Goal: Transaction & Acquisition: Purchase product/service

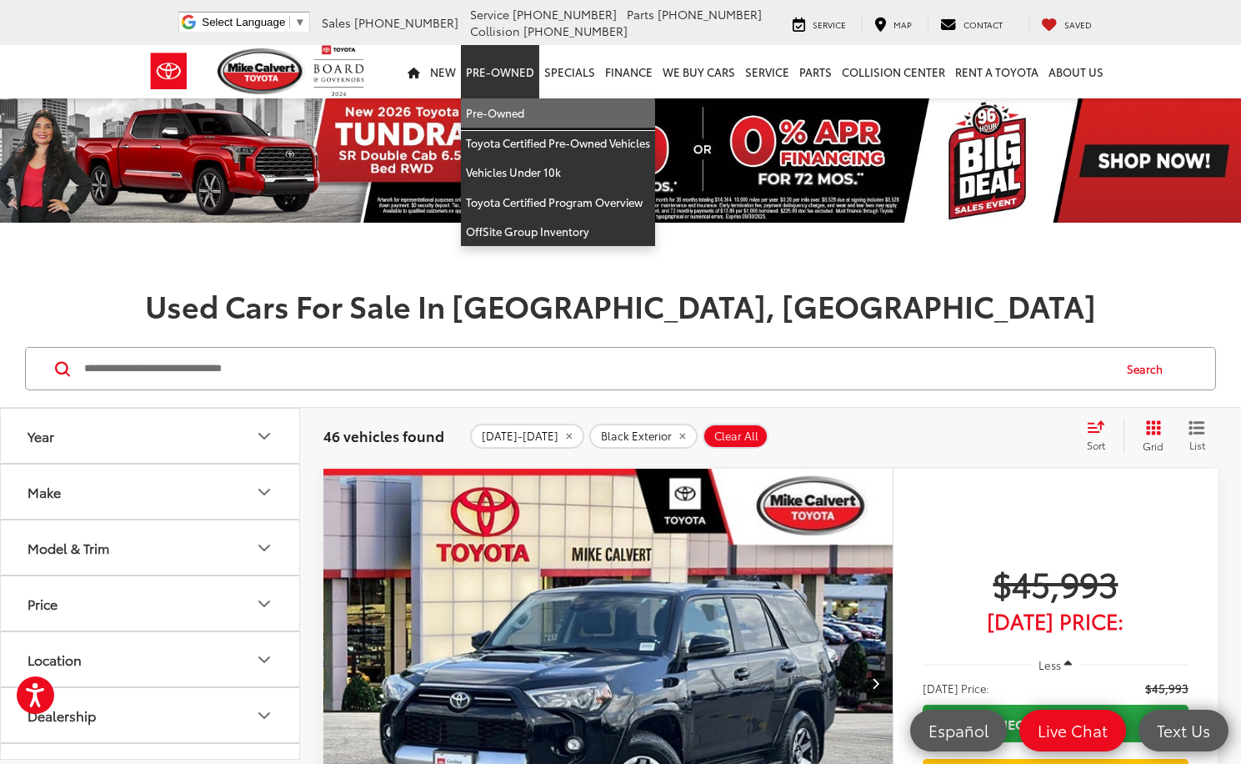
click at [523, 113] on link "Pre-Owned" at bounding box center [558, 113] width 194 height 30
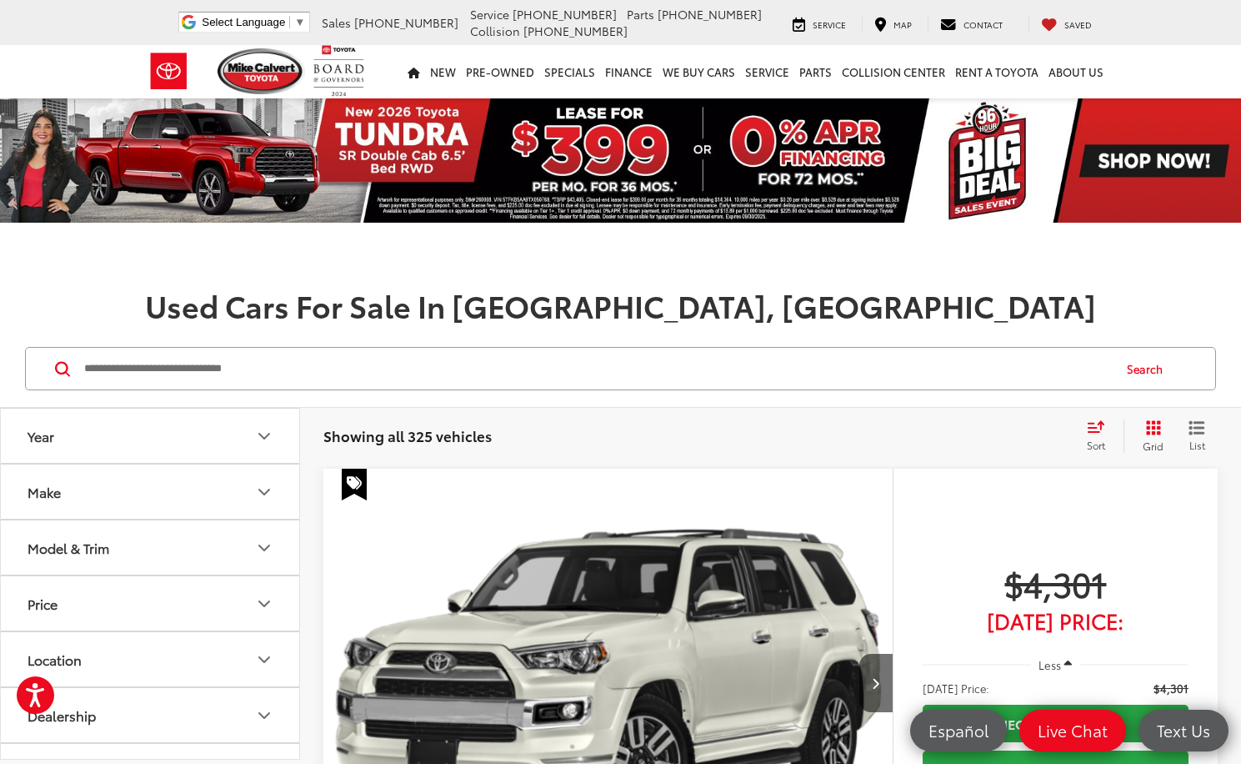
click at [186, 427] on button "Year" at bounding box center [151, 435] width 300 height 54
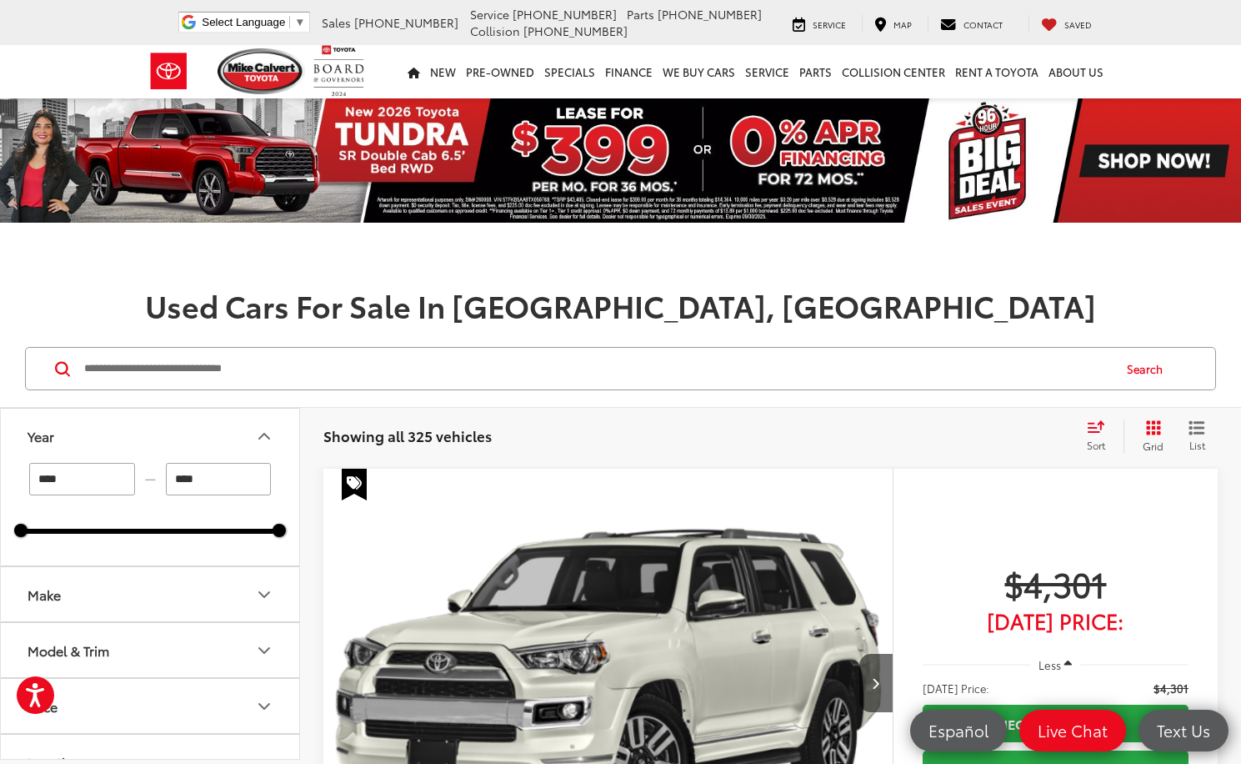
drag, startPoint x: 72, startPoint y: 476, endPoint x: 14, endPoint y: 491, distance: 59.4
click at [14, 491] on div "**** — **** 1994 2025" at bounding box center [150, 514] width 298 height 103
type input "****"
click at [134, 293] on h1 "Used Cars For Sale In [GEOGRAPHIC_DATA], [GEOGRAPHIC_DATA]" at bounding box center [620, 304] width 1241 height 33
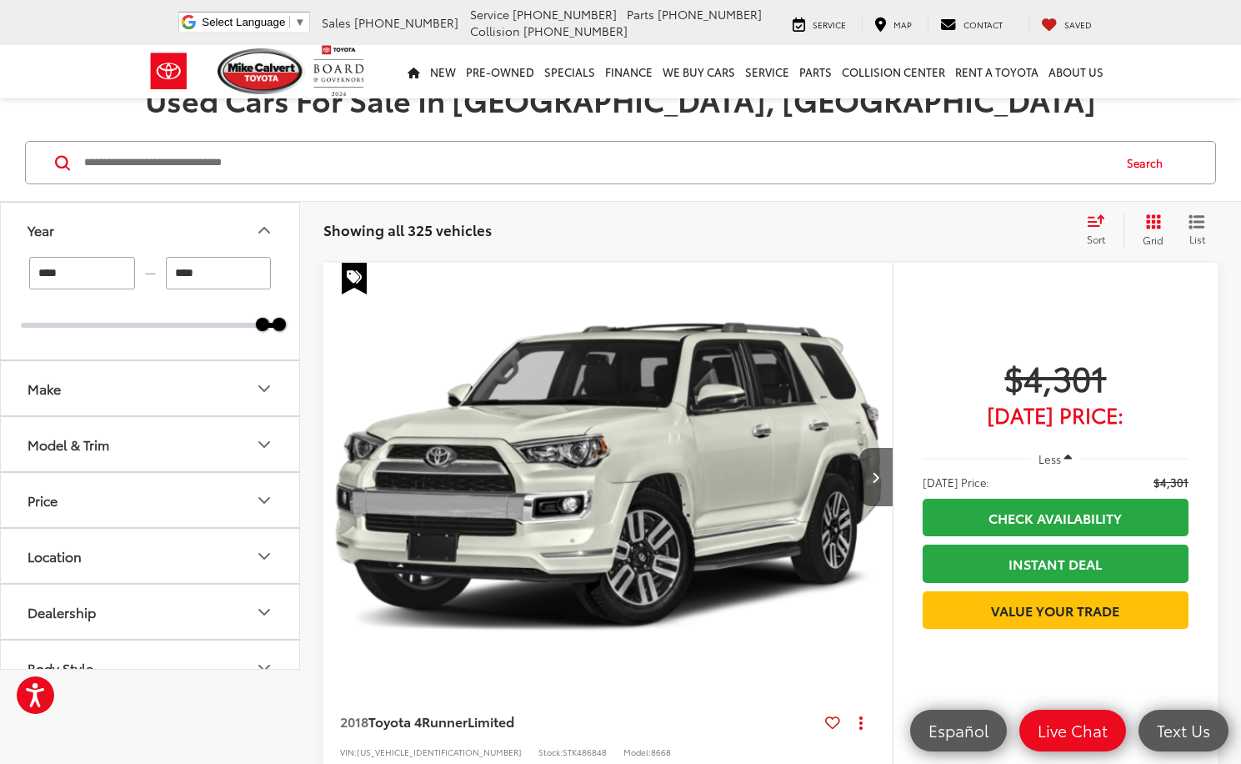
scroll to position [250, 0]
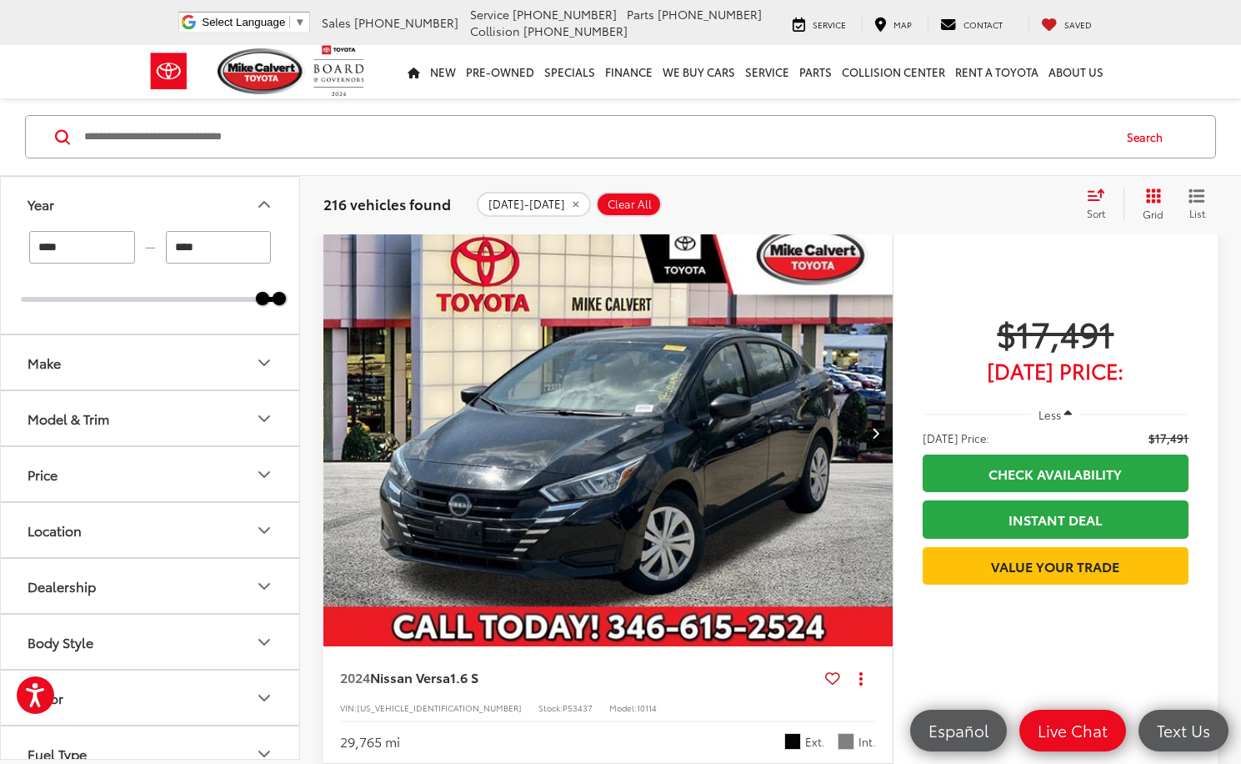
click at [257, 363] on icon "Make" at bounding box center [264, 363] width 20 height 20
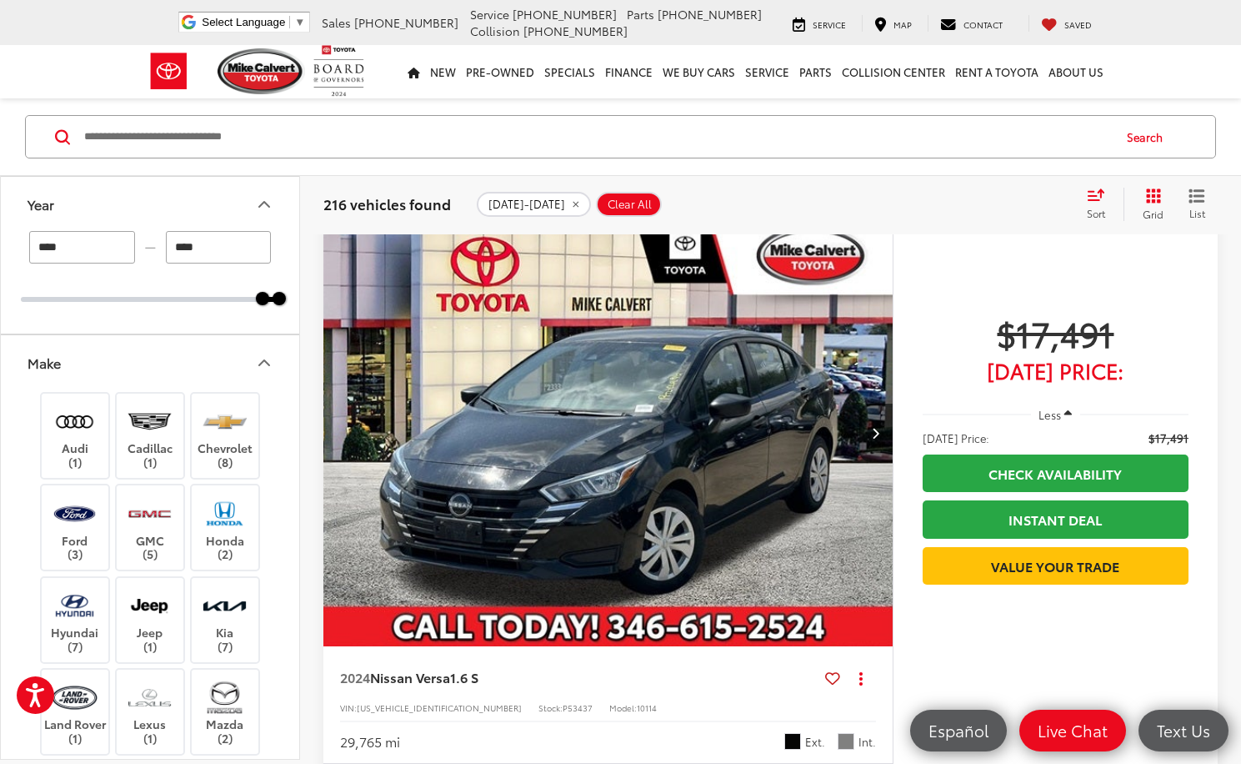
click at [261, 360] on icon "Make" at bounding box center [264, 363] width 20 height 20
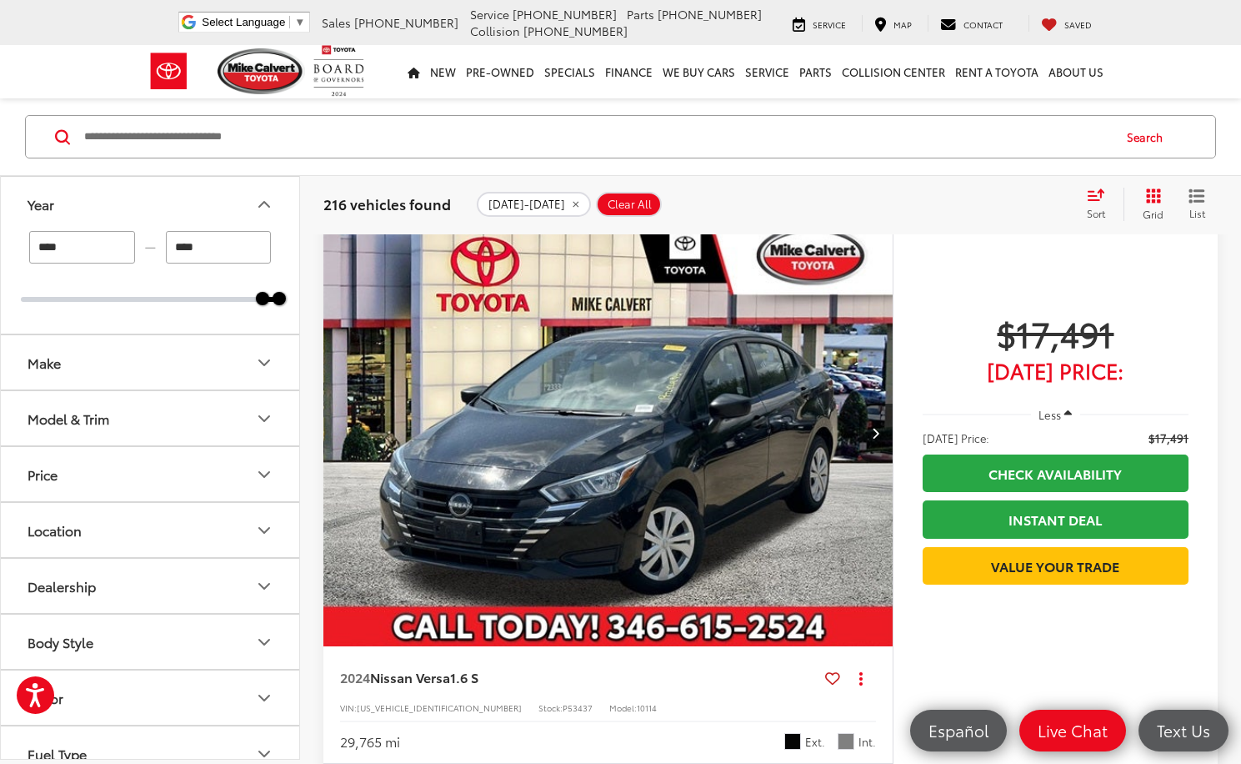
click at [268, 416] on icon "Model & Trim" at bounding box center [264, 418] width 20 height 20
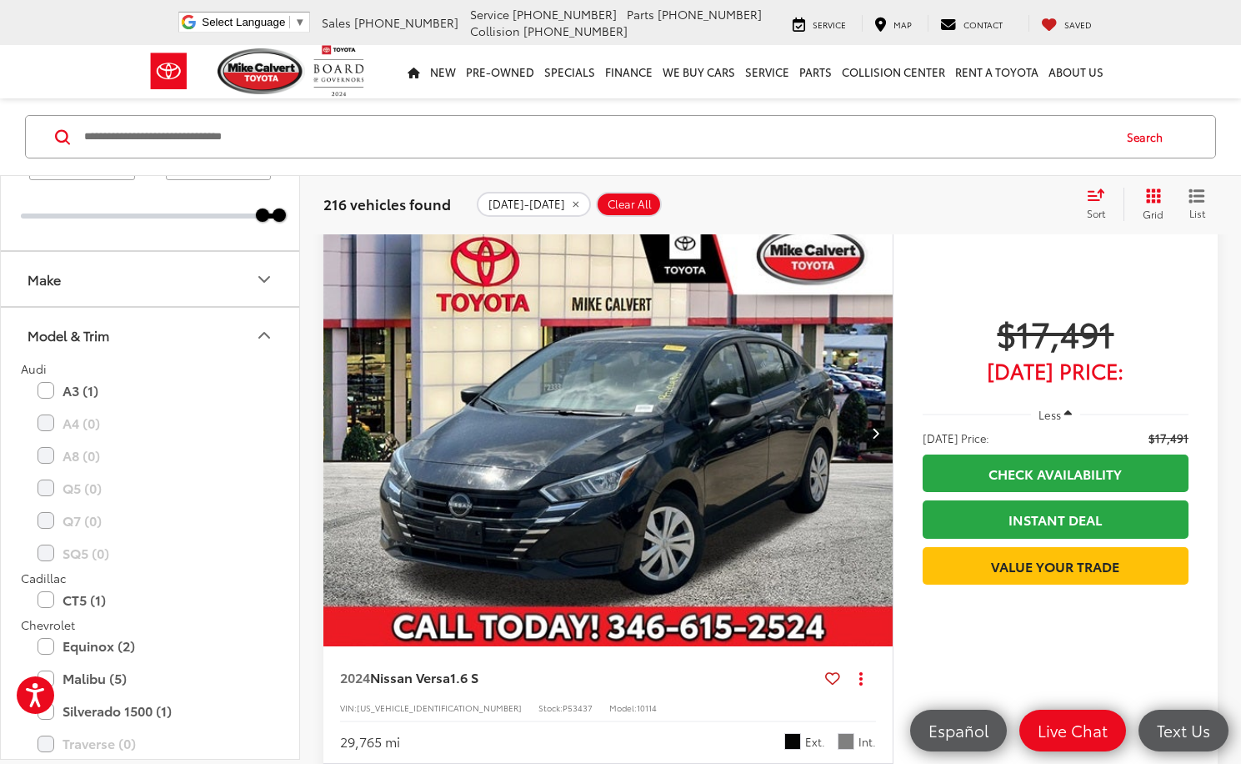
click at [273, 325] on div "Model & Trim" at bounding box center [264, 335] width 20 height 20
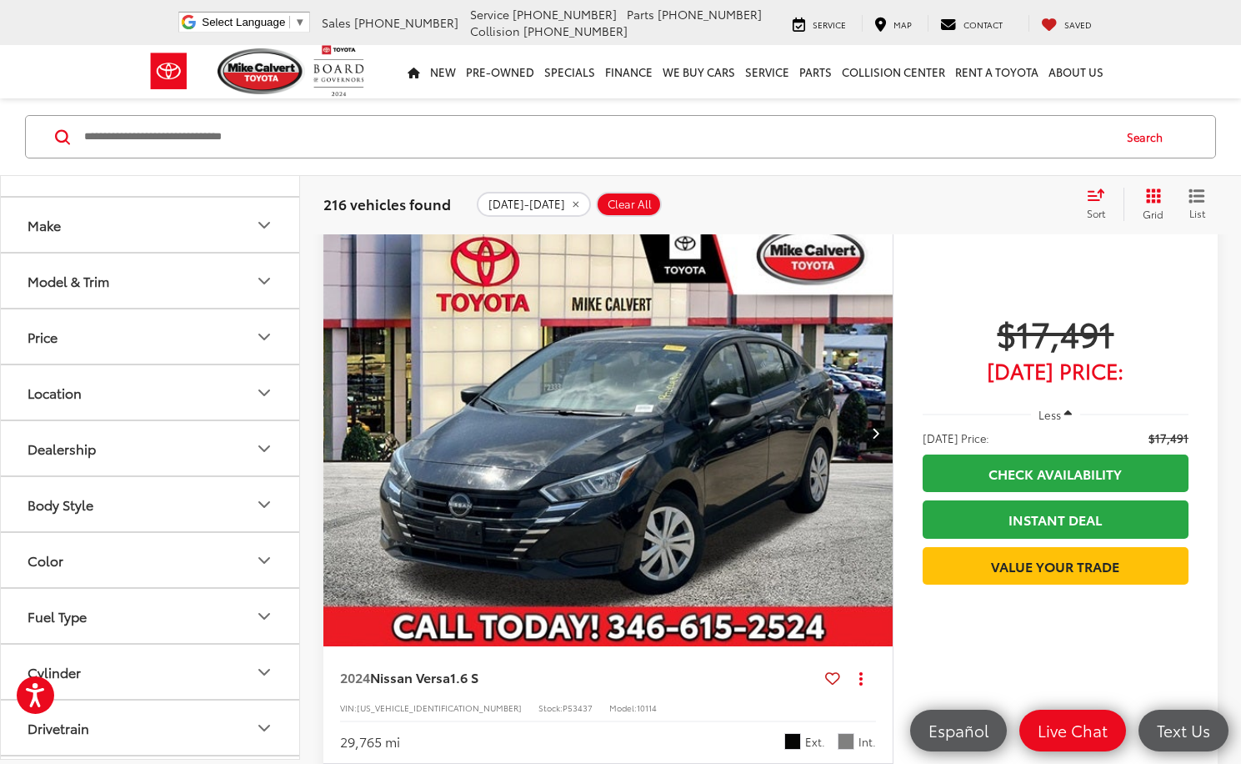
scroll to position [167, 0]
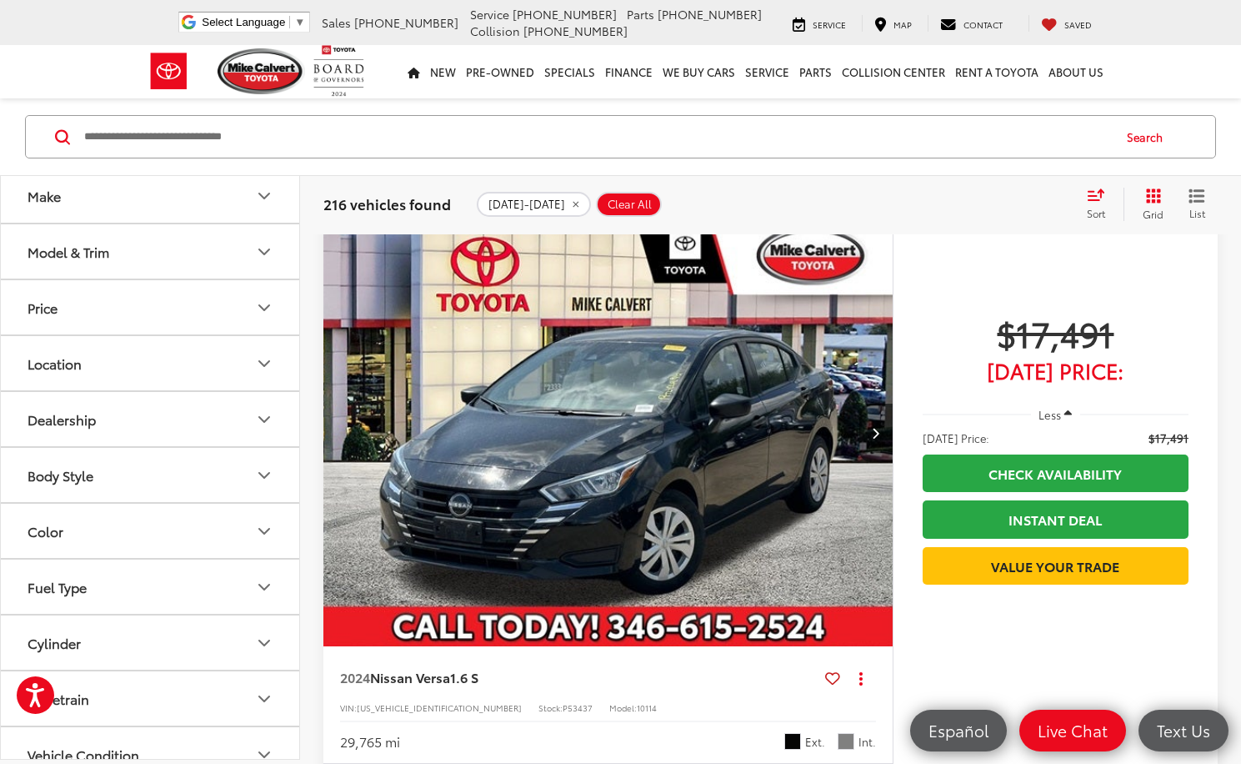
click at [267, 463] on button "Body Style" at bounding box center [151, 475] width 300 height 54
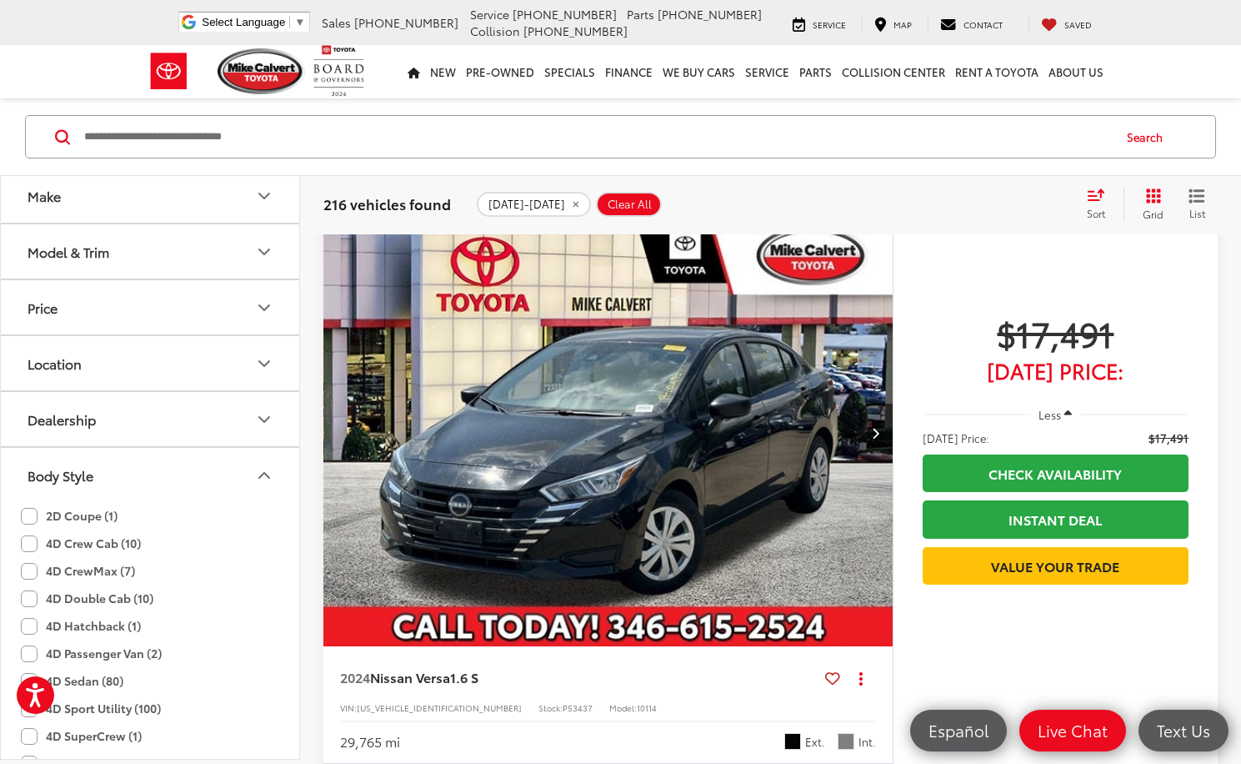
click at [271, 413] on icon "Dealership" at bounding box center [264, 419] width 20 height 20
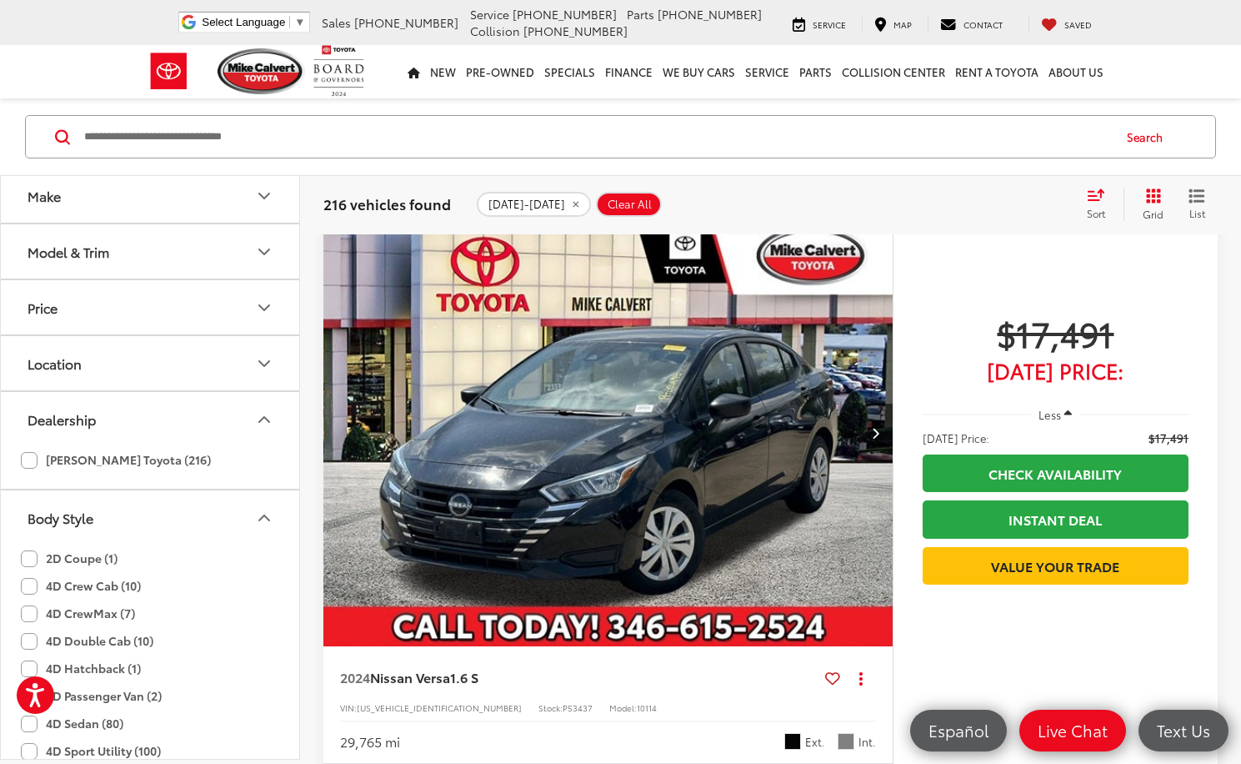
click at [271, 413] on icon "Dealership" at bounding box center [264, 419] width 20 height 20
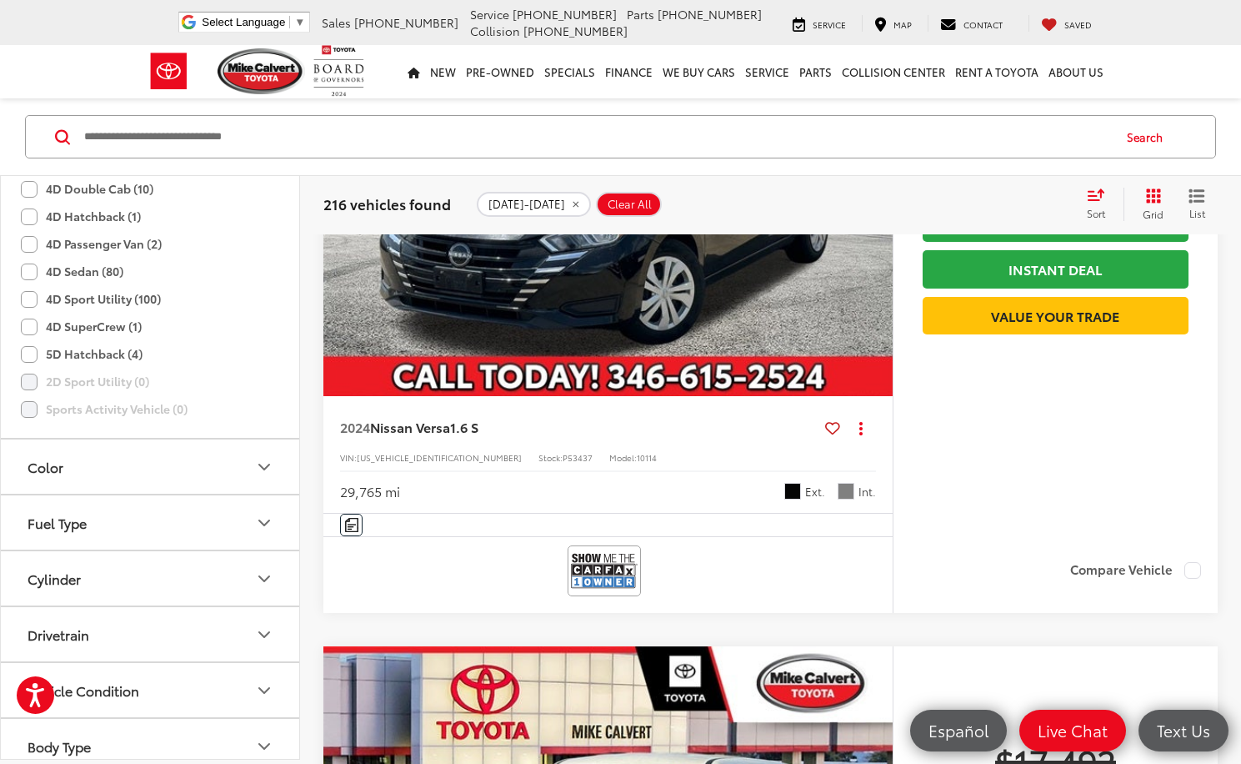
scroll to position [647, 0]
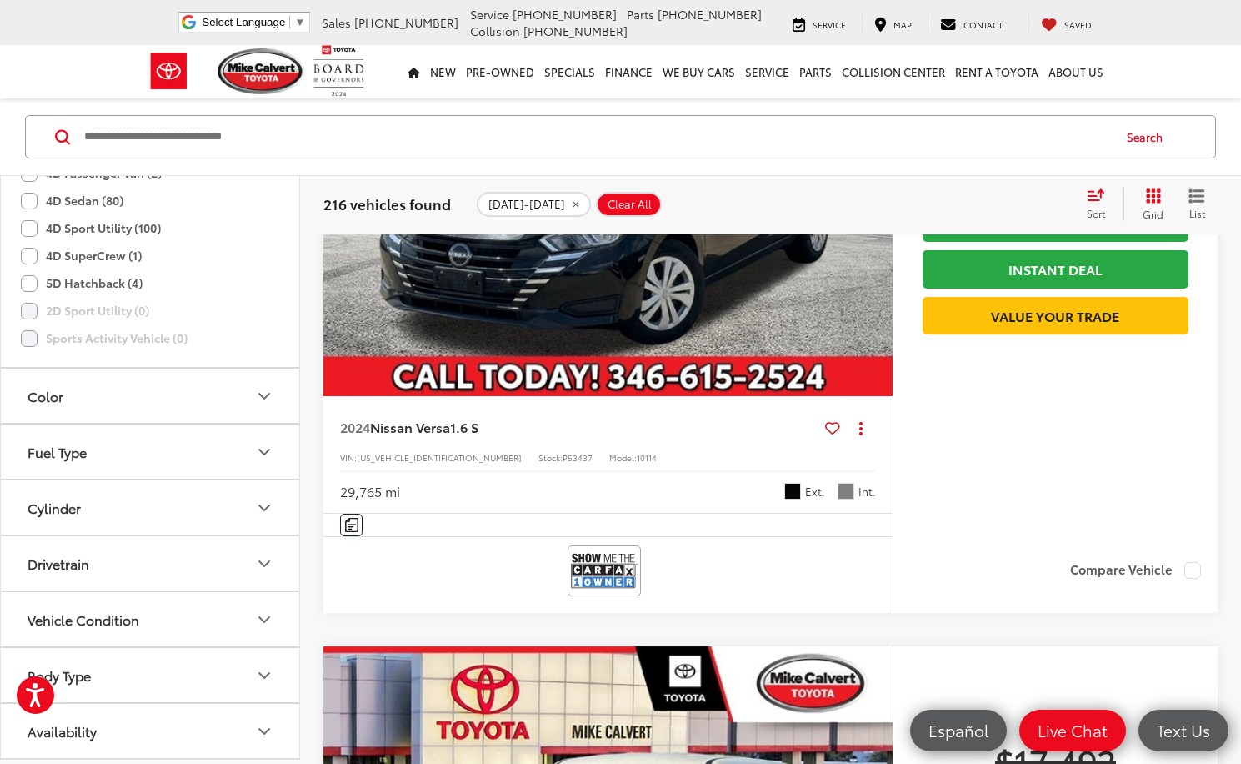
click at [153, 395] on button "Color" at bounding box center [151, 395] width 300 height 54
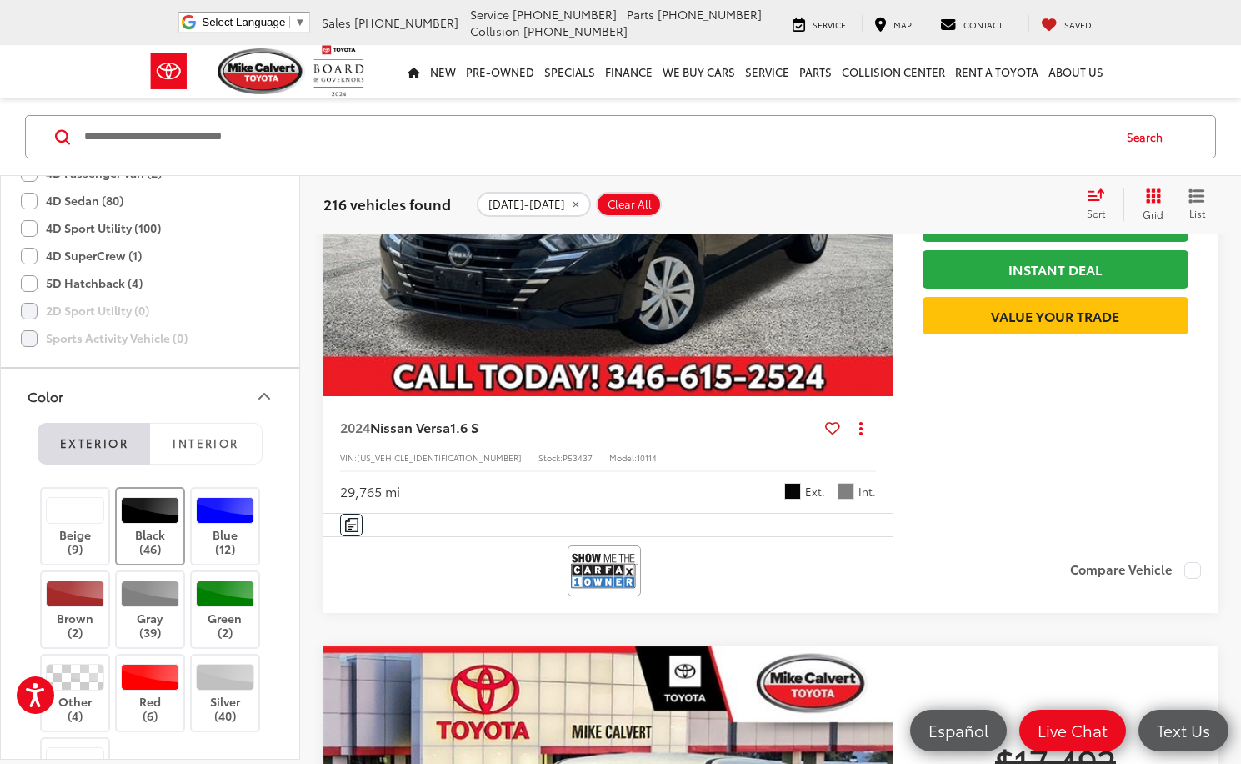
click at [155, 508] on div at bounding box center [150, 510] width 59 height 27
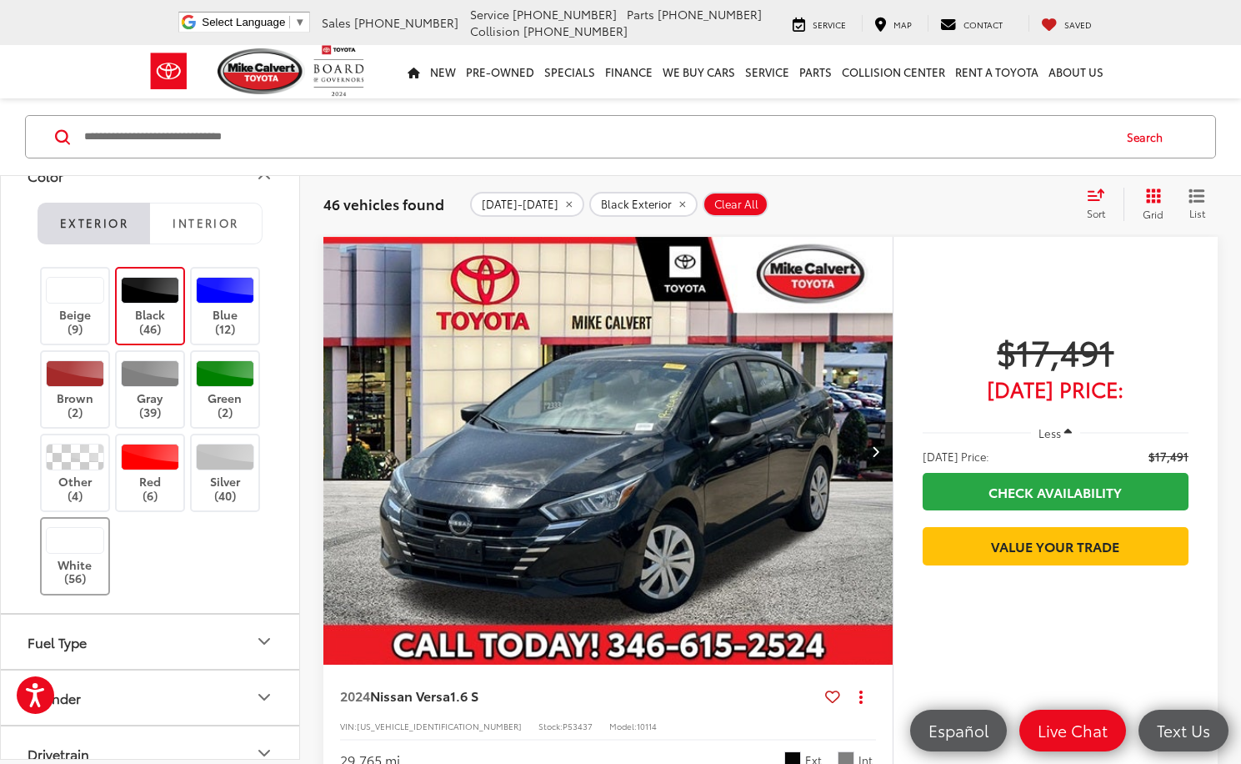
scroll to position [896, 0]
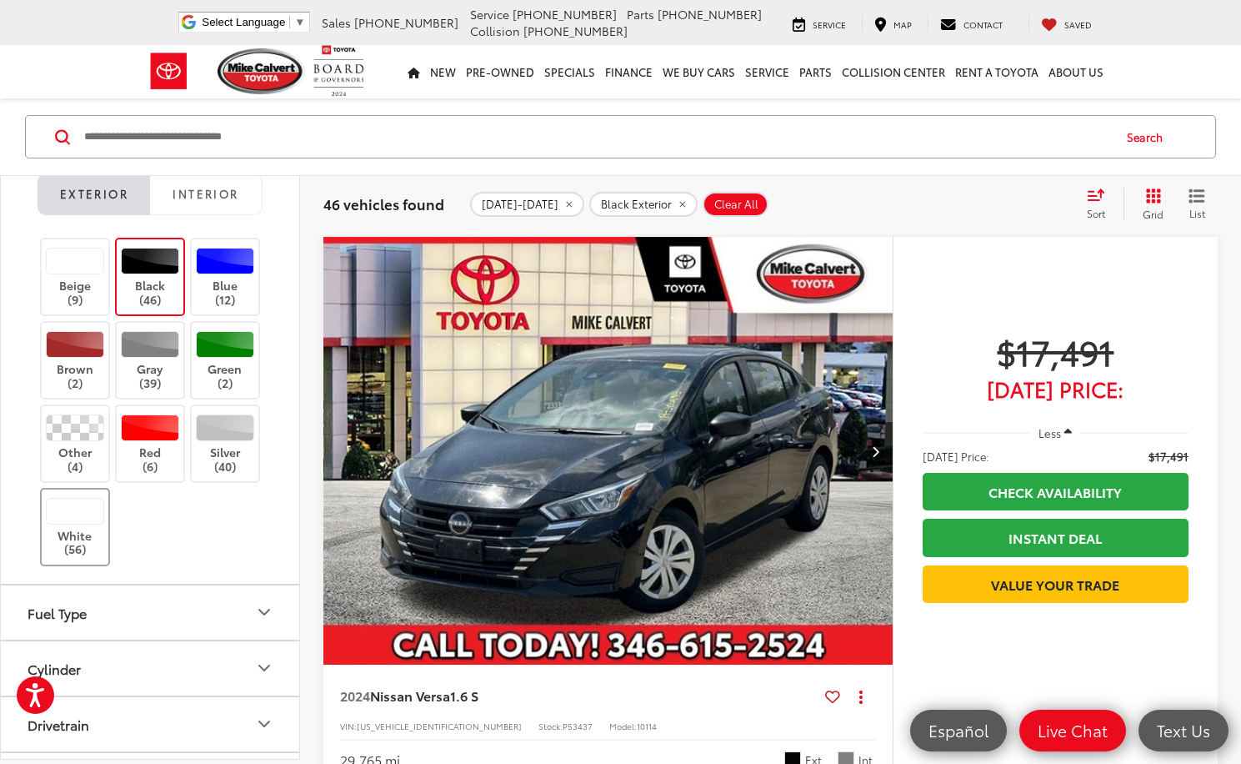
click at [86, 537] on label "White (56)" at bounding box center [76, 527] width 68 height 59
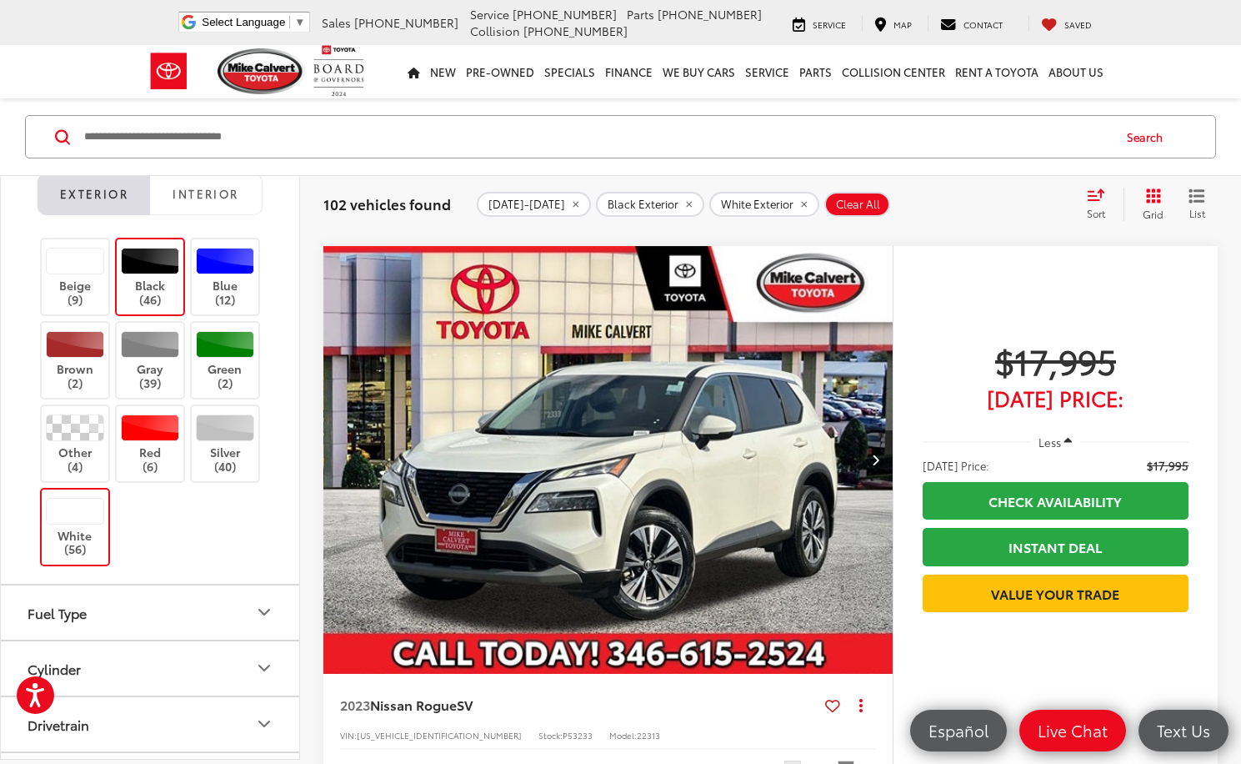
scroll to position [4316, 0]
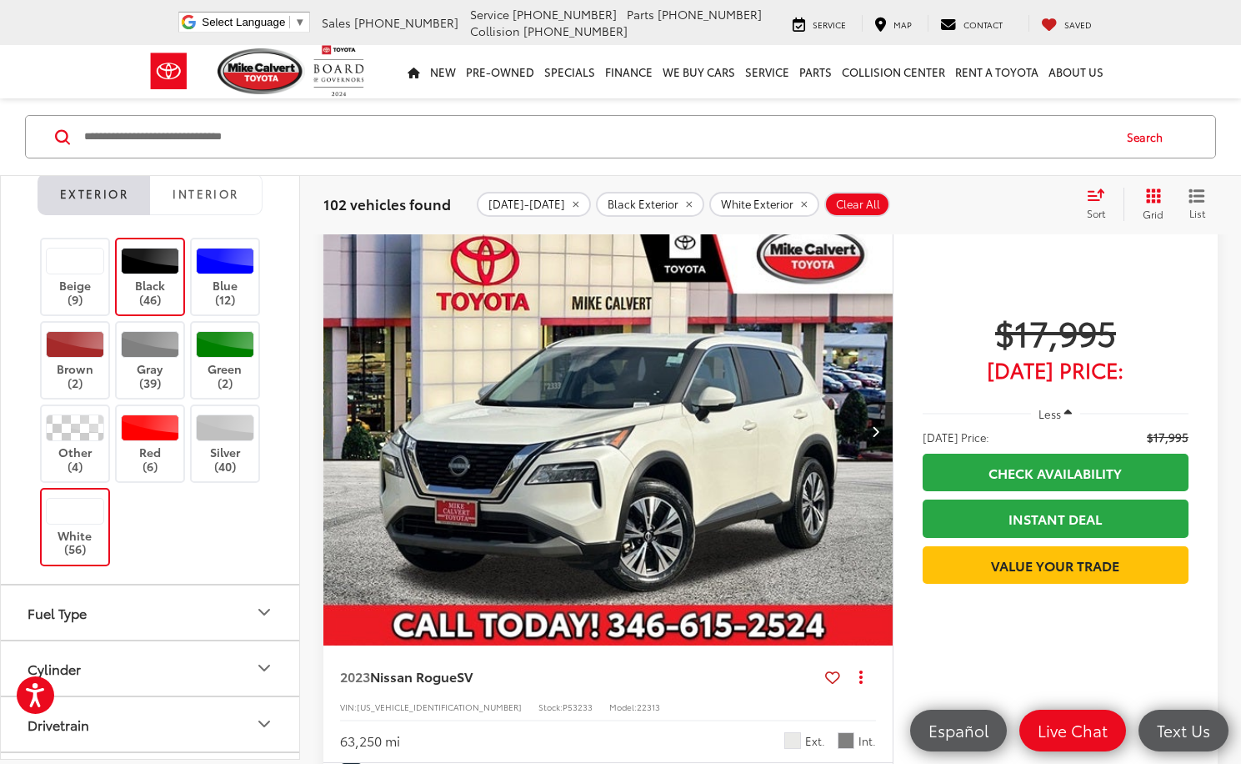
click at [871, 438] on button "Next image" at bounding box center [875, 431] width 33 height 58
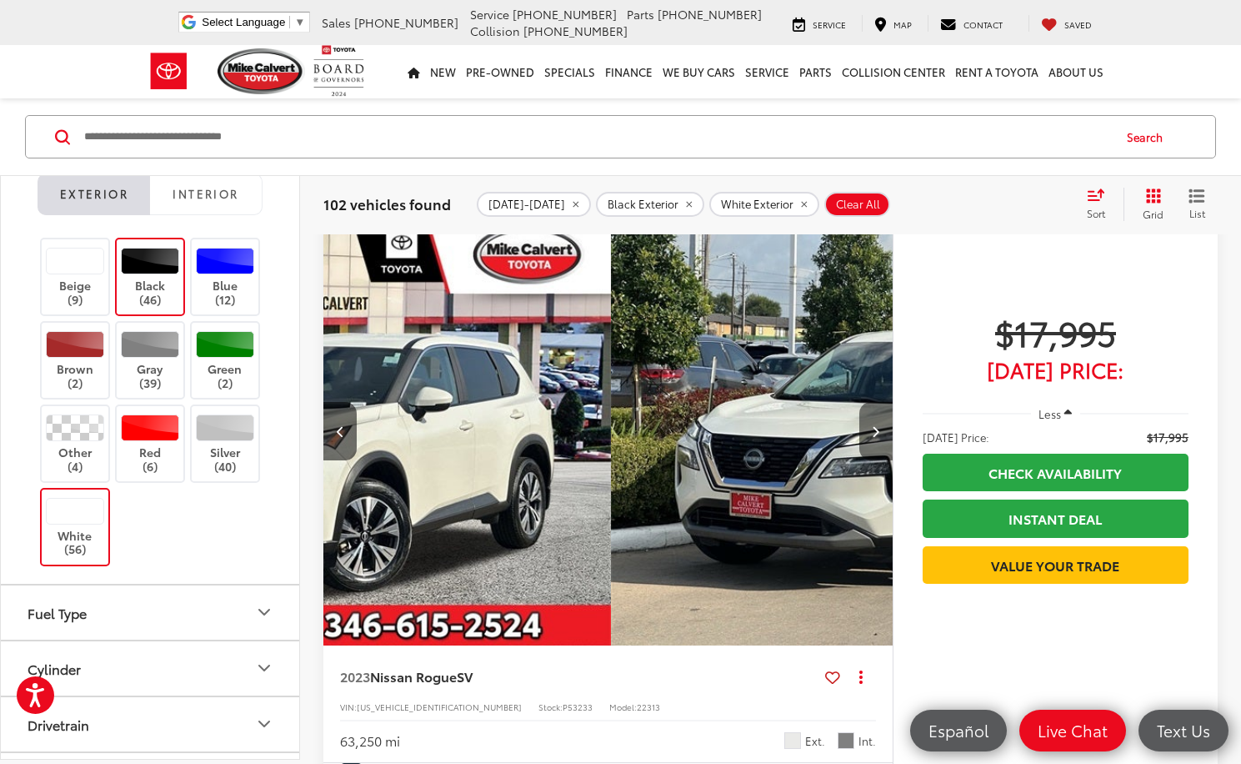
scroll to position [0, 572]
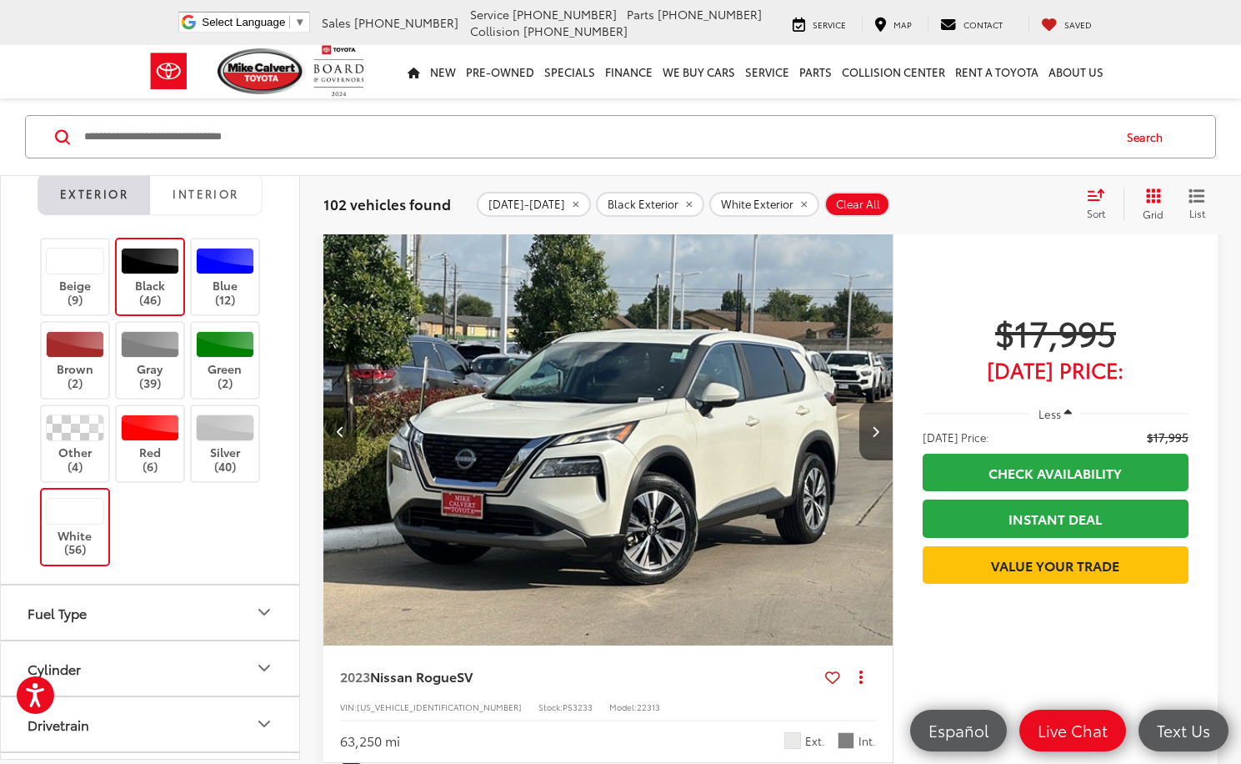
click at [871, 438] on button "Next image" at bounding box center [875, 431] width 33 height 58
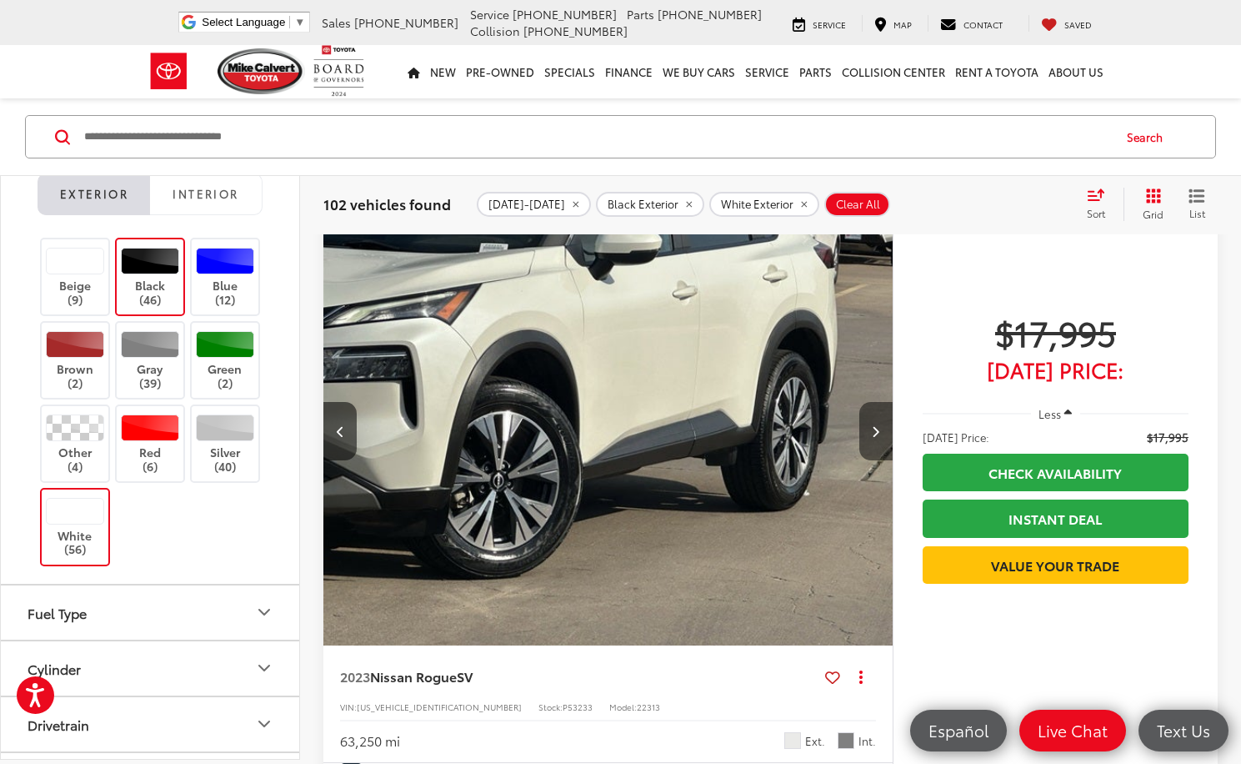
click at [871, 438] on button "Next image" at bounding box center [875, 431] width 33 height 58
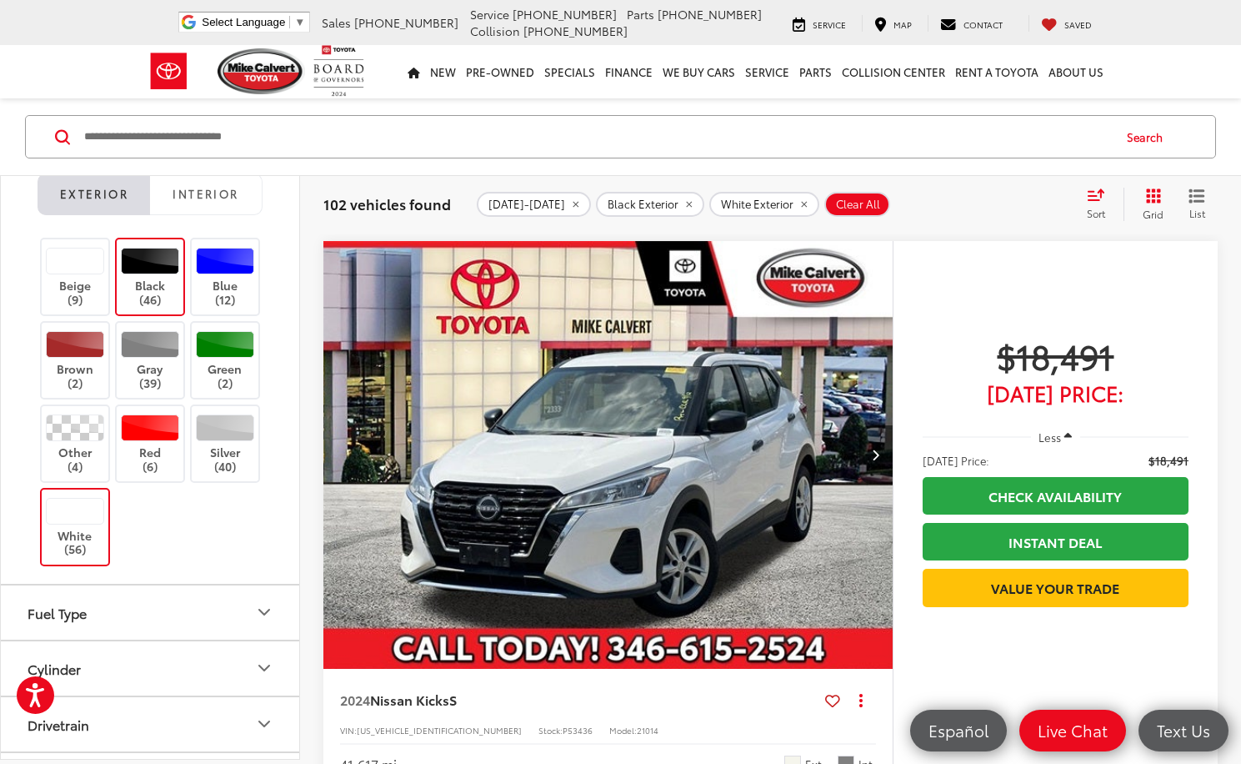
scroll to position [4983, 0]
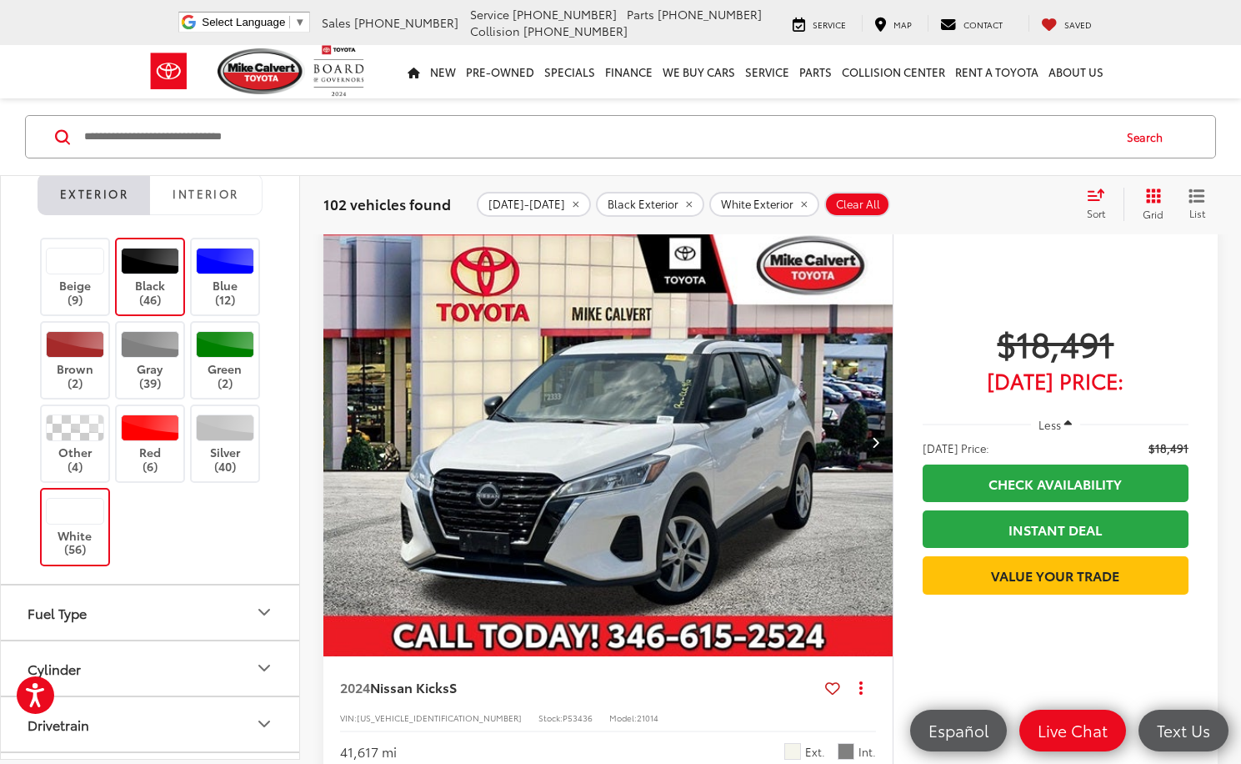
click at [876, 455] on button "Next image" at bounding box center [875, 442] width 33 height 58
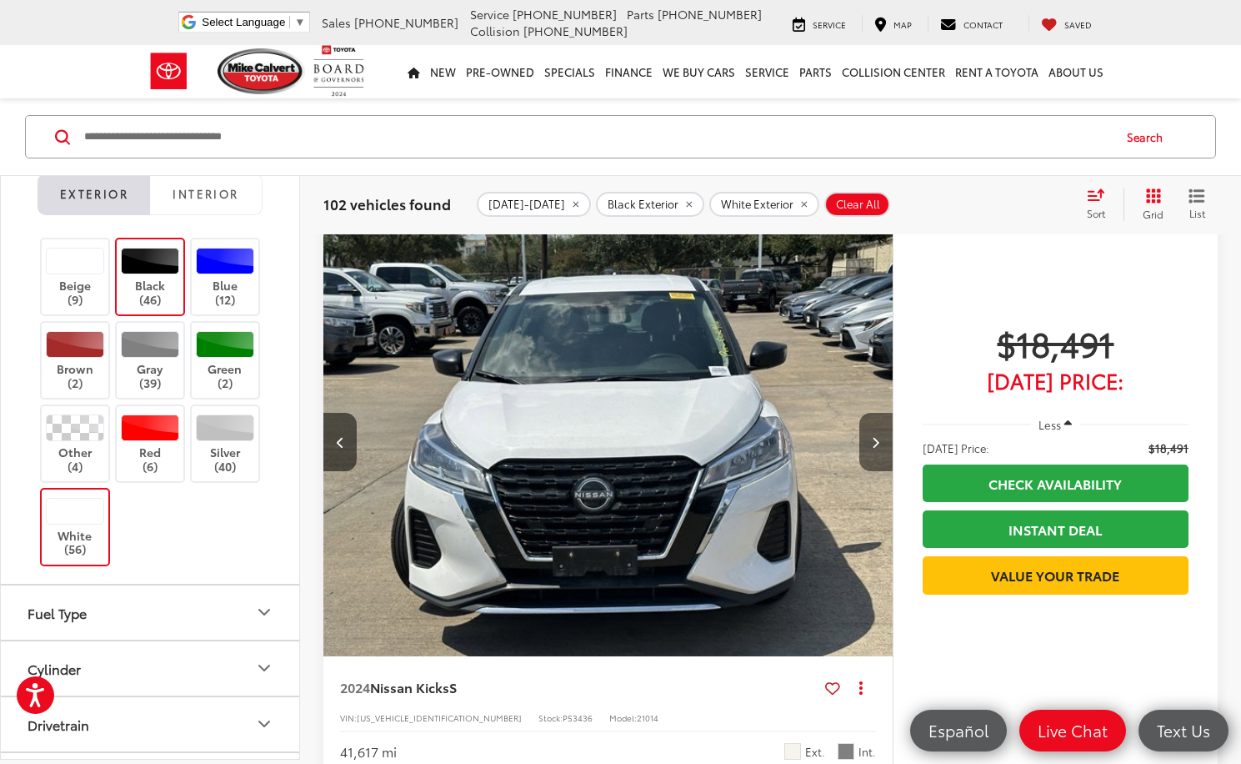
click at [876, 455] on button "Next image" at bounding box center [875, 442] width 33 height 58
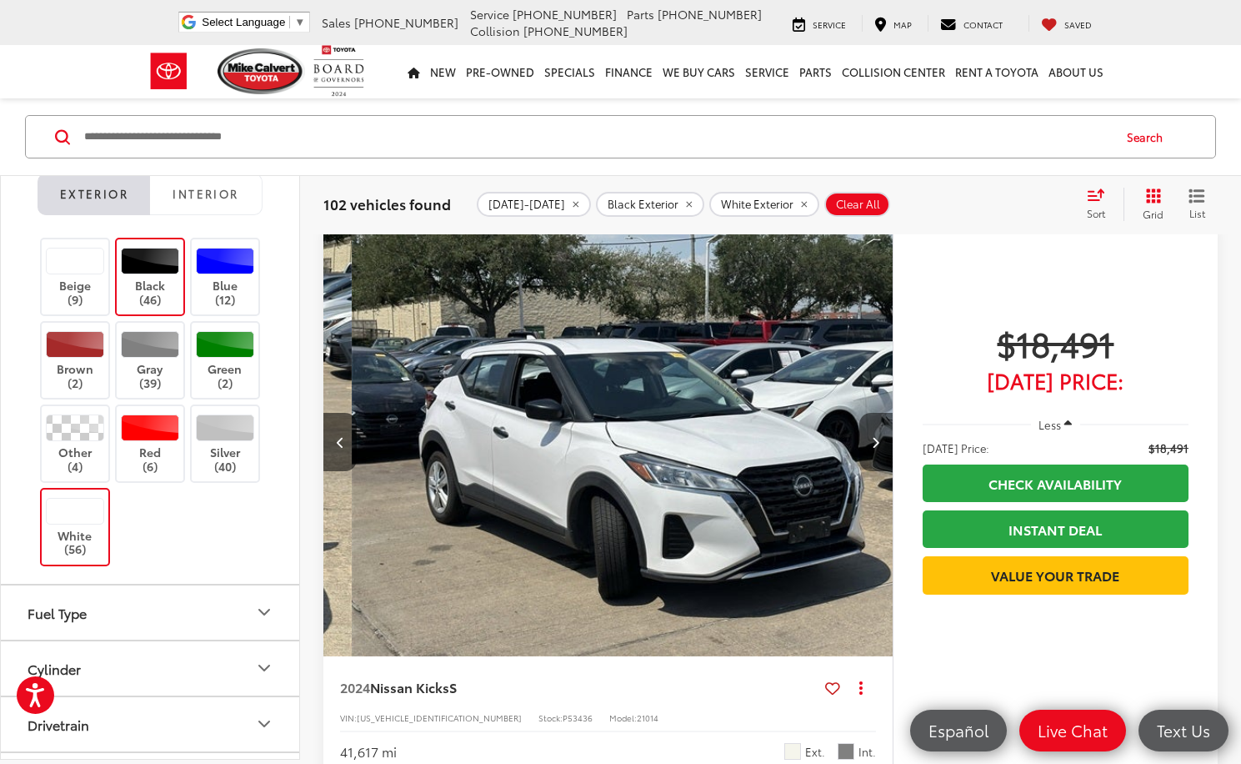
scroll to position [0, 1144]
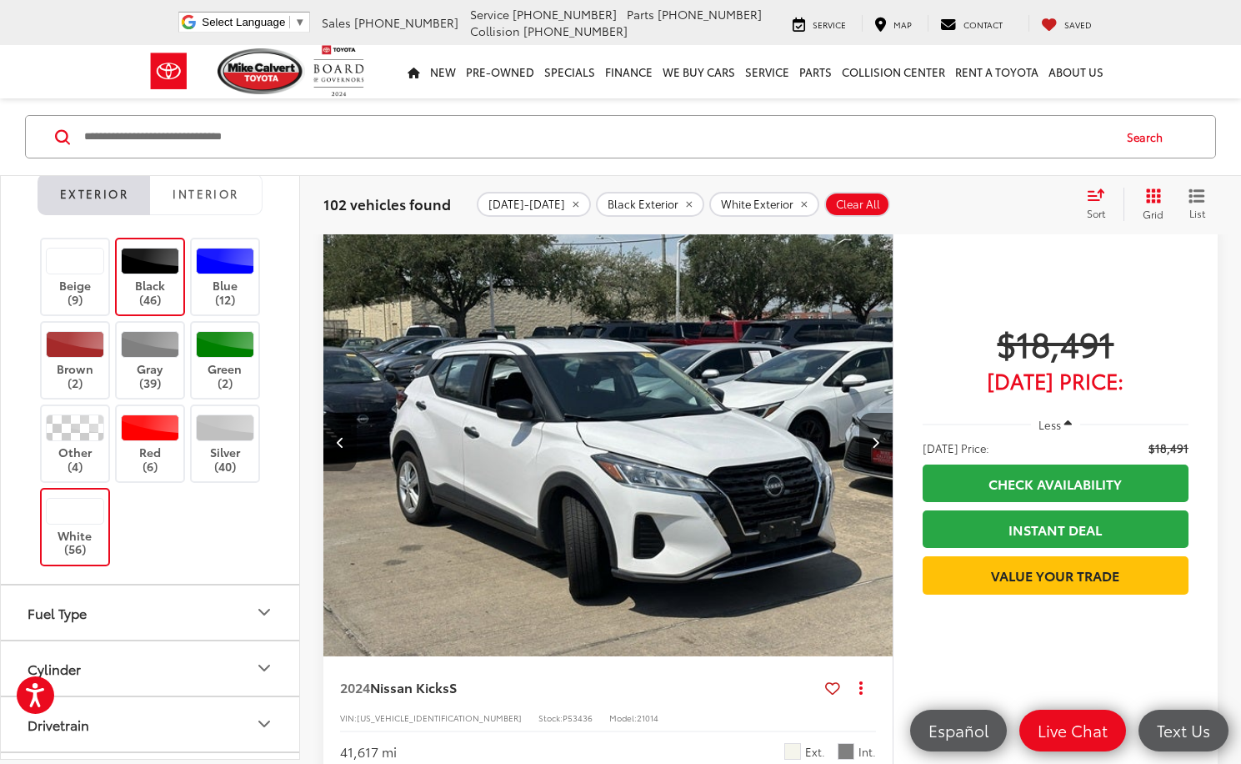
click at [876, 455] on button "Next image" at bounding box center [875, 442] width 33 height 58
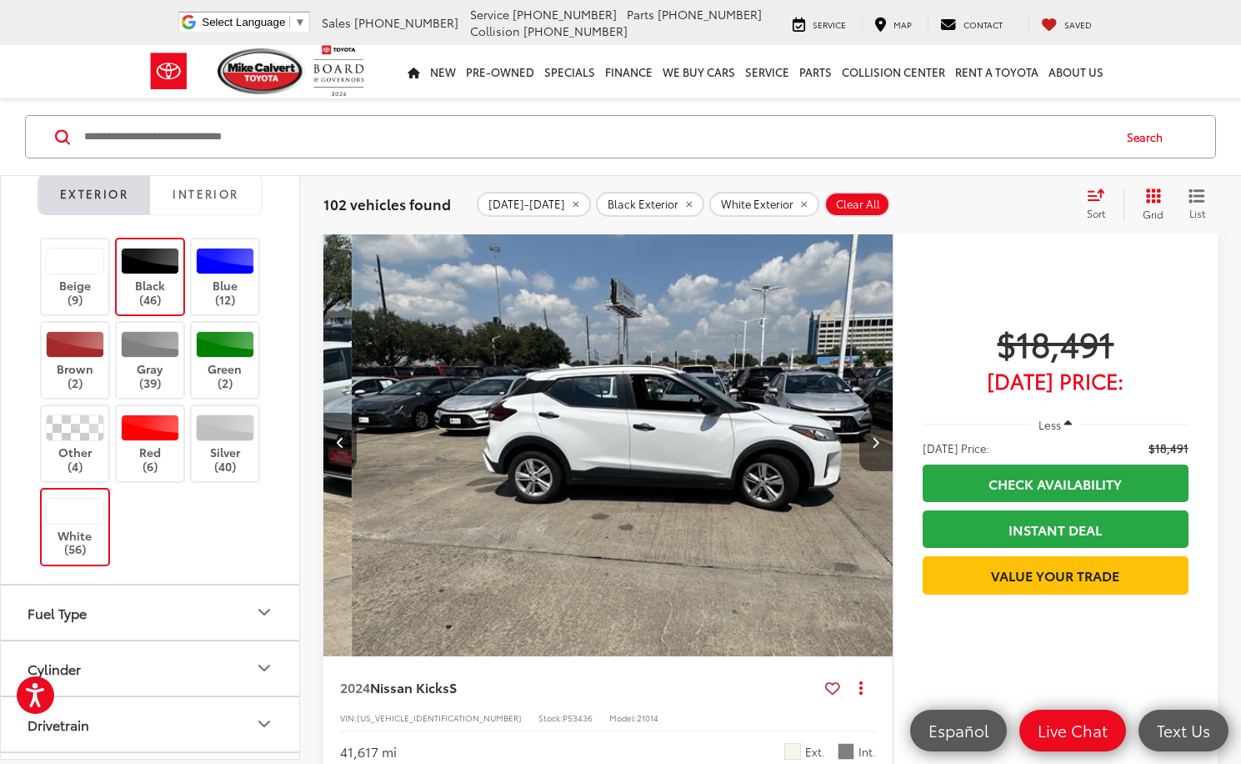
scroll to position [0, 1715]
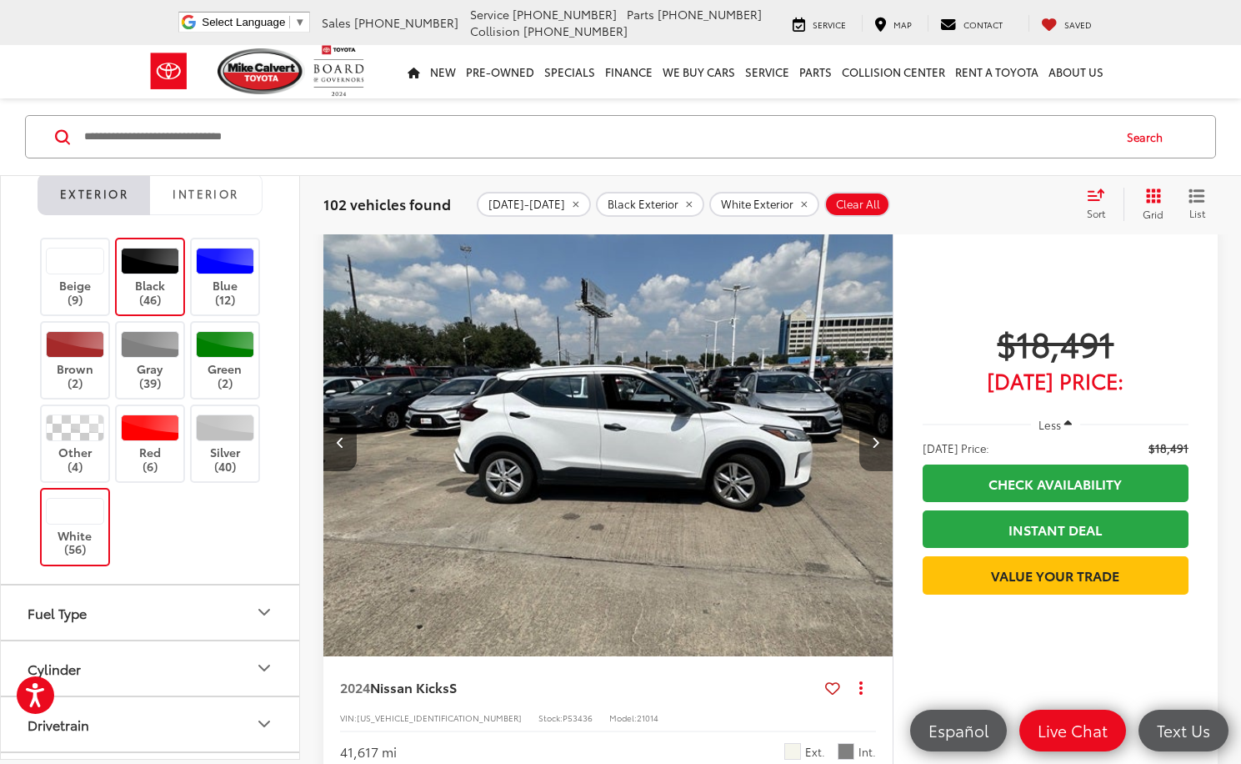
click at [876, 455] on button "Next image" at bounding box center [875, 442] width 33 height 58
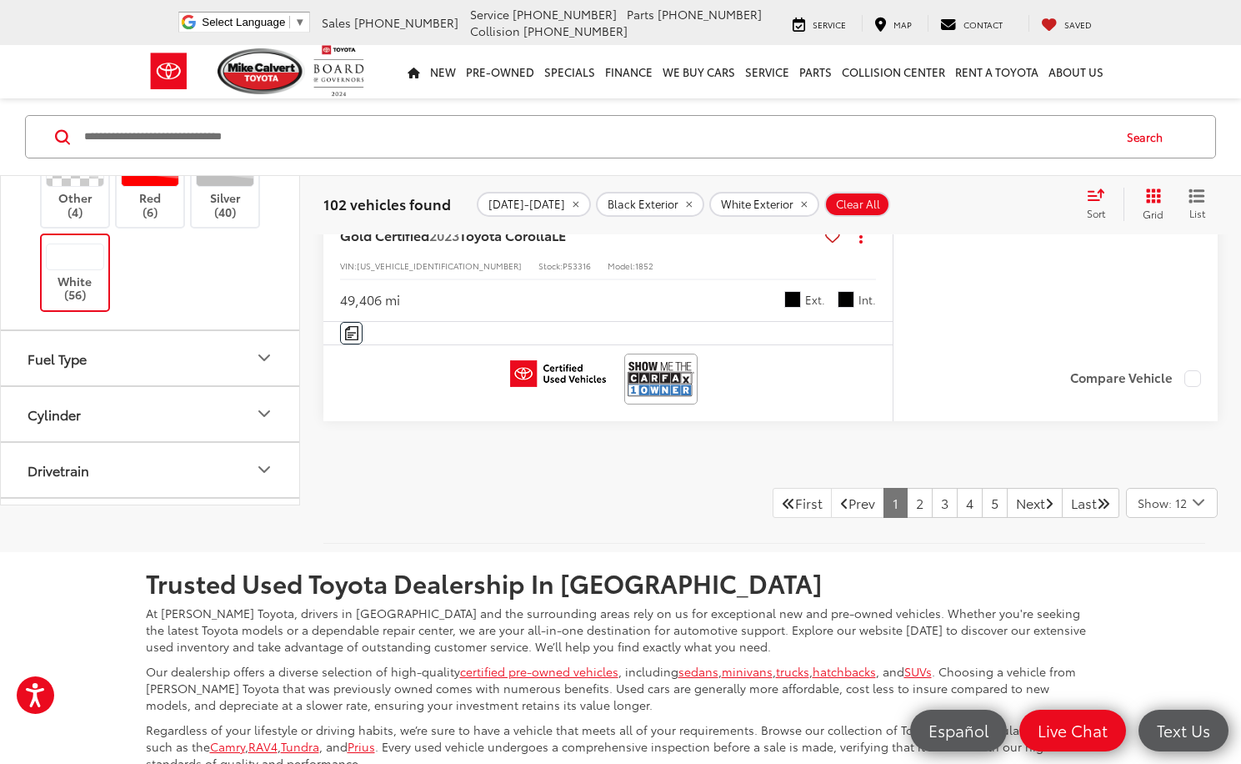
scroll to position [8151, 0]
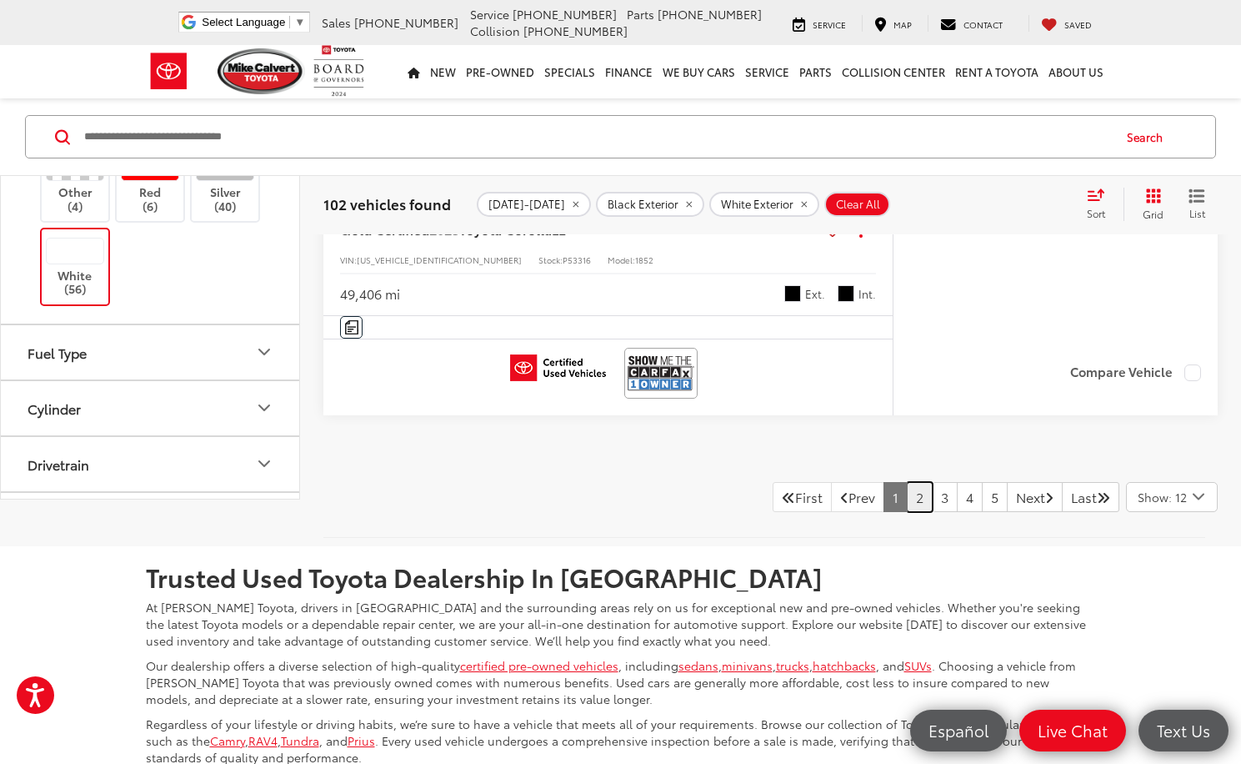
click at [907, 493] on link "2" at bounding box center [920, 497] width 26 height 30
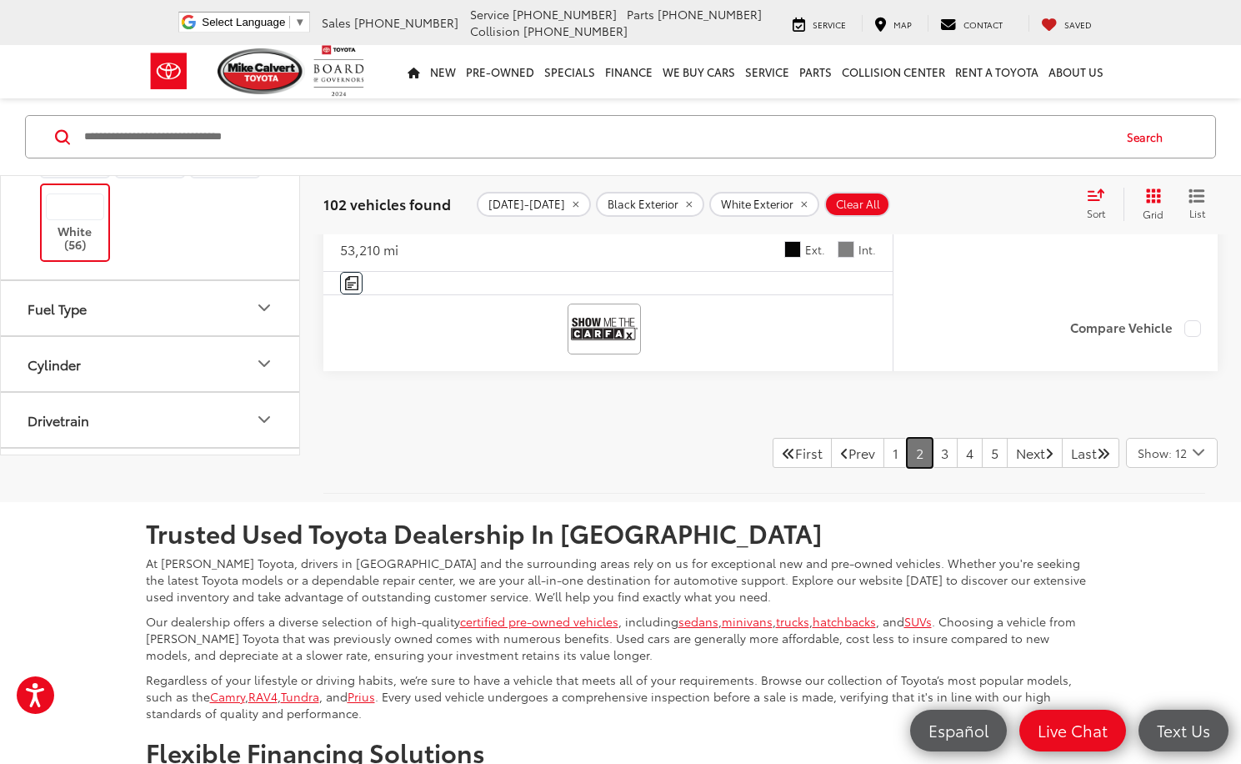
scroll to position [8234, 0]
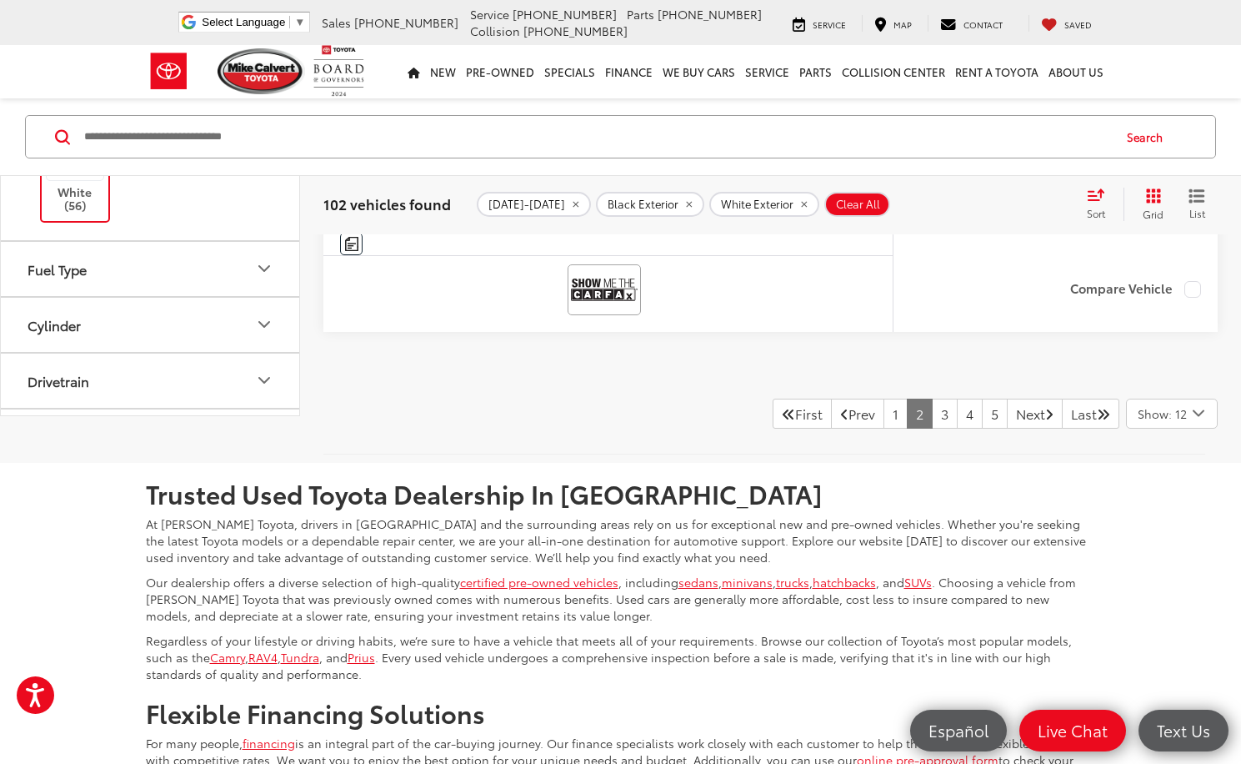
click at [1177, 422] on div "Show: 12" at bounding box center [1172, 413] width 90 height 28
click at [1163, 529] on button "Show: 96" at bounding box center [1172, 539] width 90 height 30
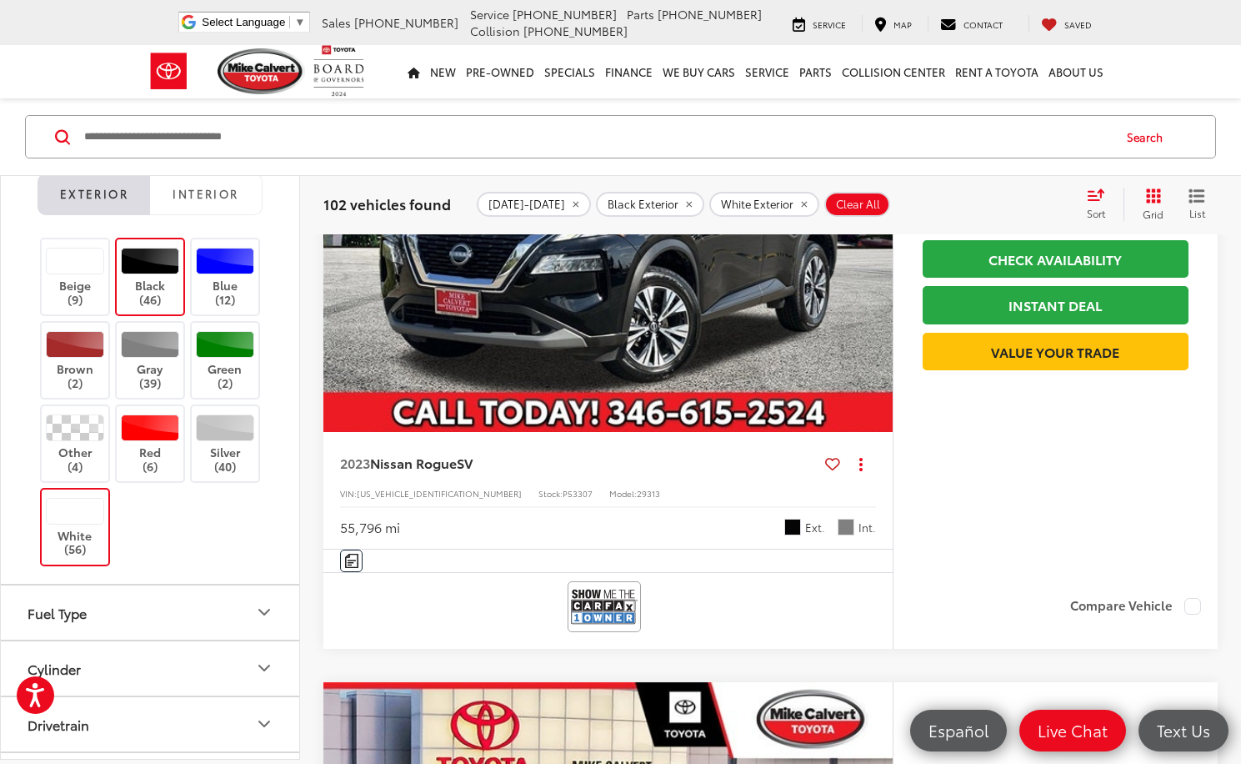
scroll to position [11138, 0]
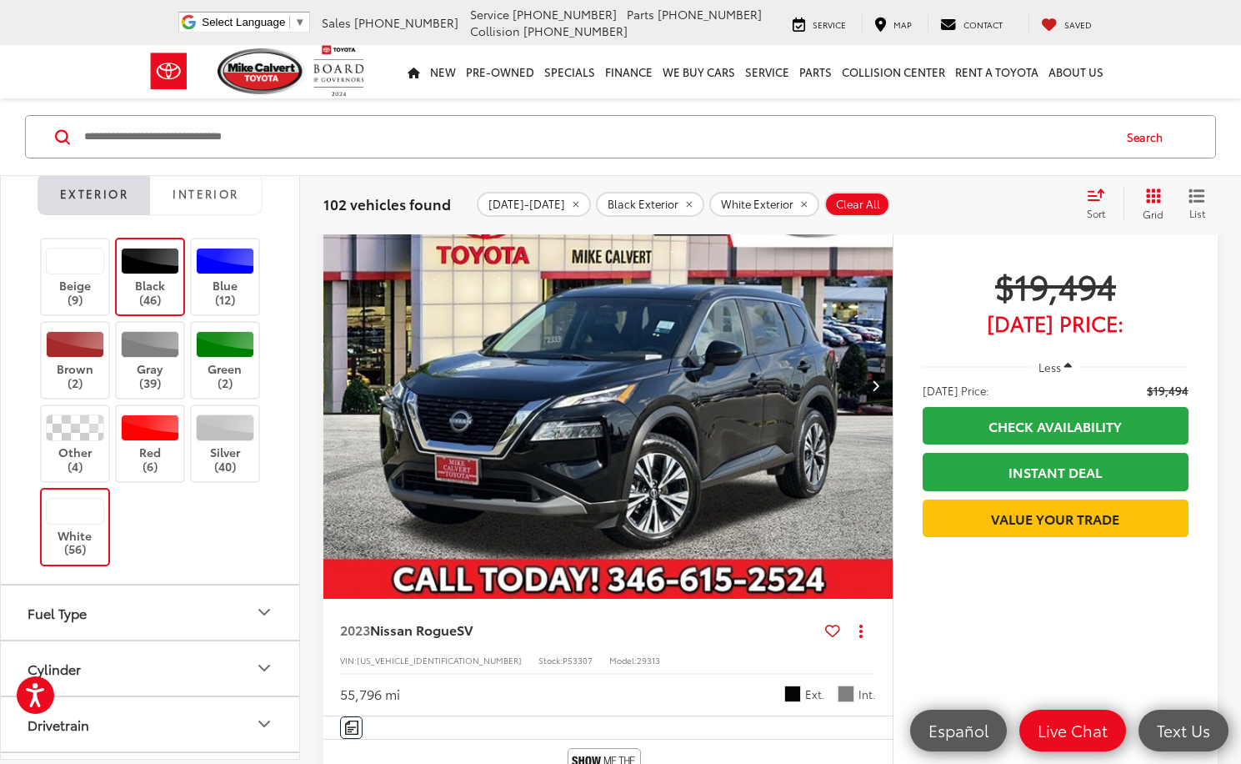
click at [878, 381] on icon "Next image" at bounding box center [876, 385] width 8 height 12
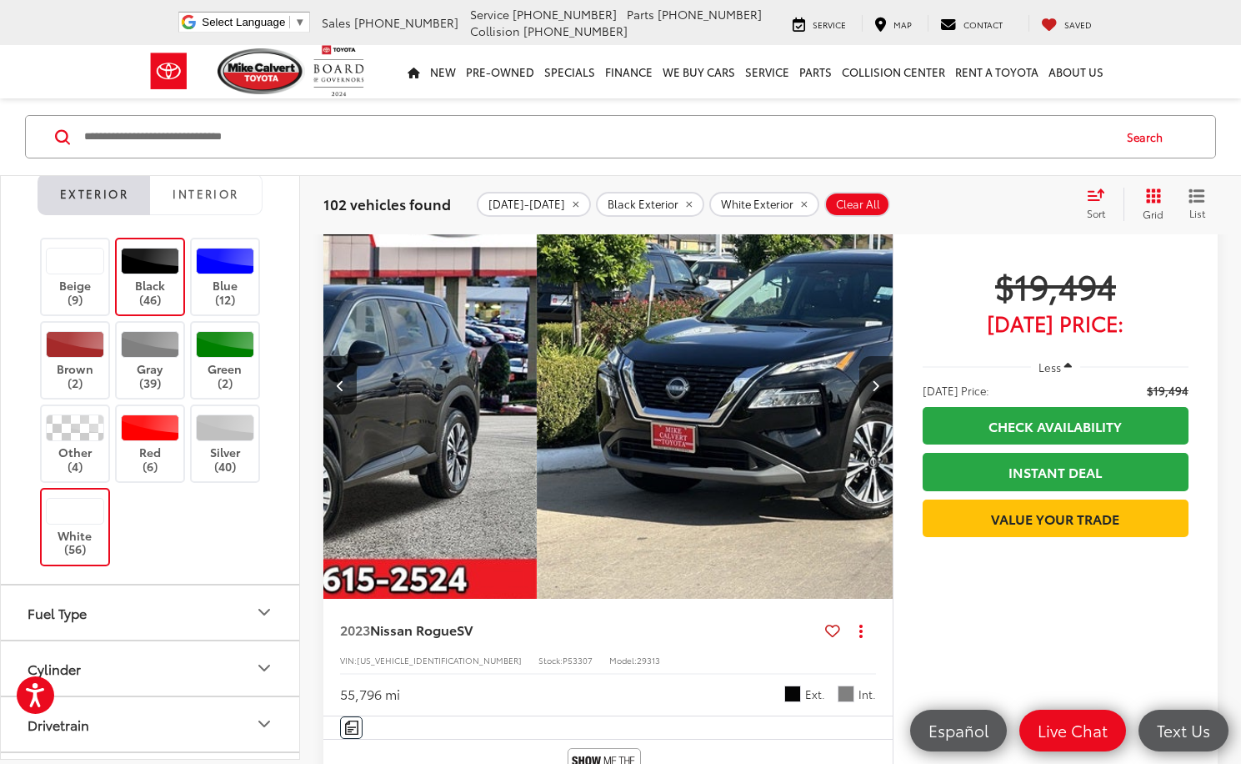
scroll to position [0, 572]
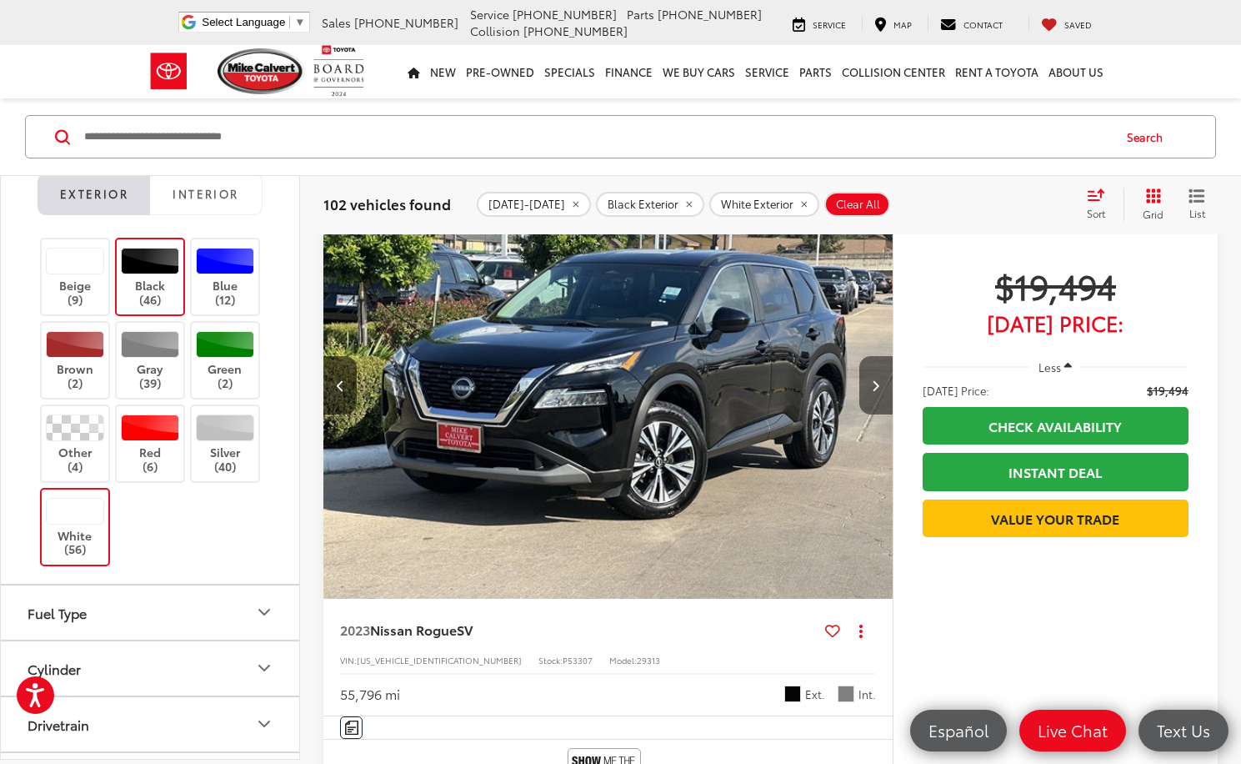
click at [878, 381] on icon "Next image" at bounding box center [876, 385] width 8 height 12
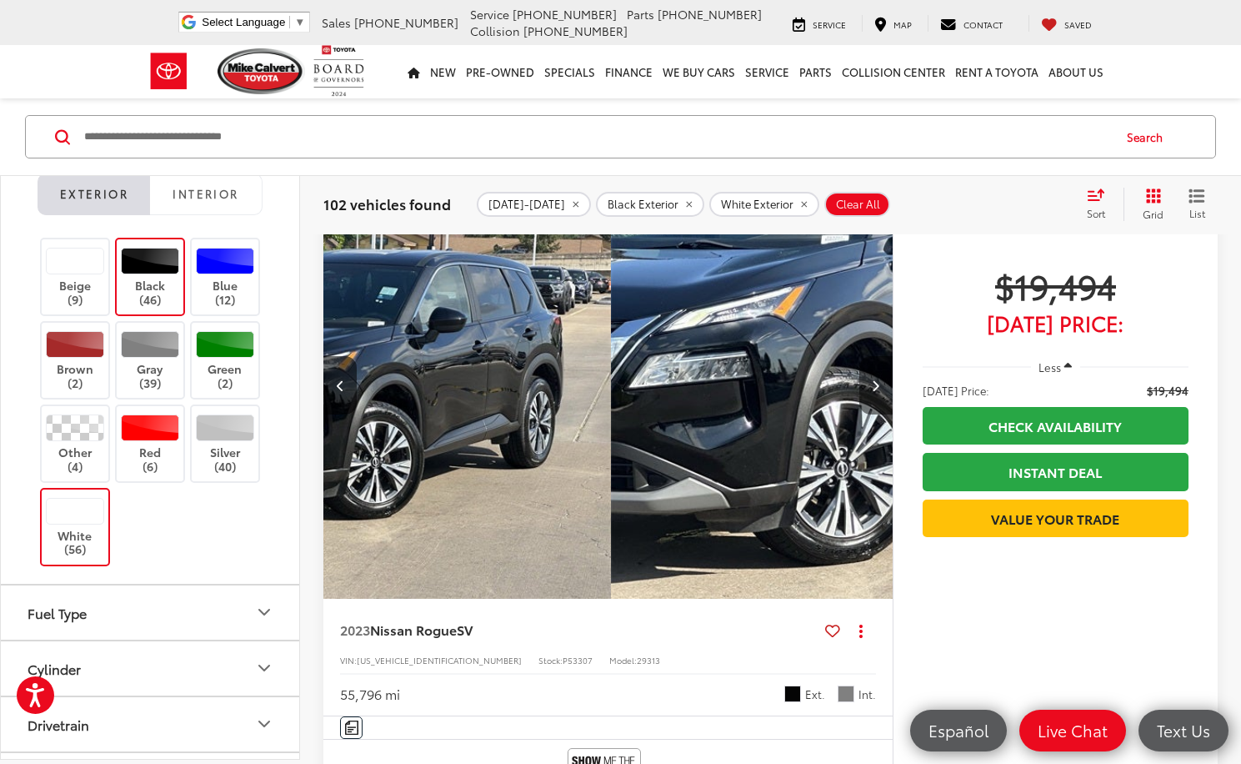
scroll to position [0, 1144]
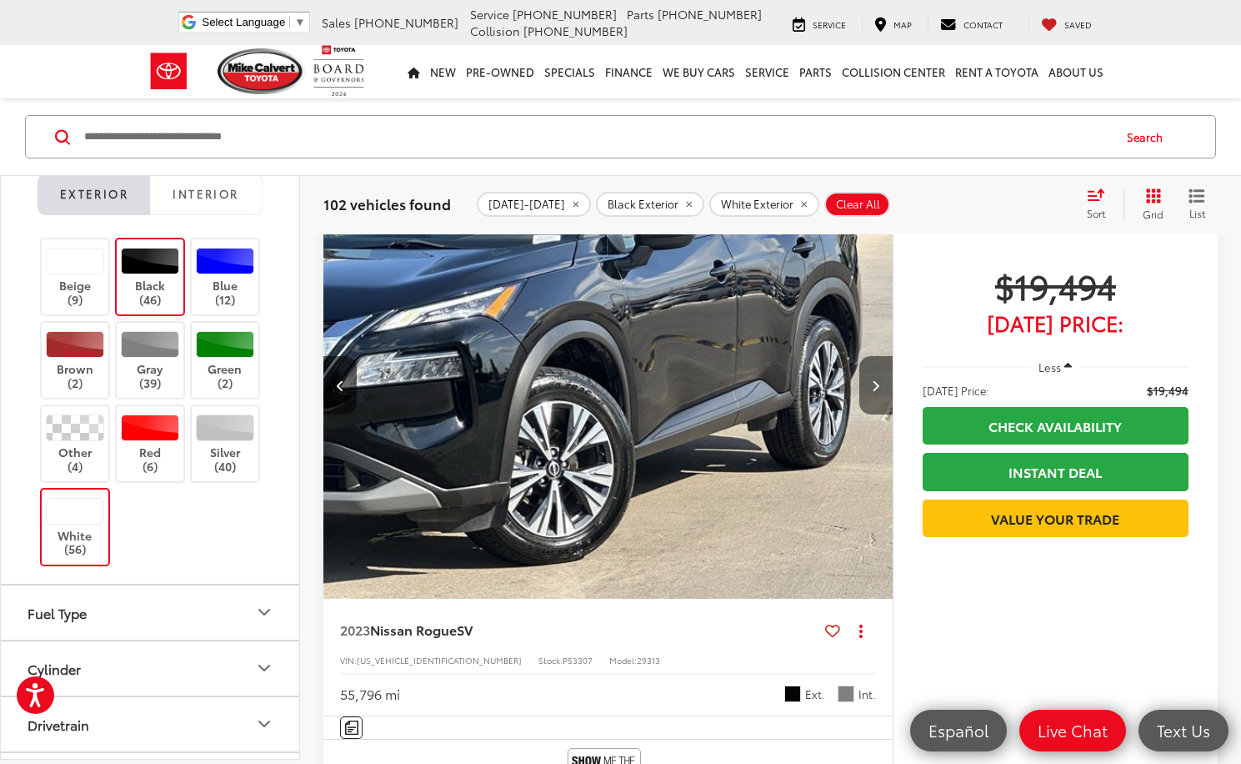
click at [878, 381] on icon "Next image" at bounding box center [876, 385] width 8 height 12
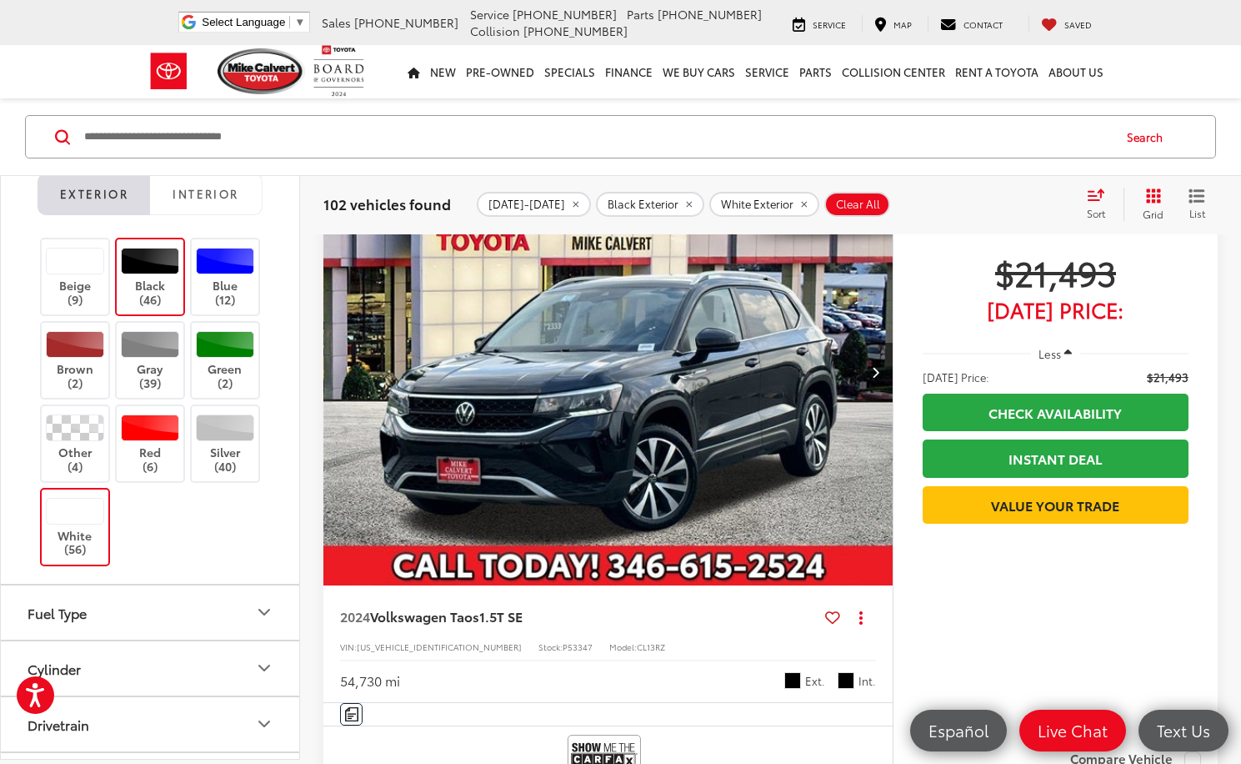
scroll to position [14494, 0]
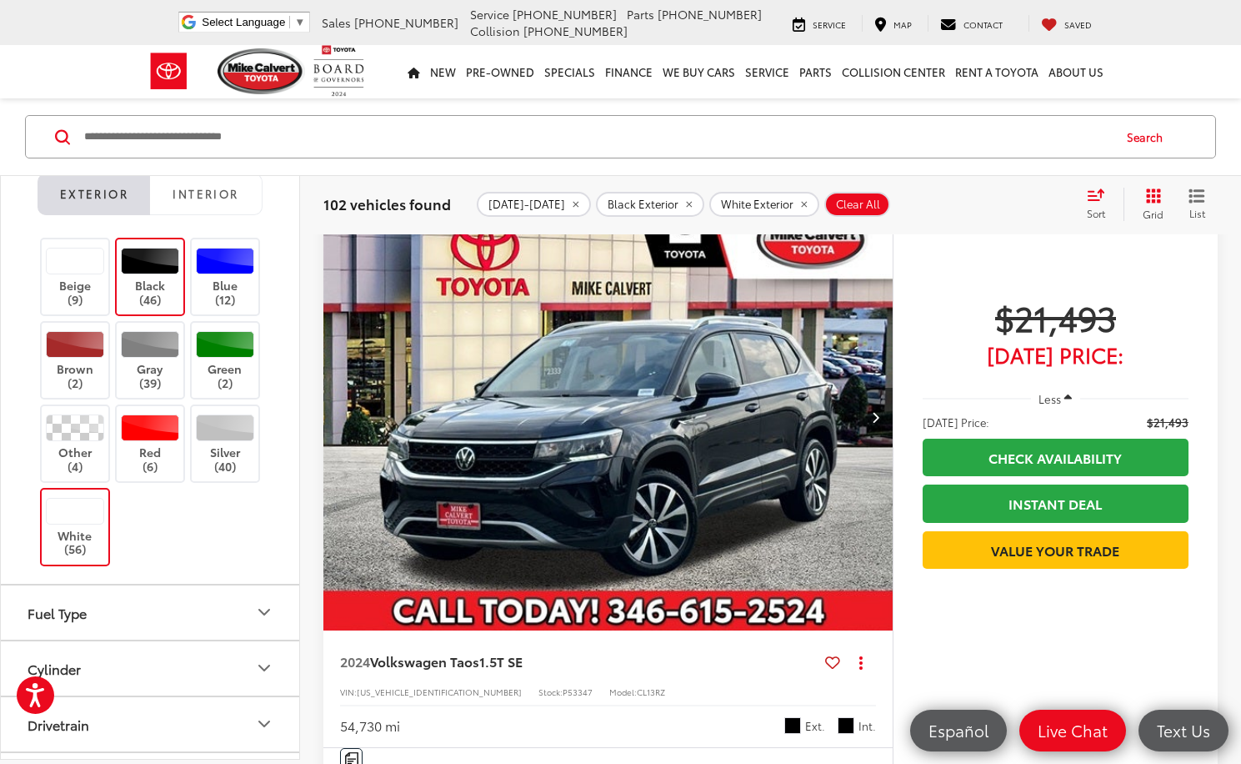
click at [882, 417] on button "Next image" at bounding box center [875, 417] width 33 height 58
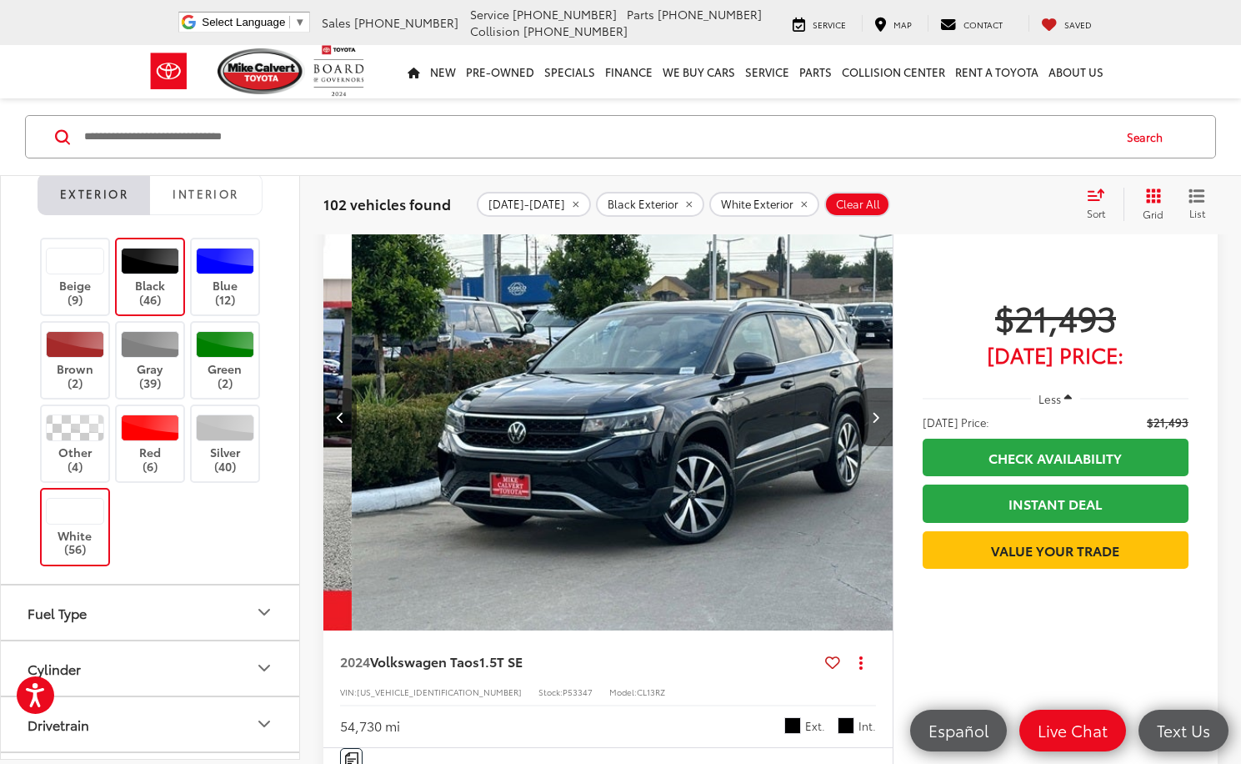
scroll to position [0, 572]
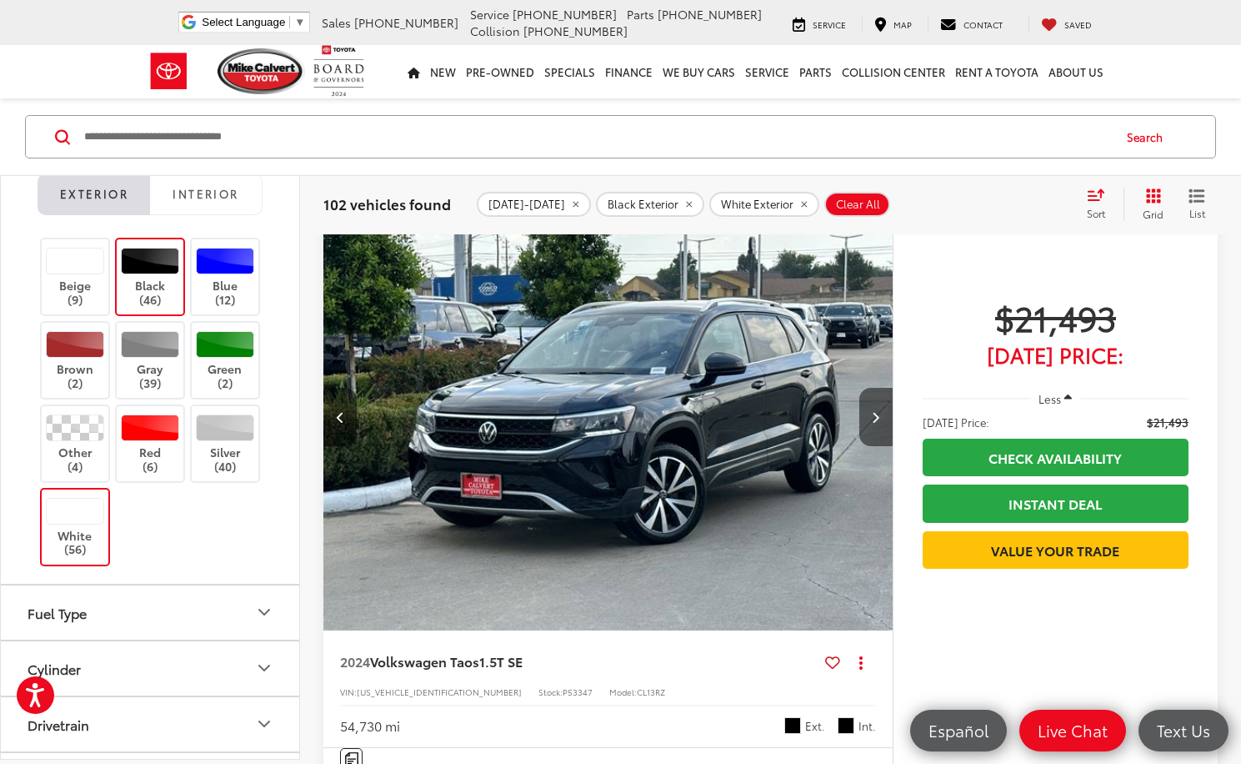
click at [882, 417] on button "Next image" at bounding box center [875, 417] width 33 height 58
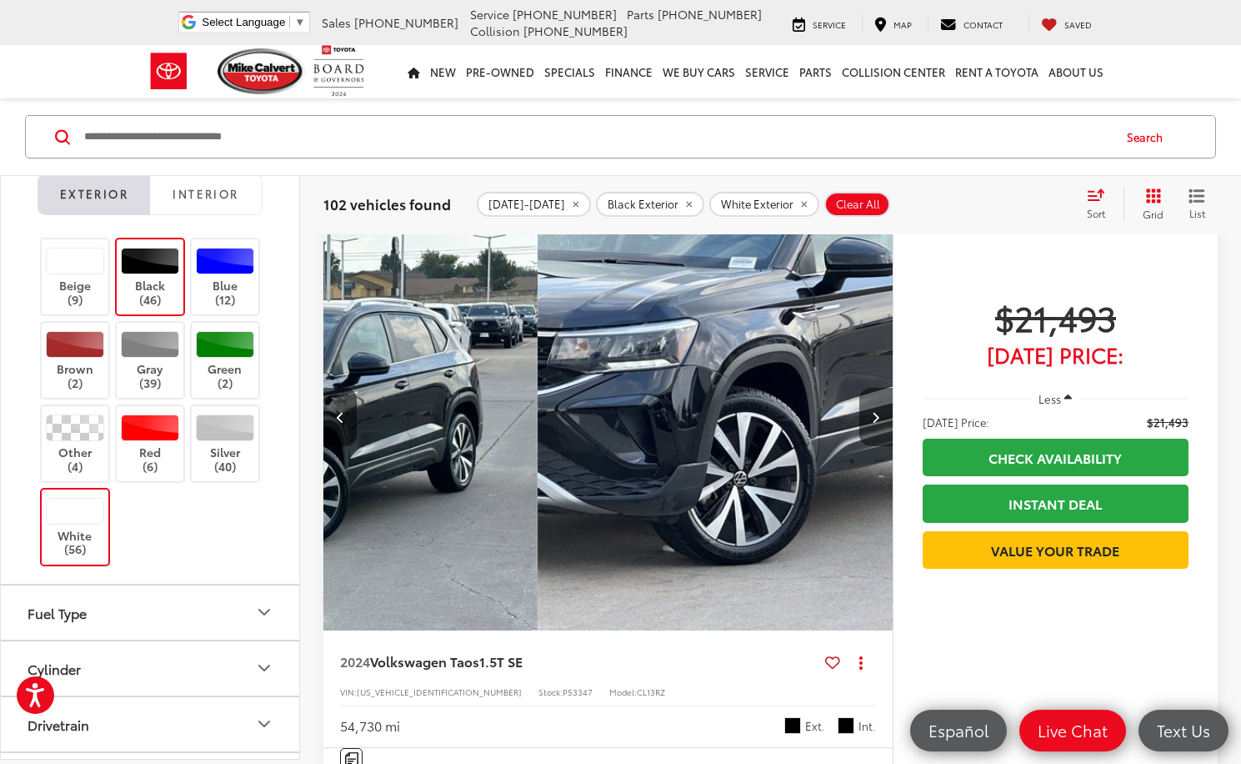
scroll to position [0, 1144]
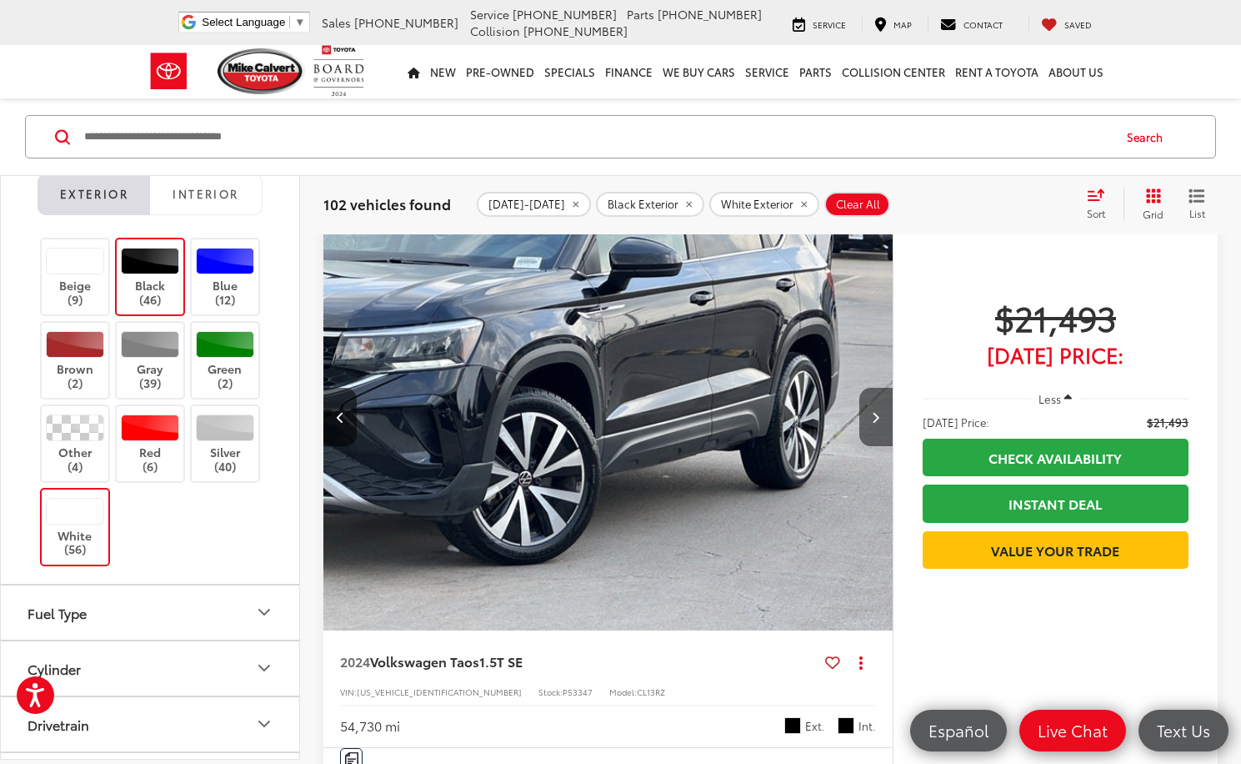
click at [882, 417] on button "Next image" at bounding box center [875, 417] width 33 height 58
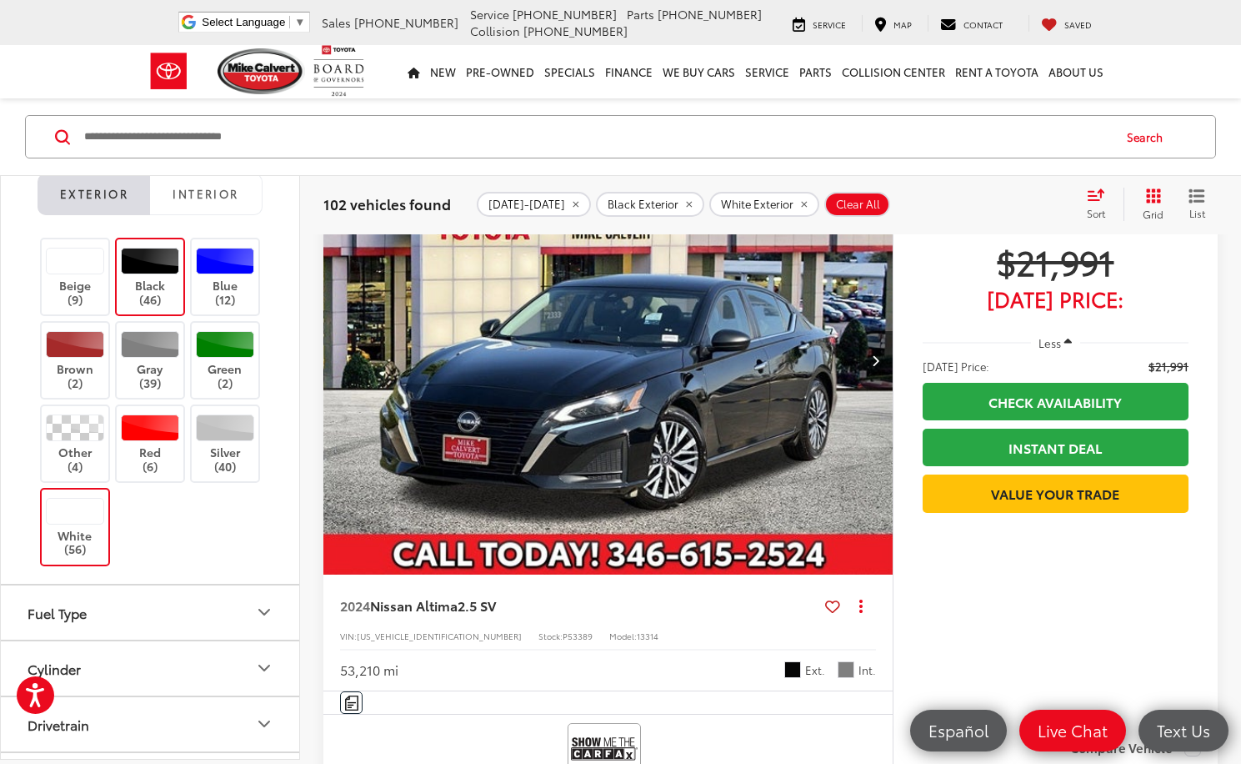
scroll to position [15911, 0]
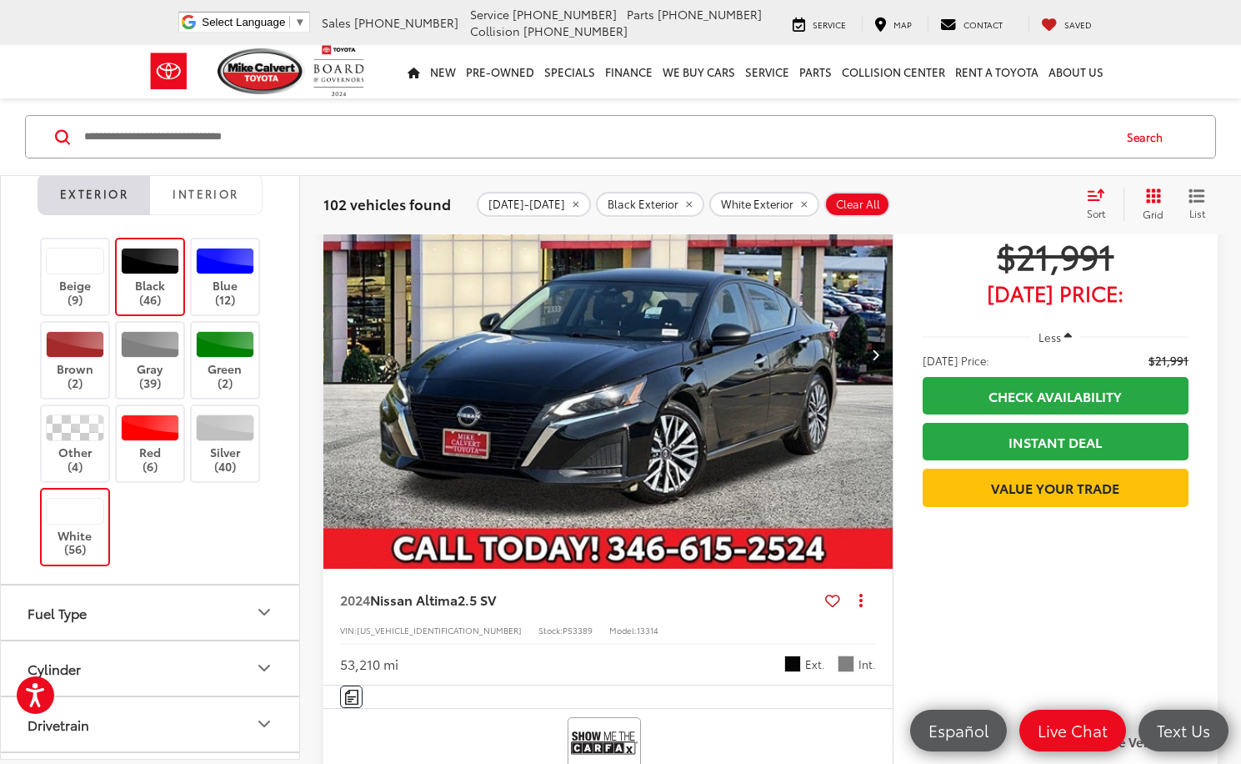
click at [882, 370] on button "Next image" at bounding box center [875, 354] width 33 height 58
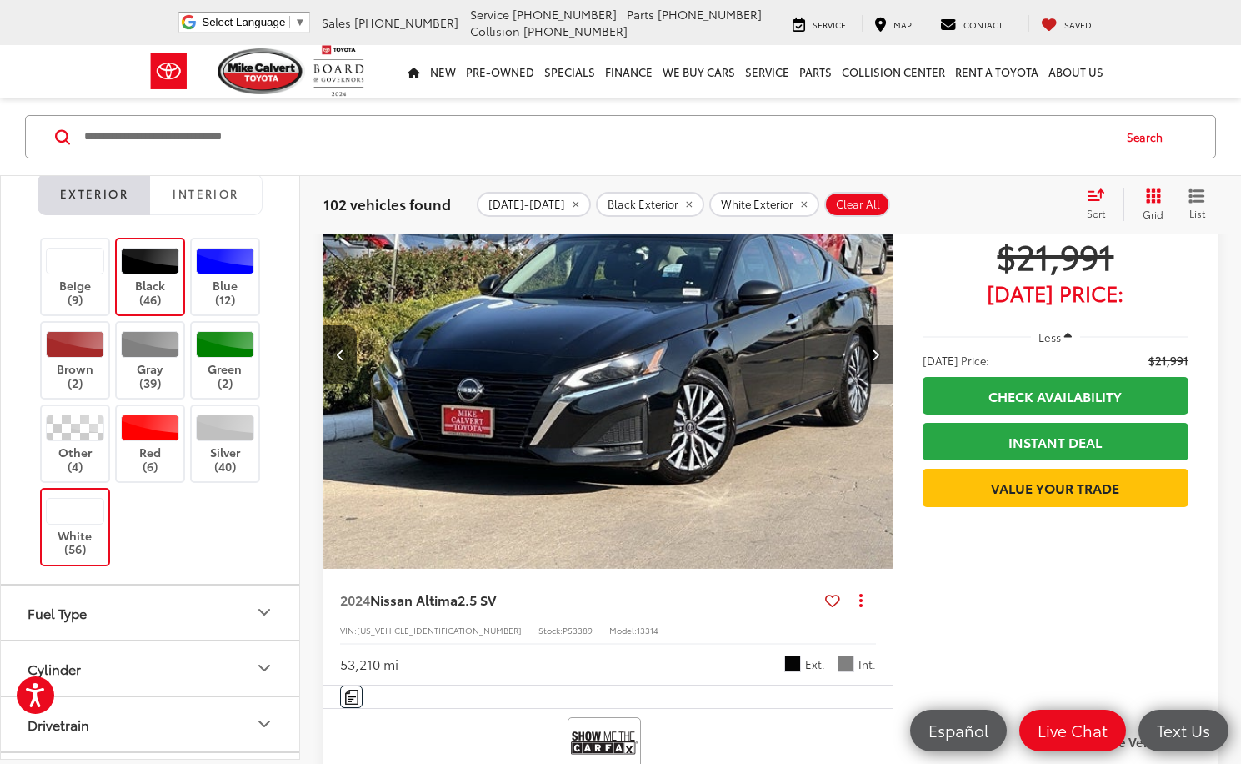
click at [881, 370] on button "Next image" at bounding box center [875, 354] width 33 height 58
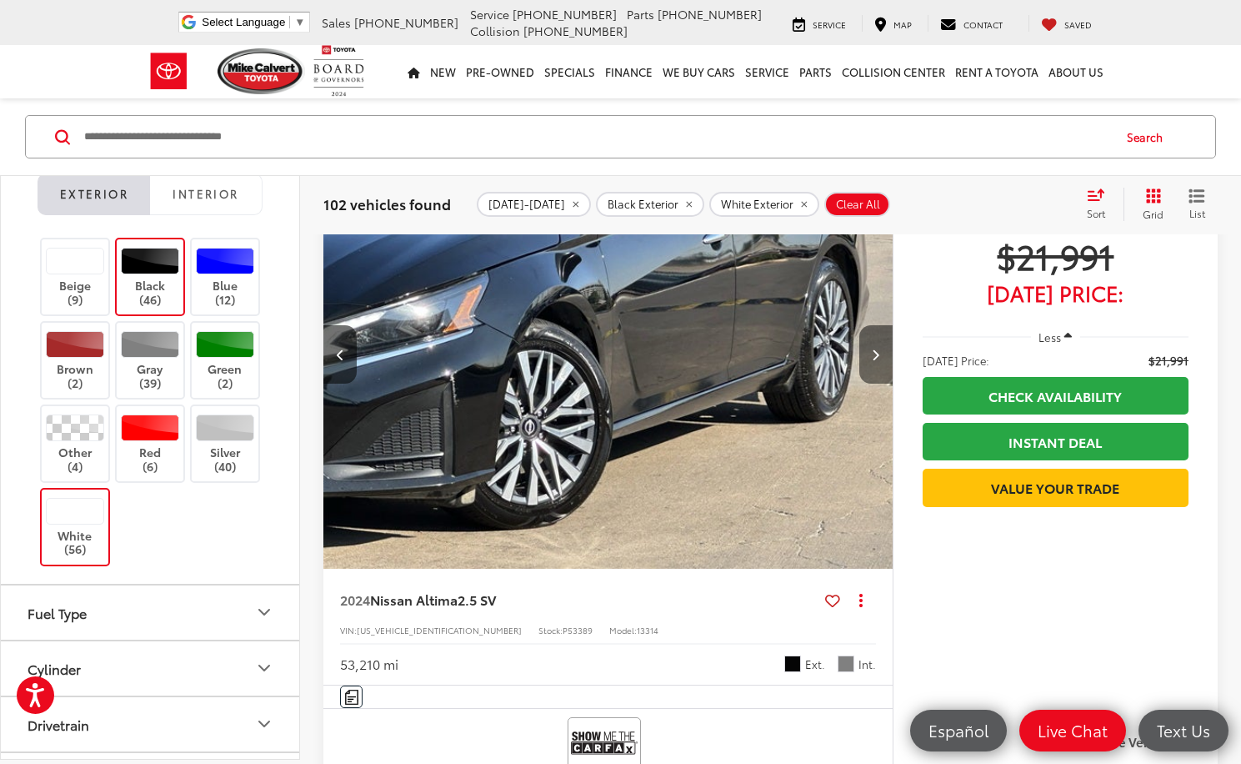
click at [881, 370] on button "Next image" at bounding box center [875, 354] width 33 height 58
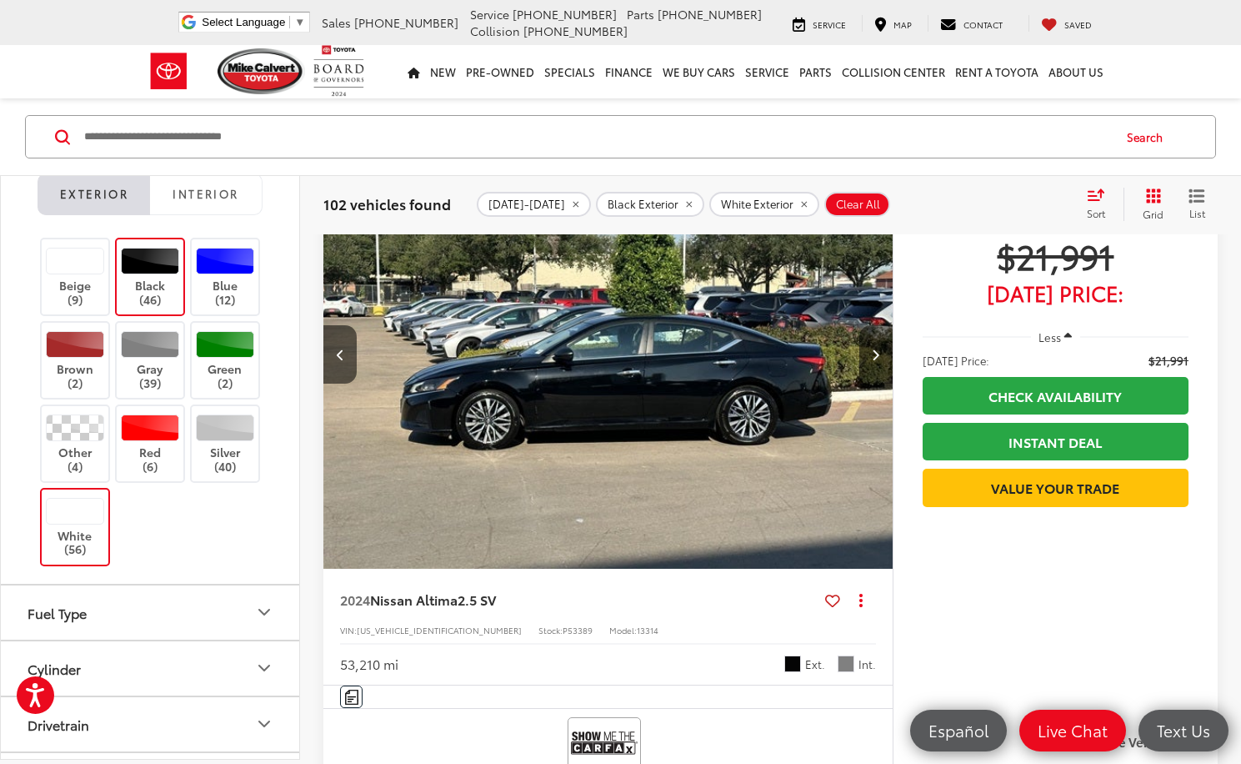
click at [881, 370] on button "Next image" at bounding box center [875, 354] width 33 height 58
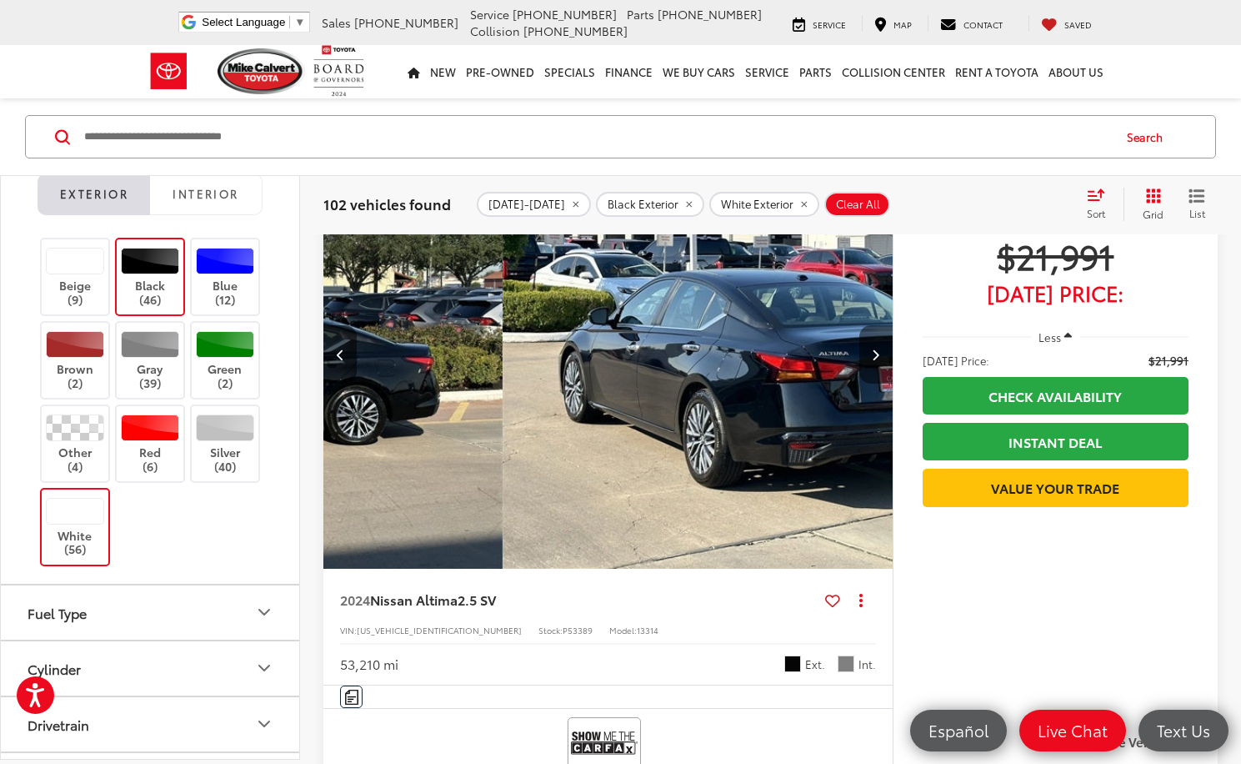
scroll to position [0, 2287]
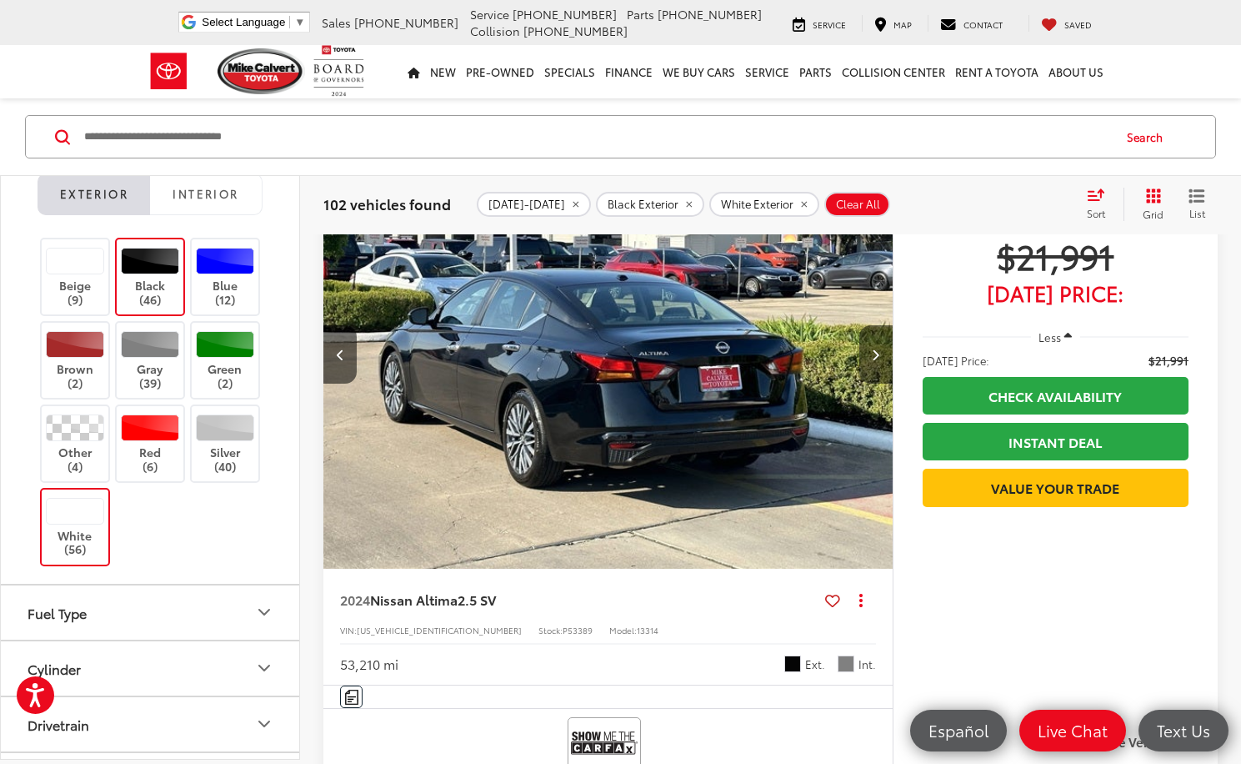
click at [879, 363] on button "Next image" at bounding box center [875, 354] width 33 height 58
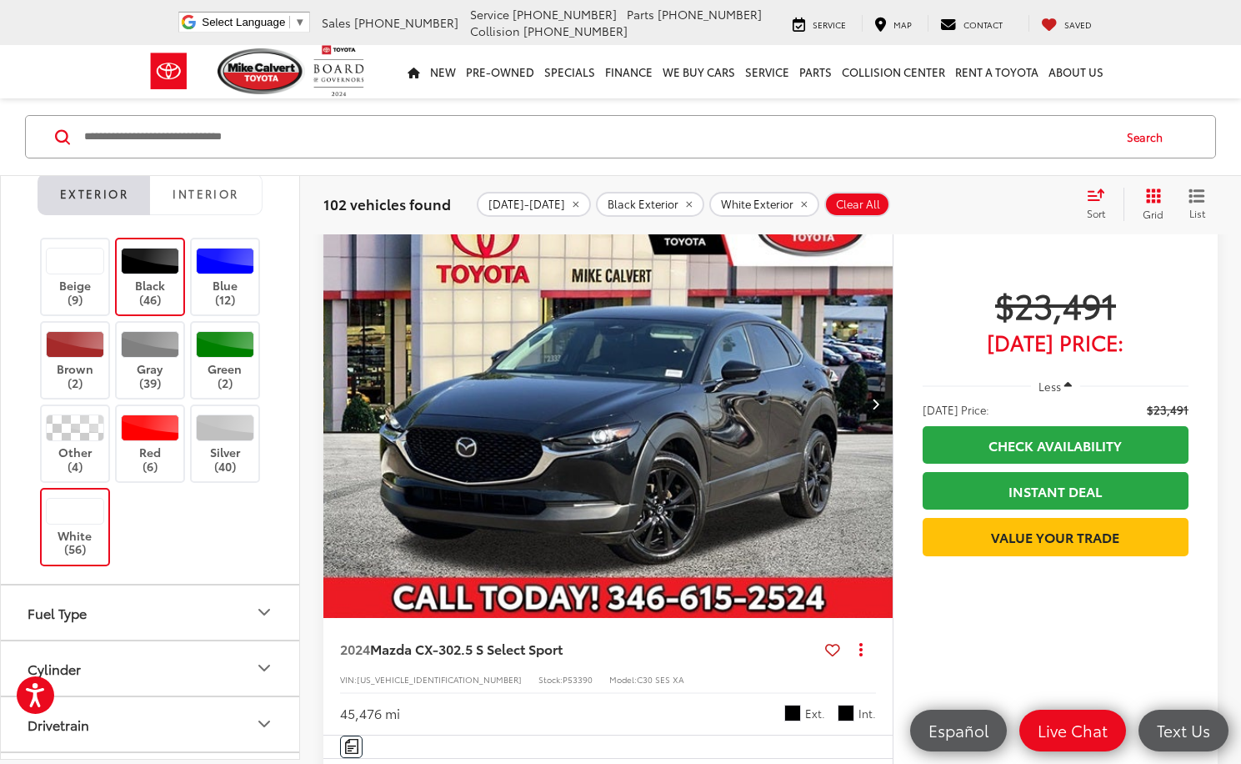
scroll to position [22672, 0]
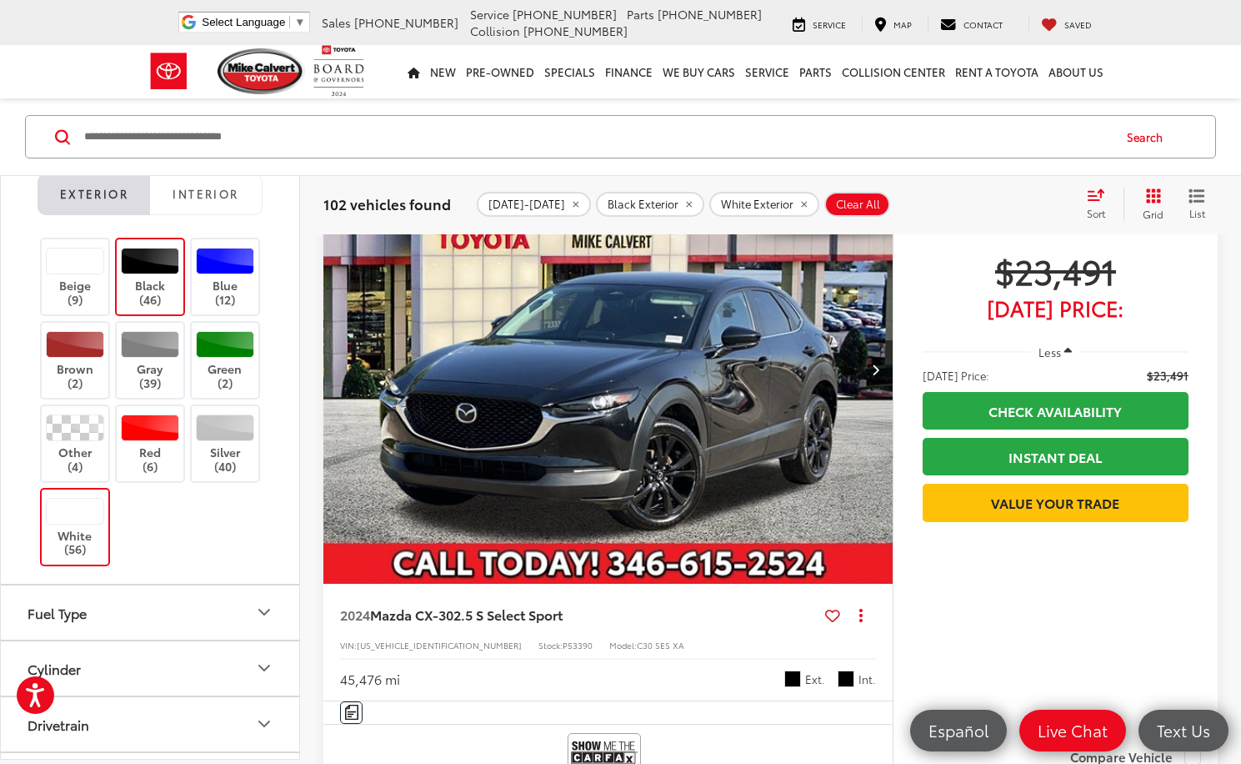
click at [873, 373] on icon "Next image" at bounding box center [876, 369] width 8 height 12
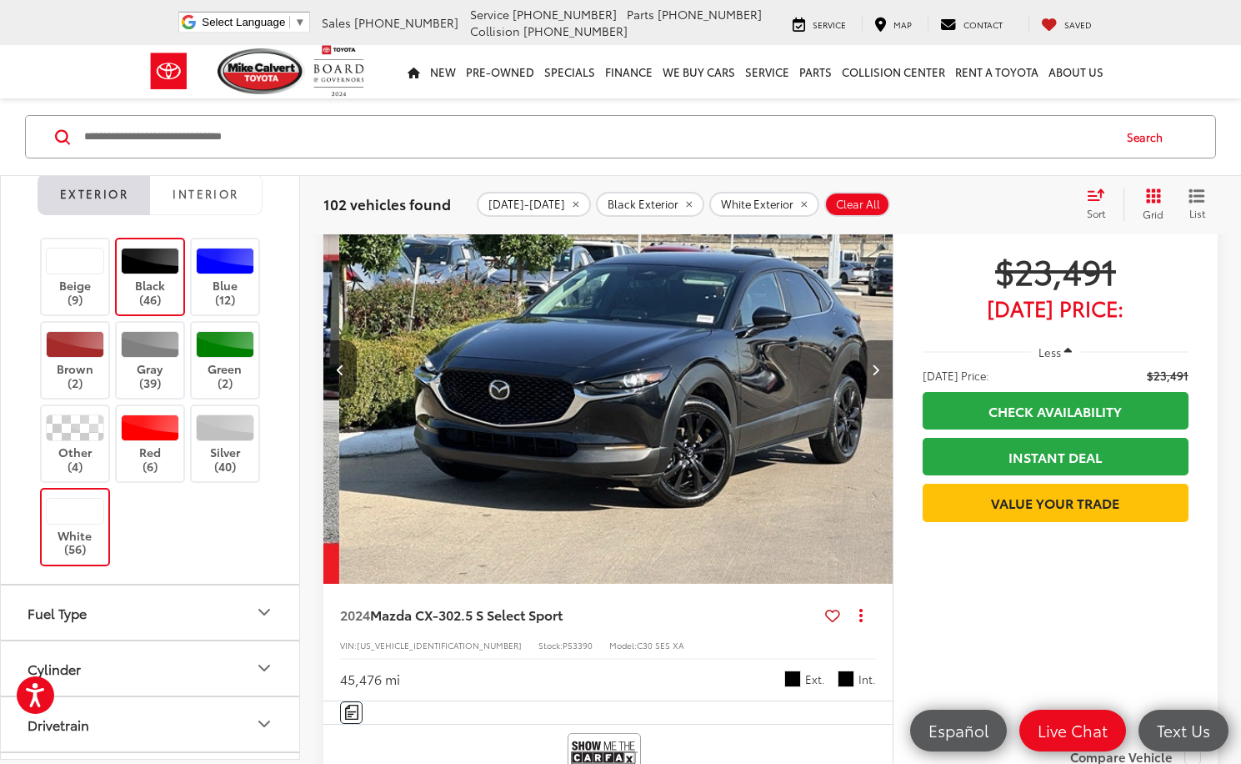
scroll to position [0, 572]
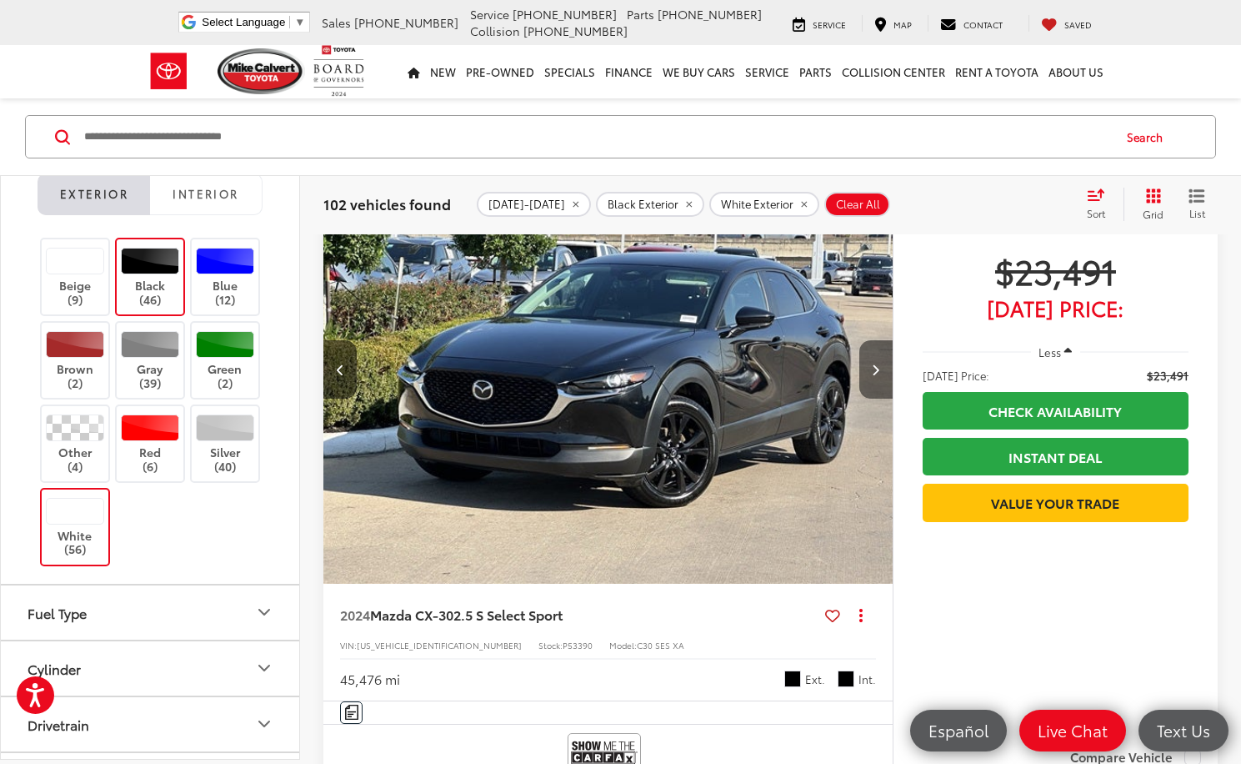
click at [873, 373] on icon "Next image" at bounding box center [876, 369] width 8 height 12
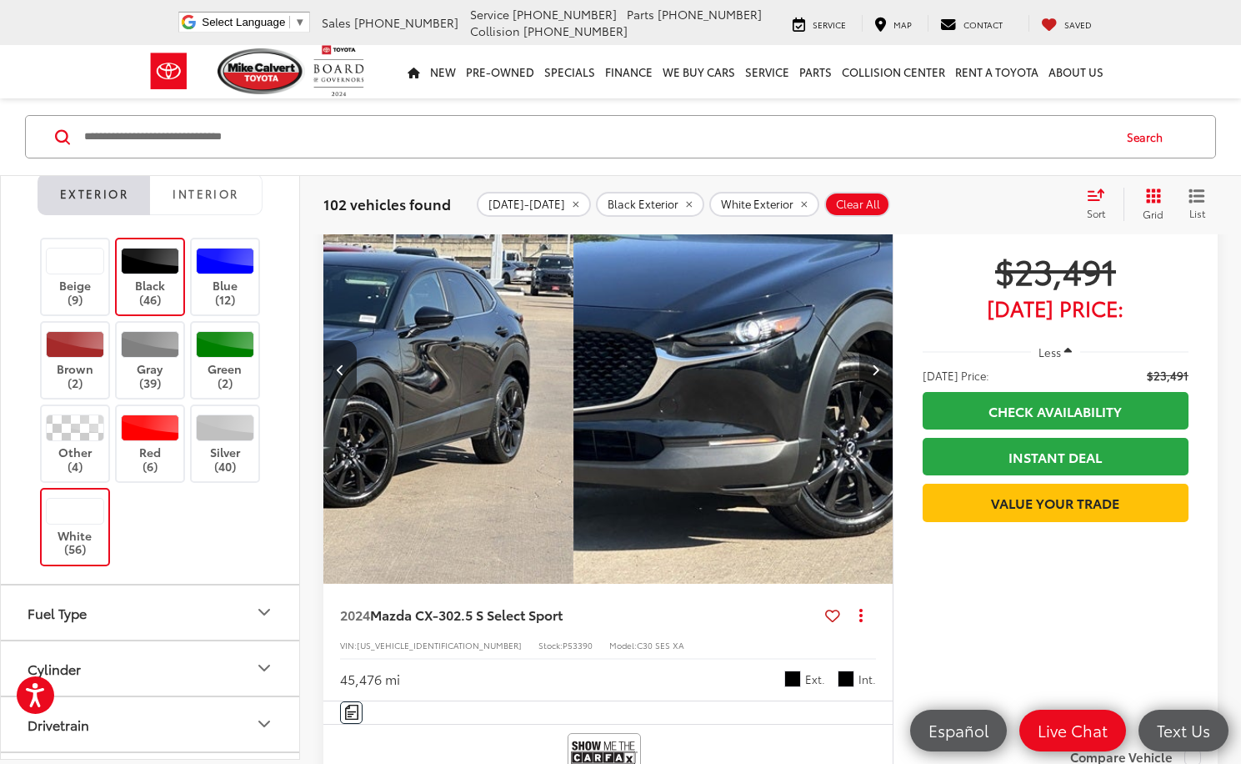
scroll to position [0, 1144]
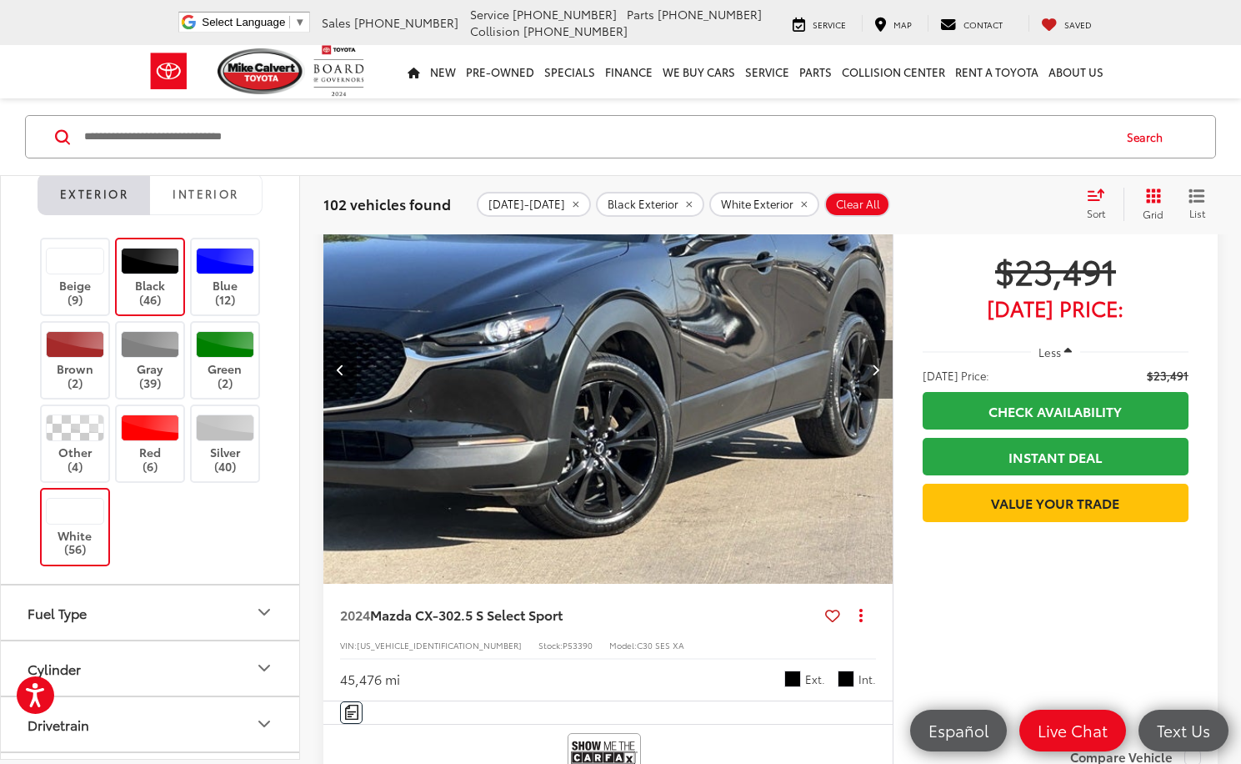
click at [873, 373] on icon "Next image" at bounding box center [876, 369] width 8 height 12
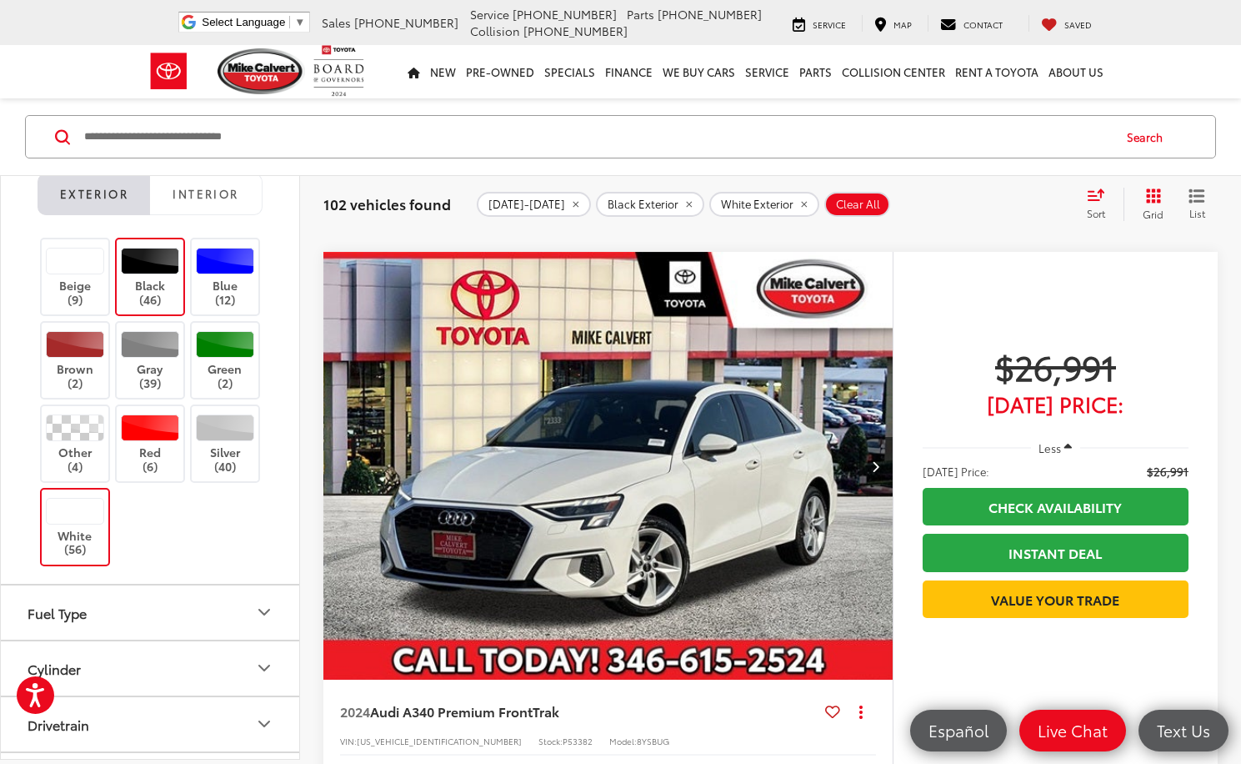
scroll to position [28757, 0]
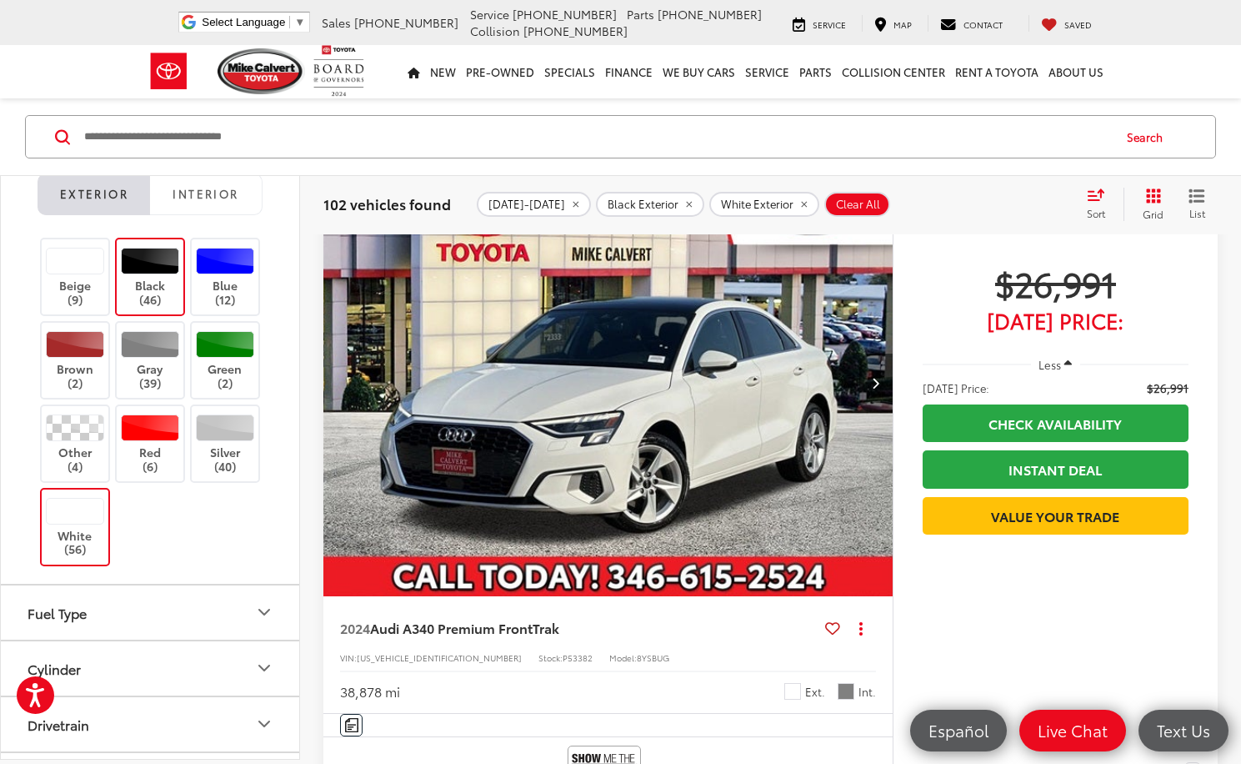
click at [879, 381] on icon "Next image" at bounding box center [876, 383] width 8 height 12
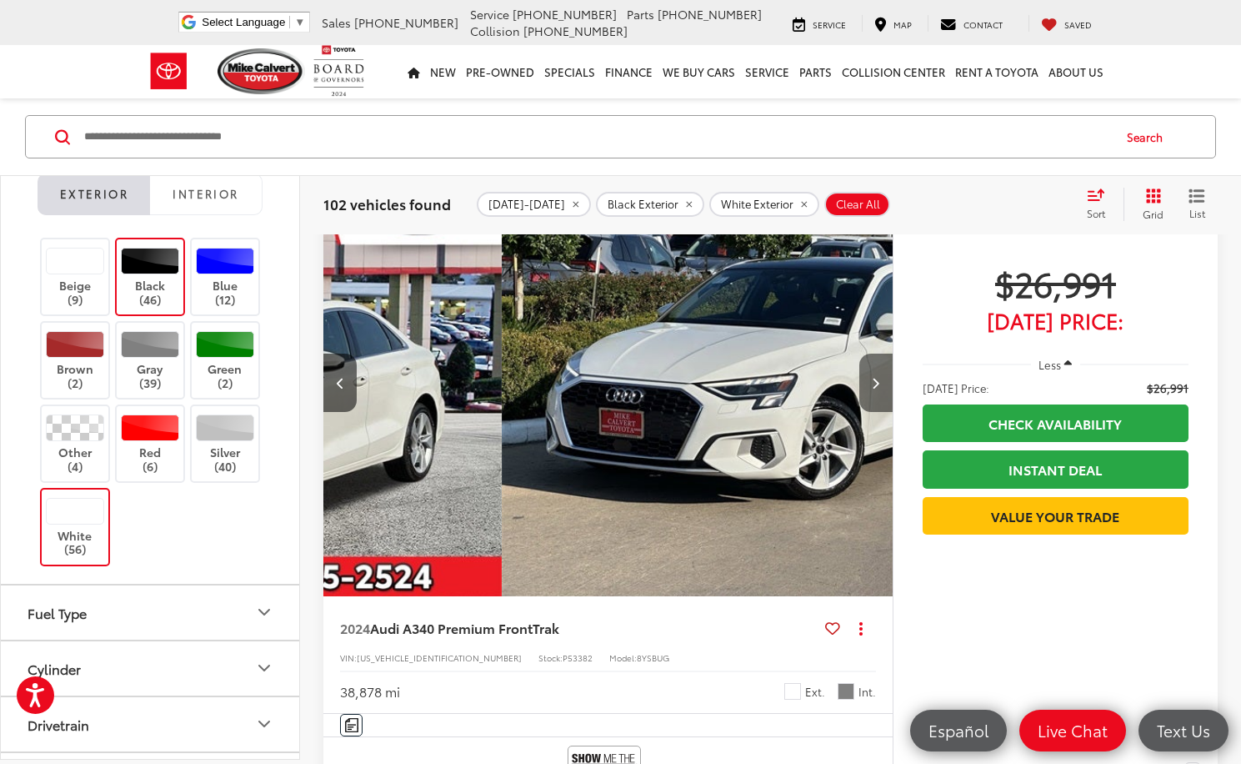
scroll to position [0, 572]
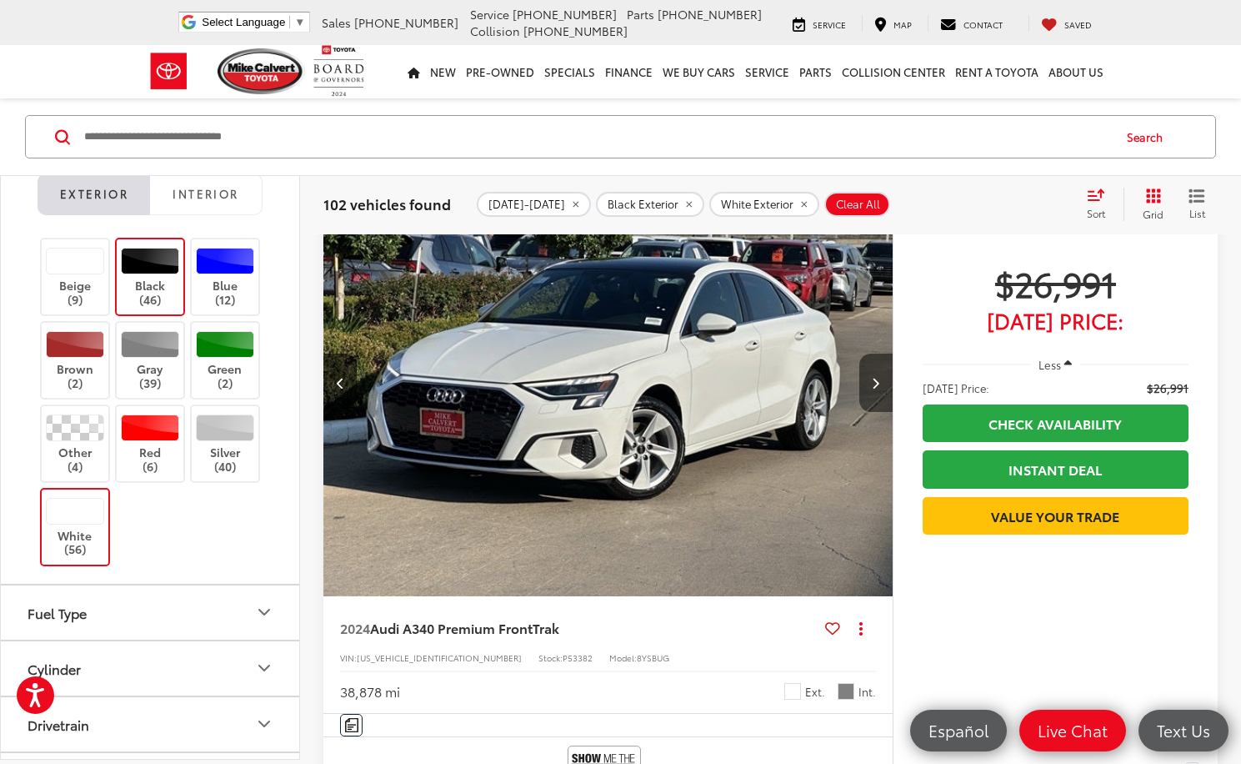
click at [879, 381] on icon "Next image" at bounding box center [876, 383] width 8 height 12
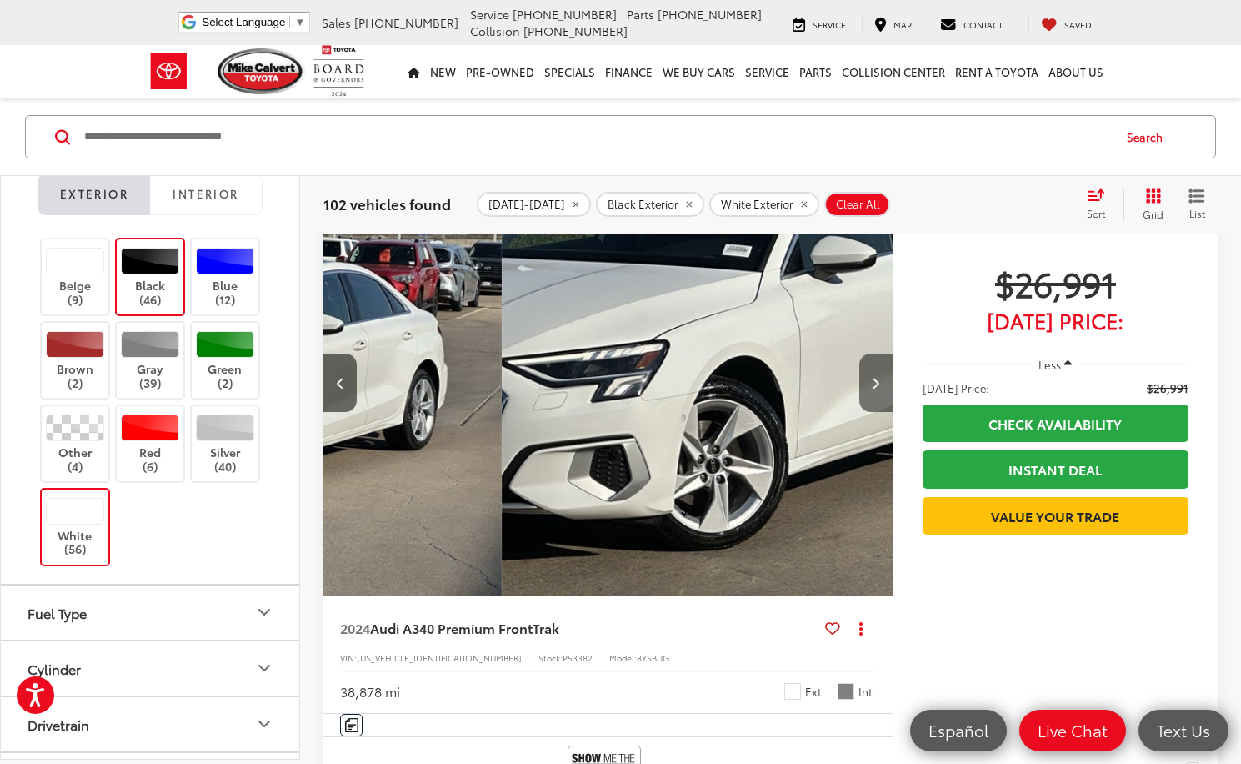
scroll to position [0, 1144]
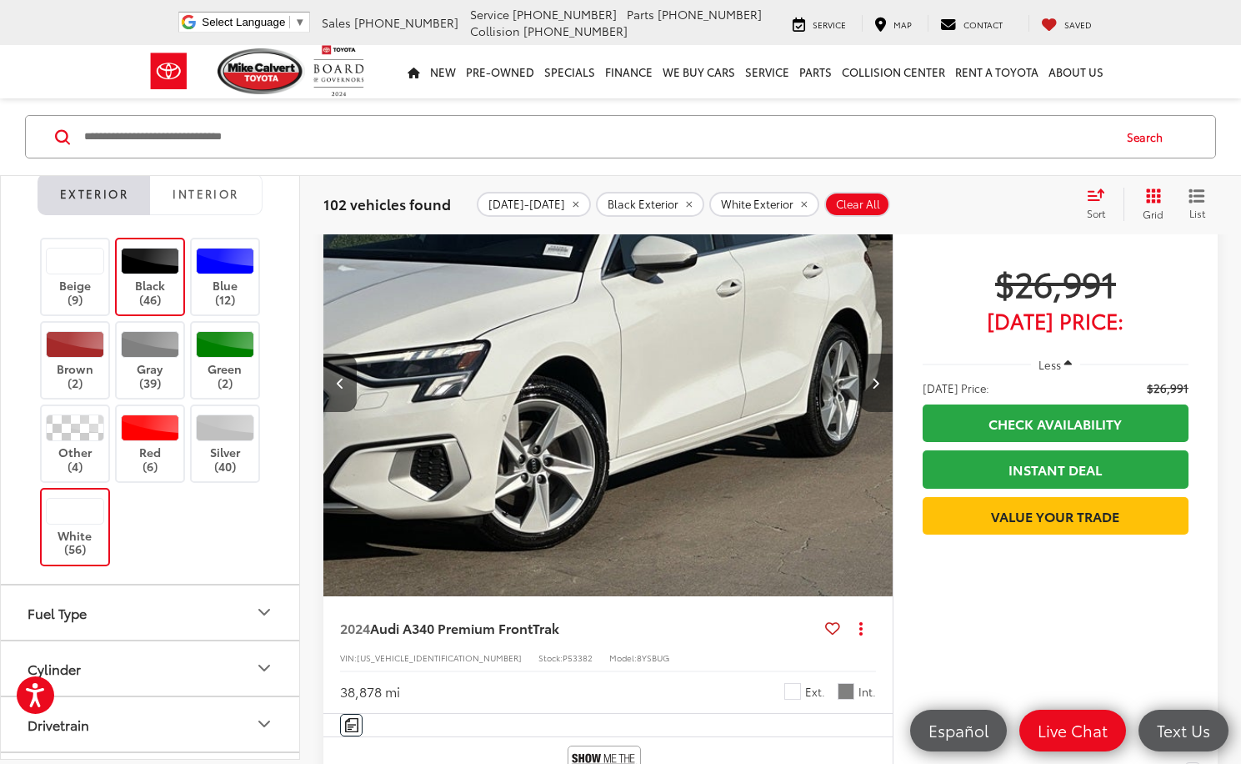
click at [879, 381] on icon "Next image" at bounding box center [876, 383] width 8 height 12
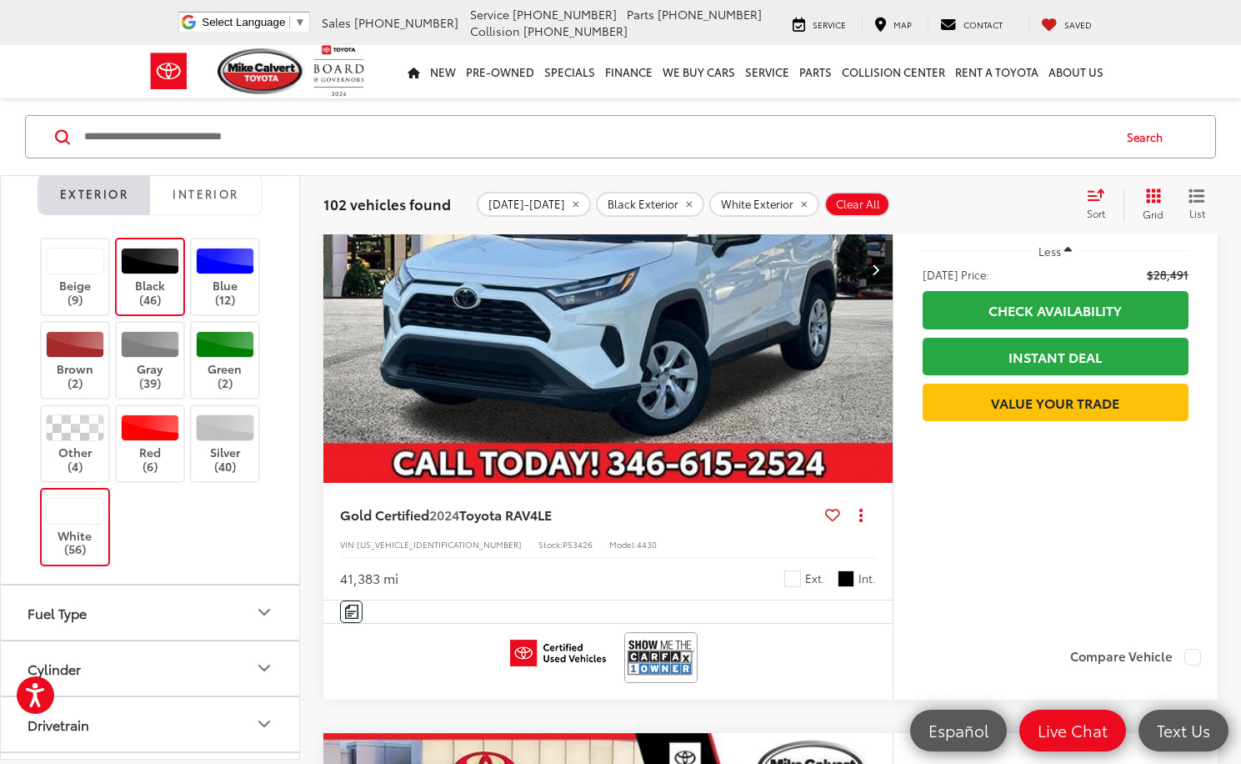
scroll to position [32174, 0]
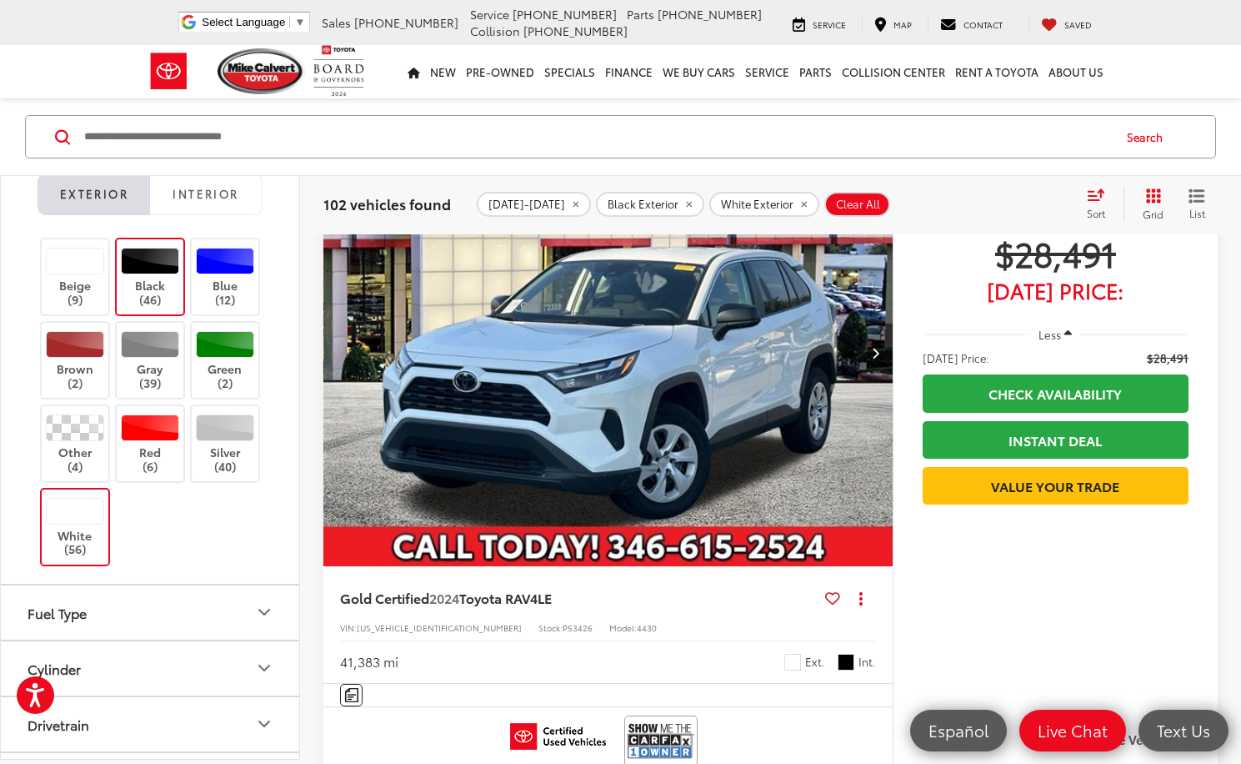
click at [879, 359] on button "Next image" at bounding box center [875, 352] width 33 height 58
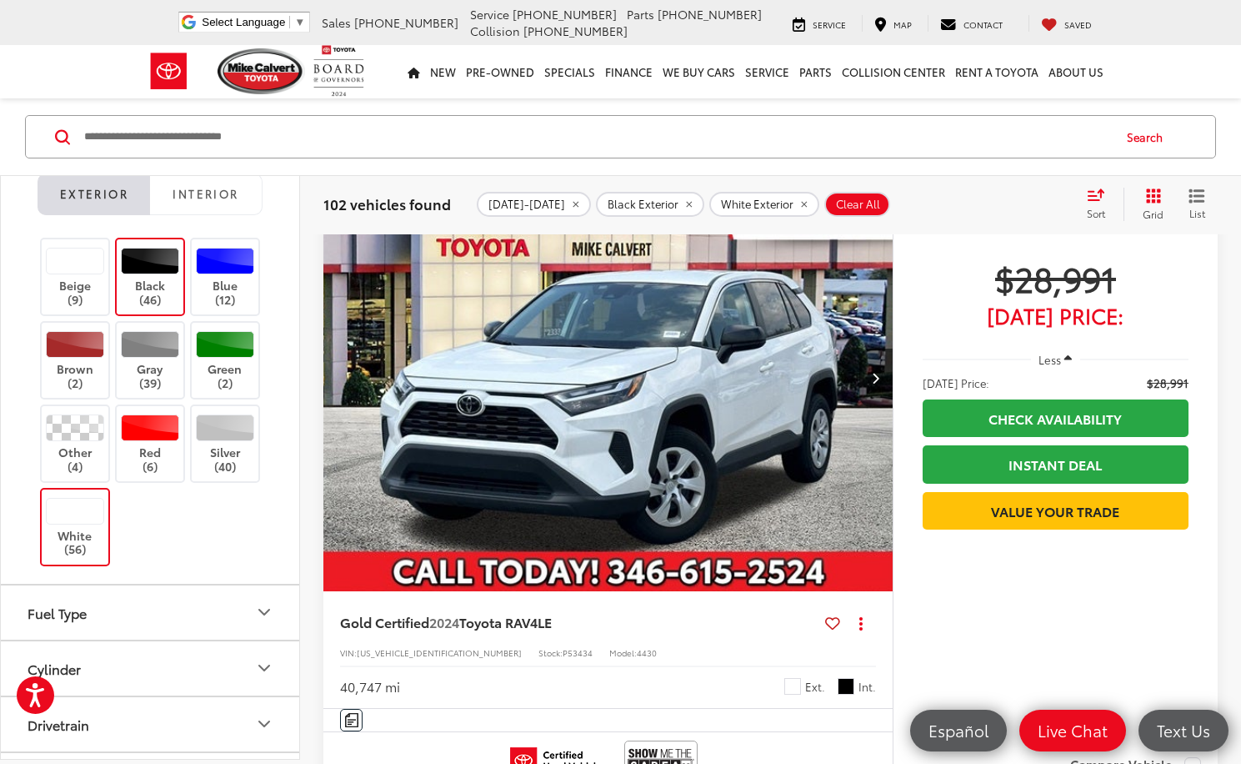
scroll to position [32841, 0]
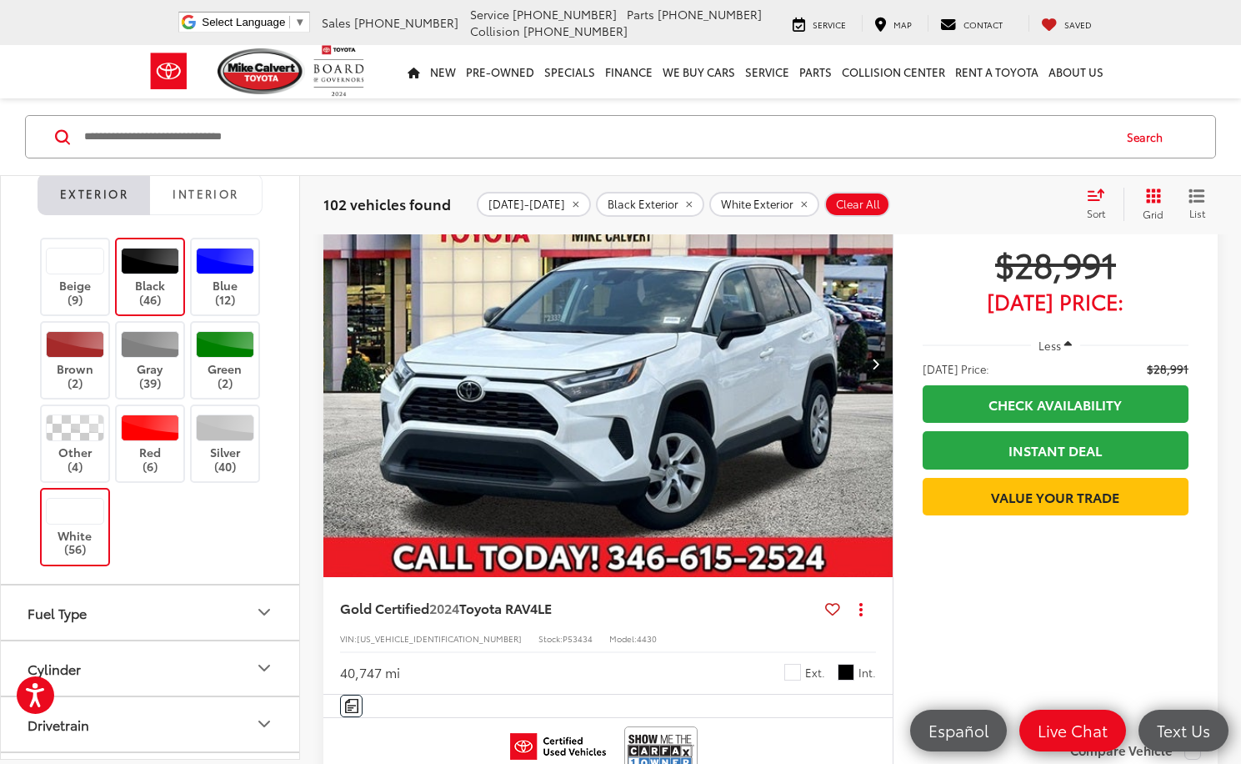
click at [878, 362] on icon "Next image" at bounding box center [876, 364] width 8 height 12
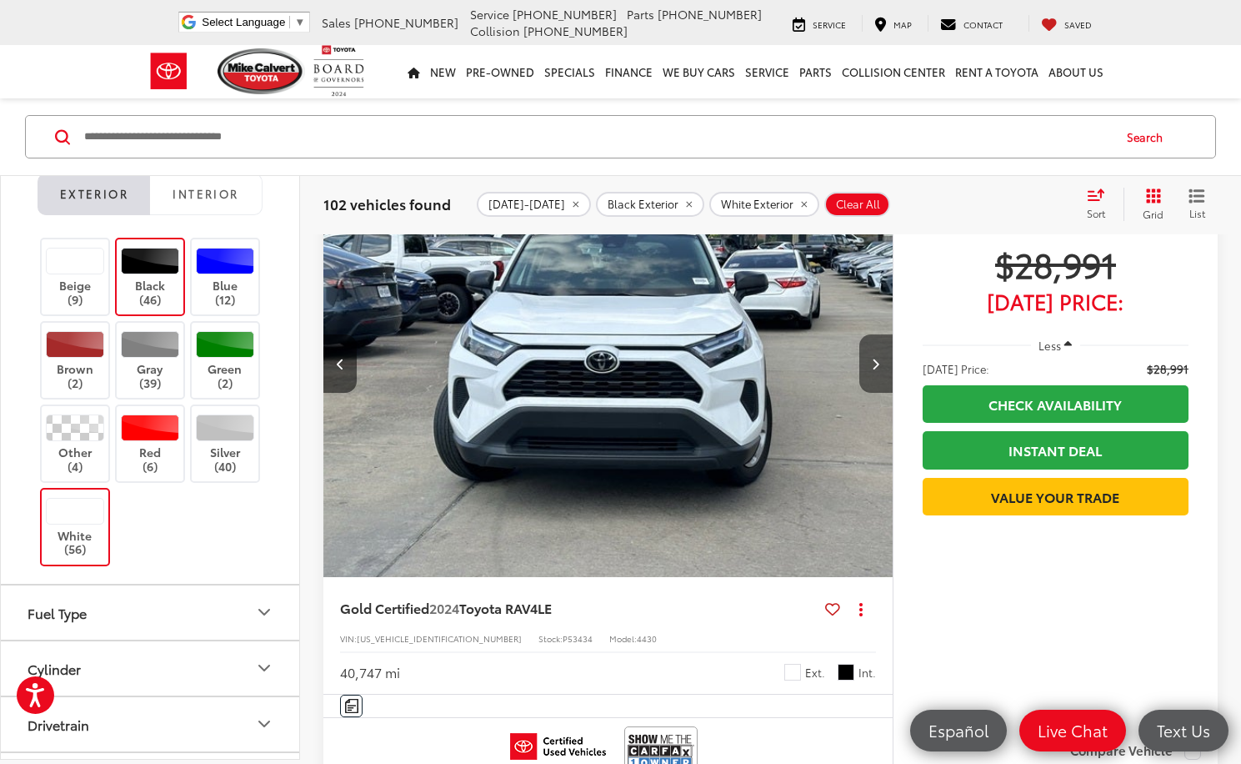
click at [878, 362] on icon "Next image" at bounding box center [876, 364] width 8 height 12
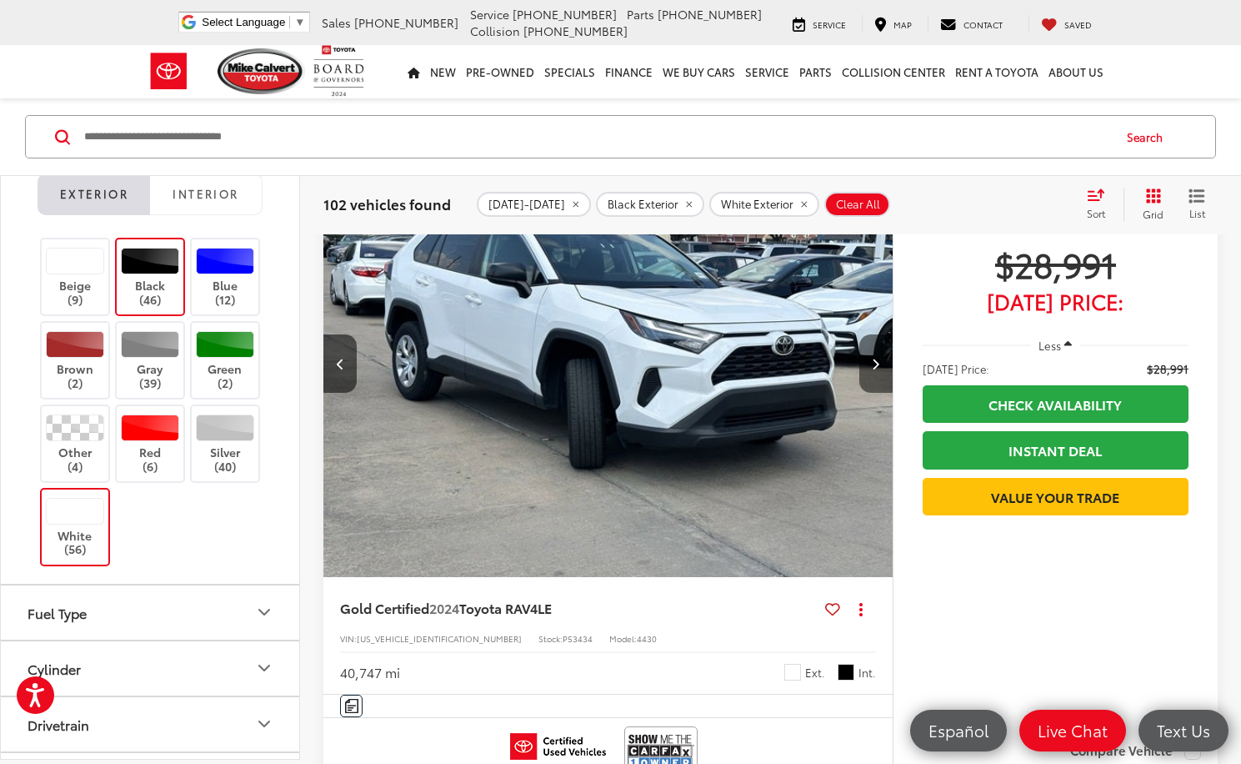
click at [878, 362] on icon "Next image" at bounding box center [876, 364] width 8 height 12
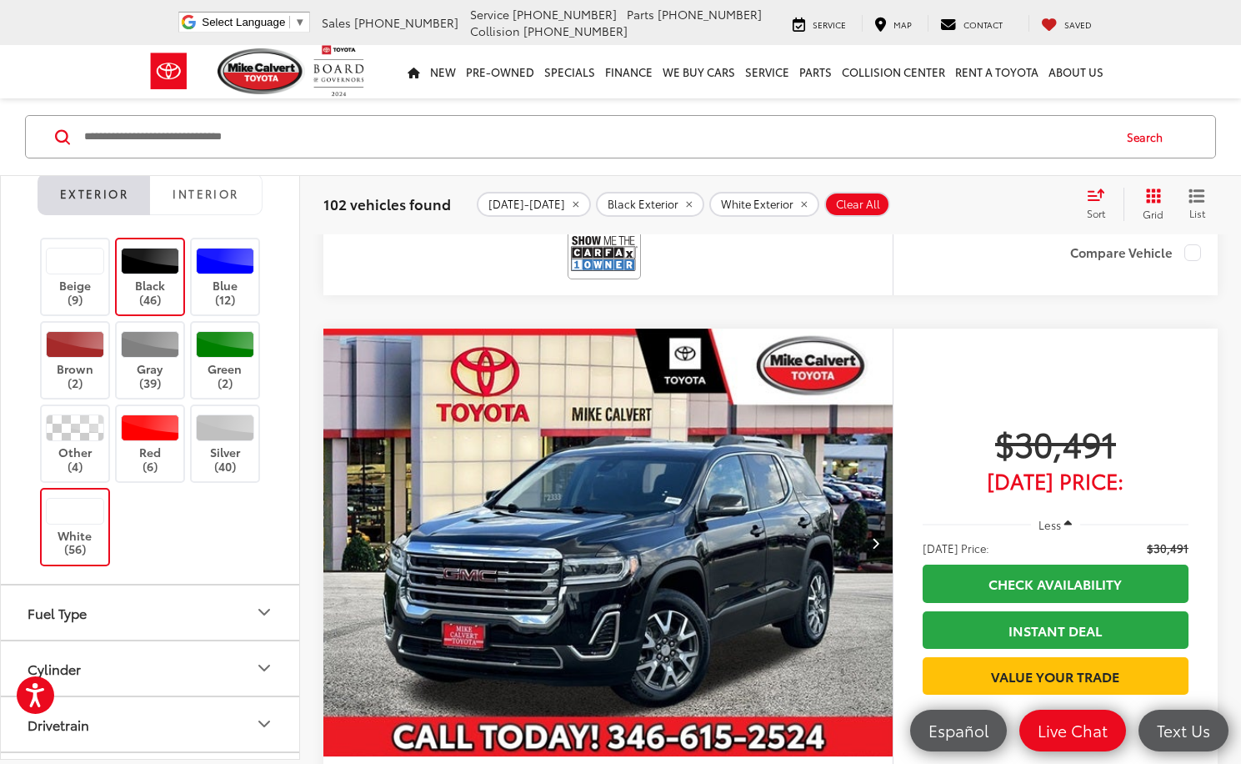
scroll to position [38843, 0]
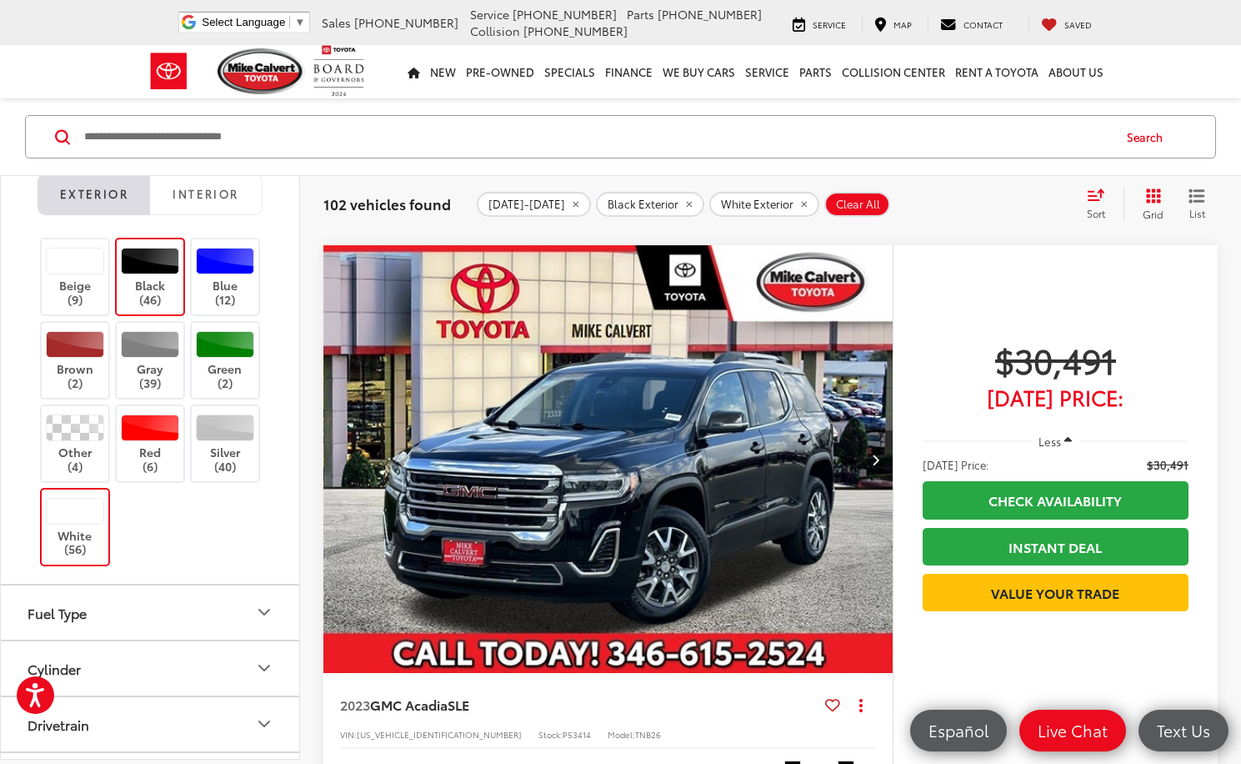
click at [869, 460] on button "Next image" at bounding box center [875, 459] width 33 height 58
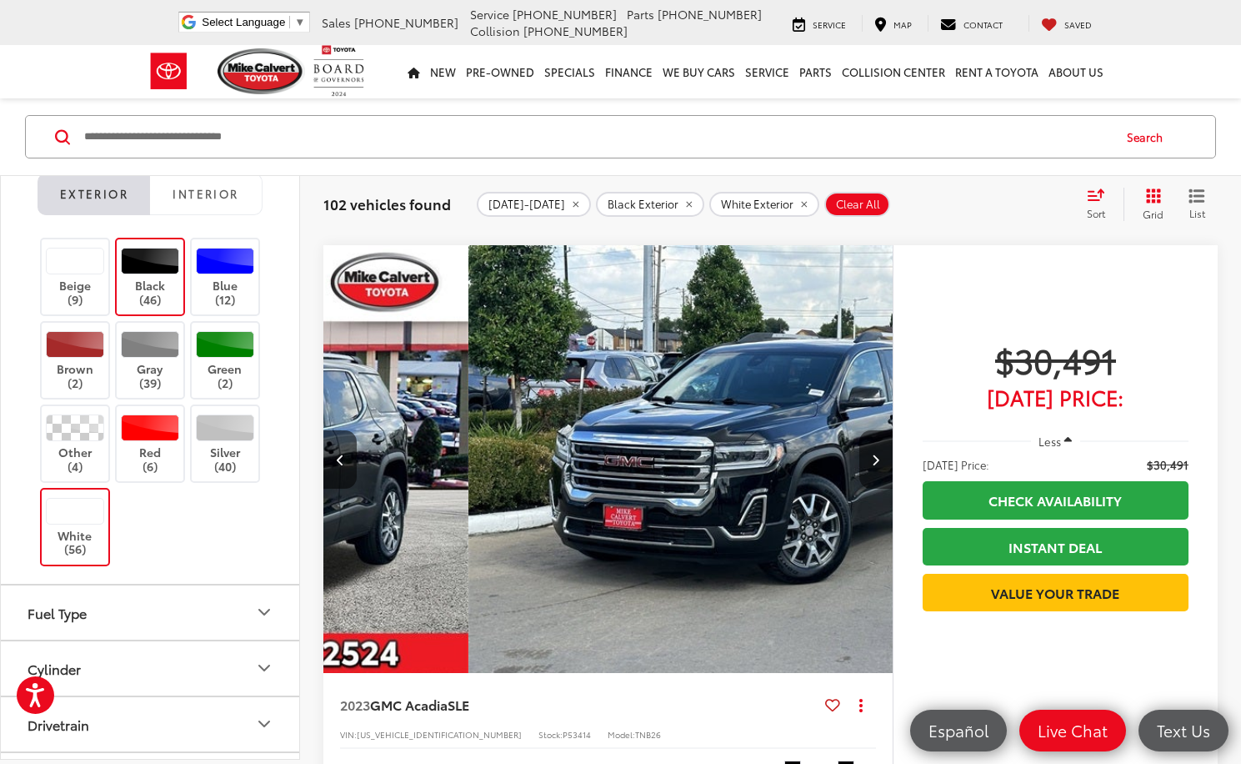
scroll to position [0, 572]
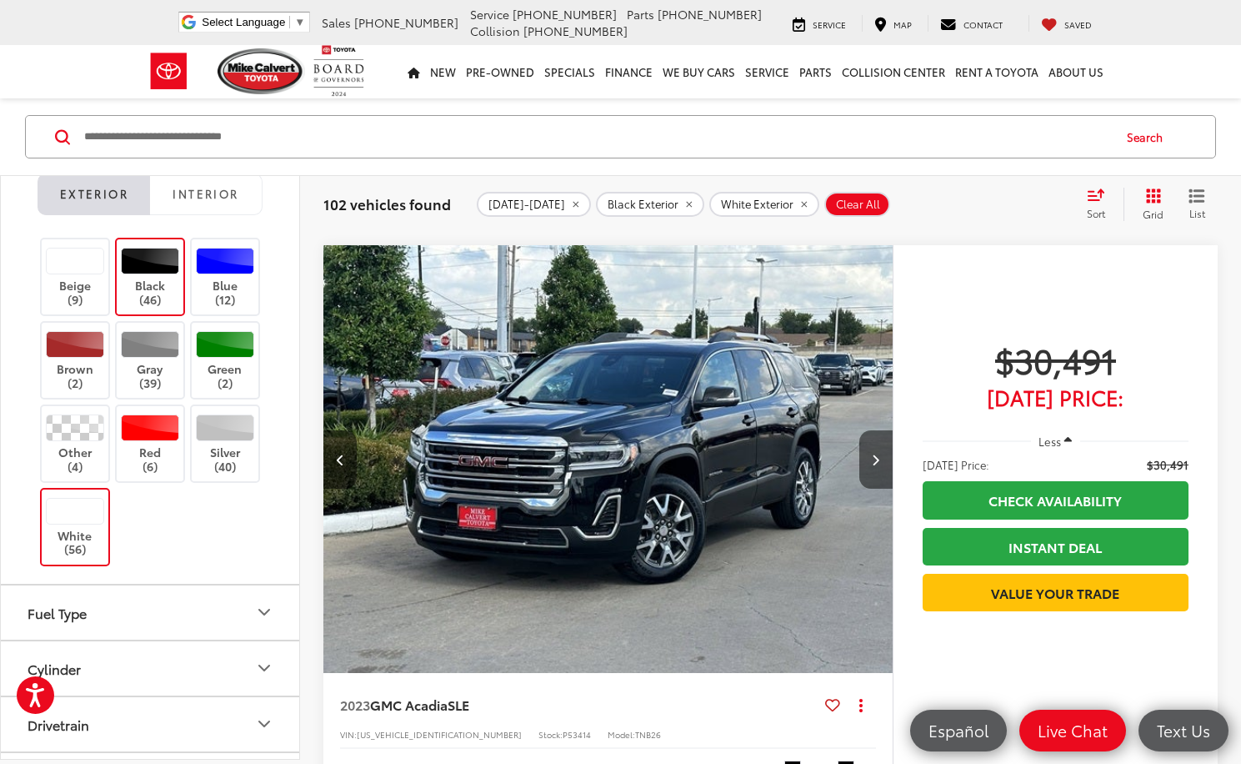
click at [869, 460] on button "Next image" at bounding box center [875, 459] width 33 height 58
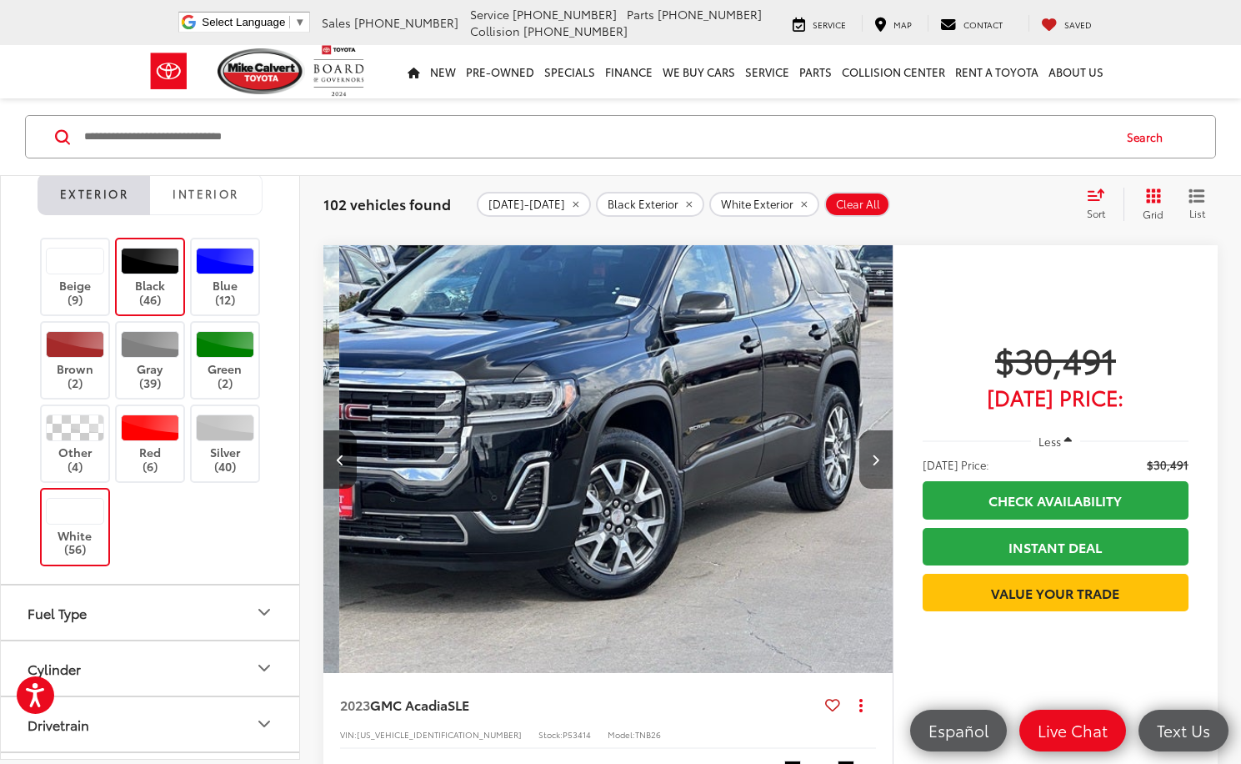
scroll to position [0, 1144]
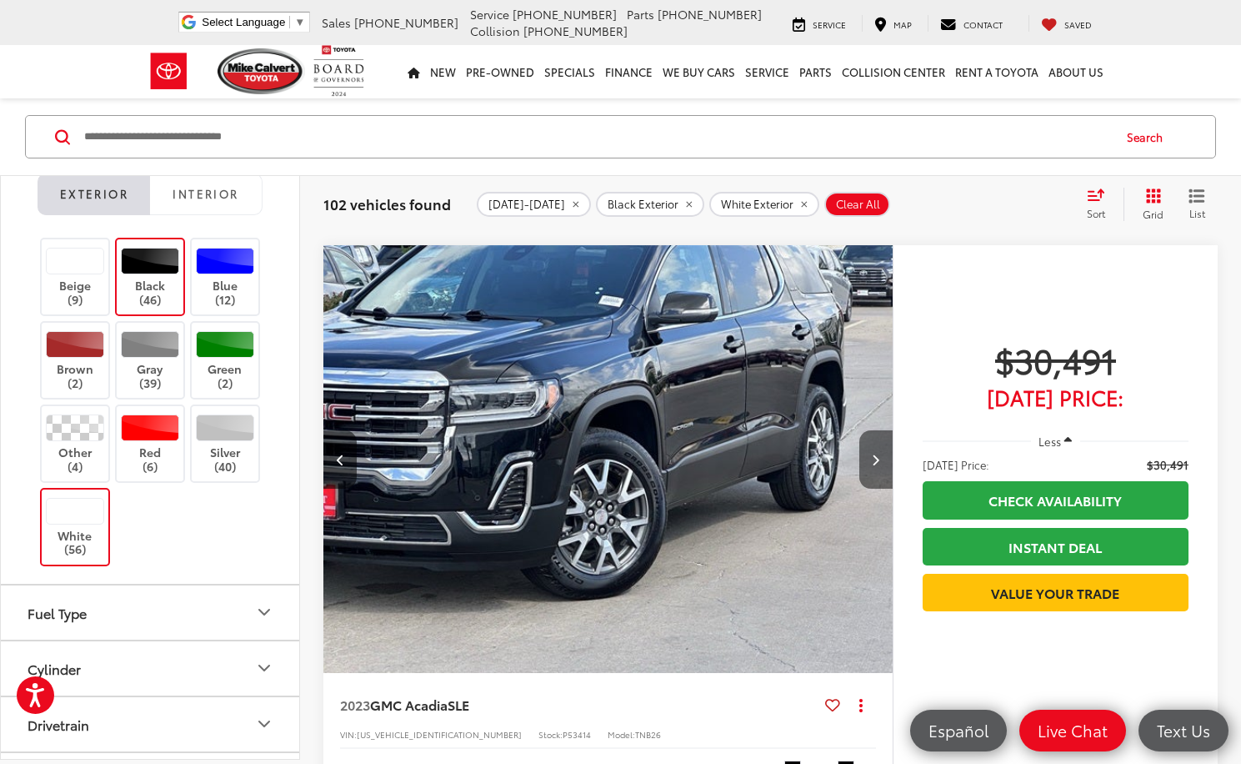
click at [869, 460] on button "Next image" at bounding box center [875, 459] width 33 height 58
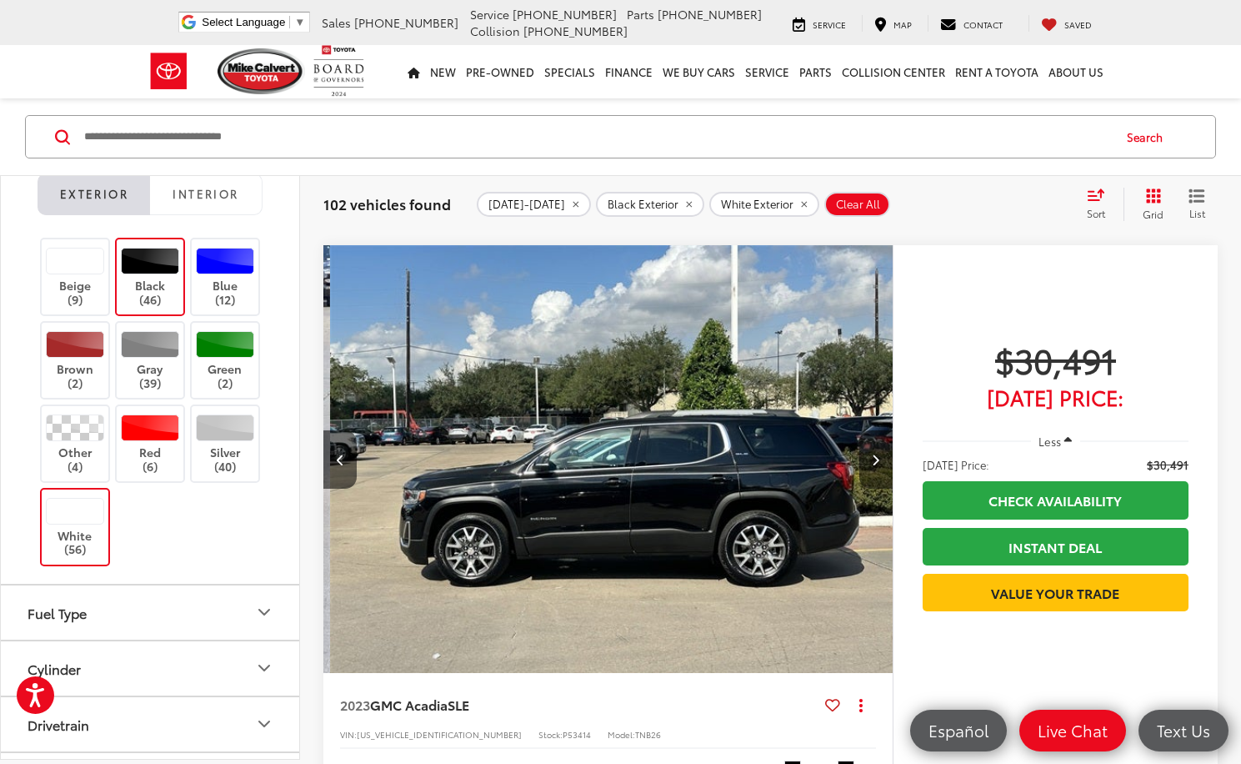
scroll to position [0, 1715]
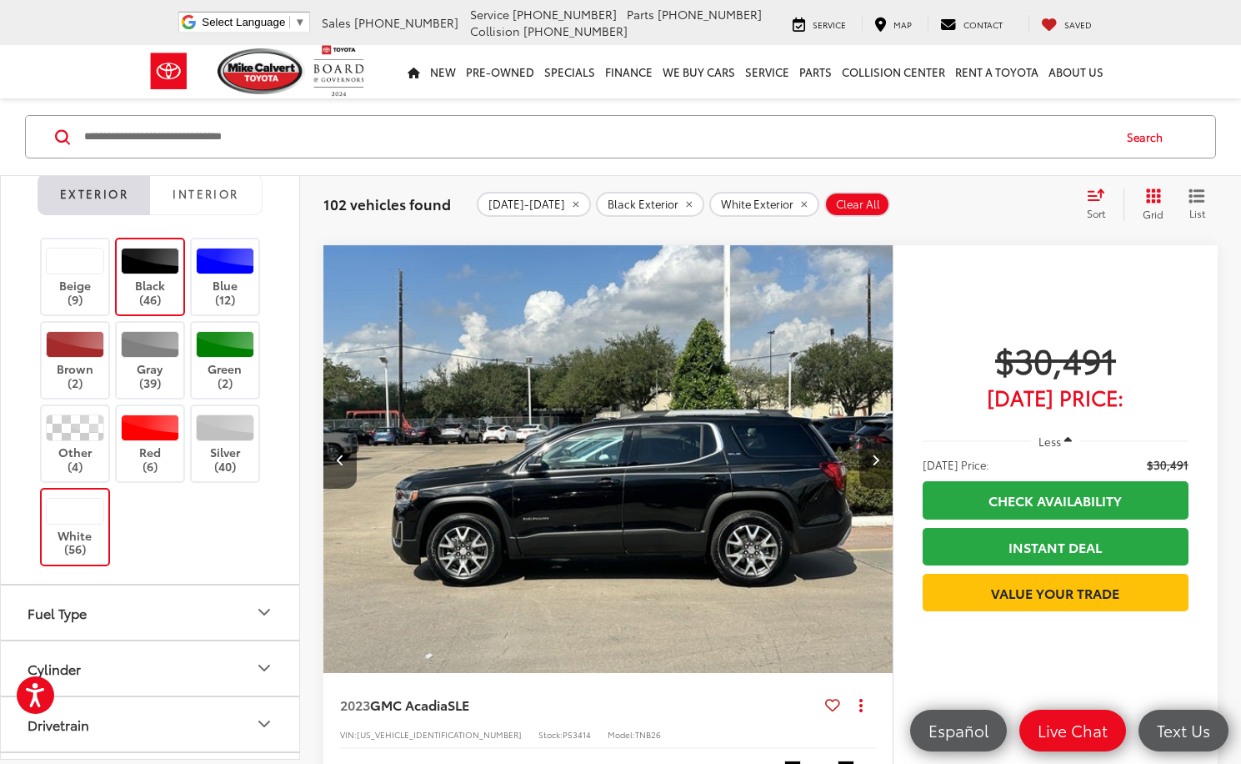
click at [869, 460] on button "Next image" at bounding box center [875, 459] width 33 height 58
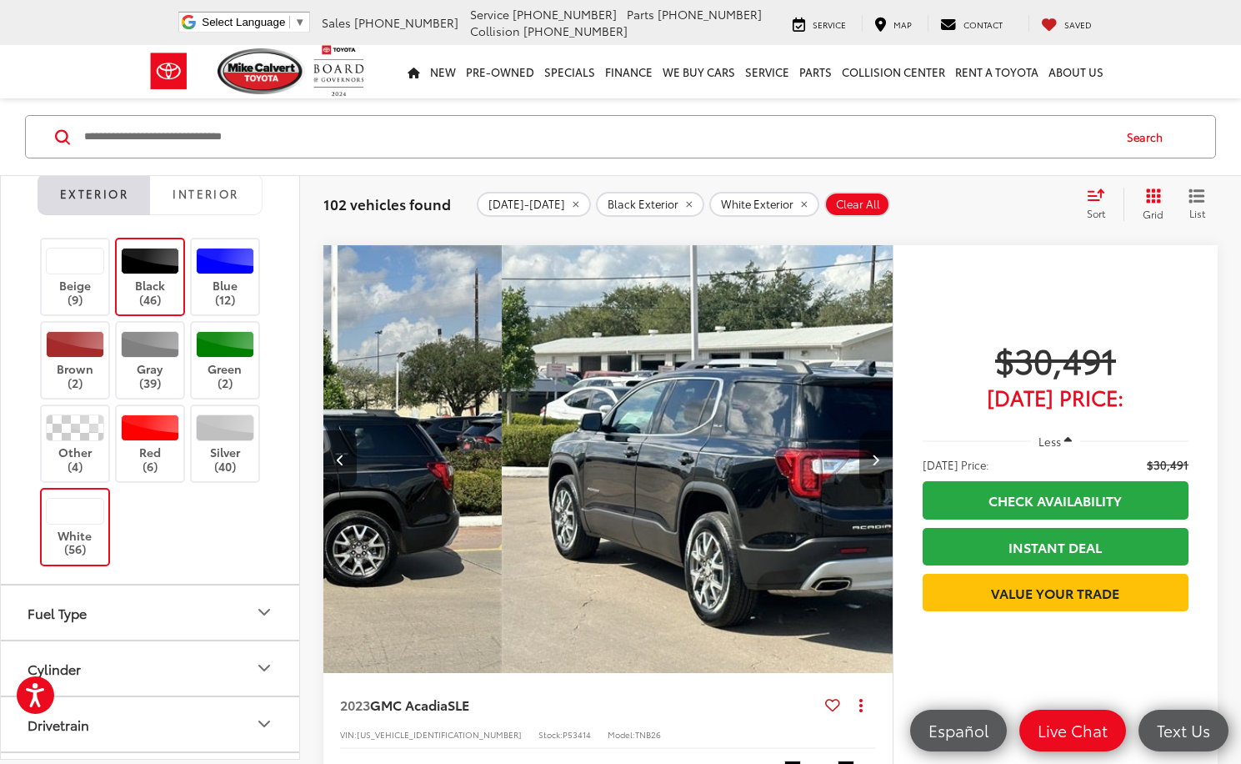
scroll to position [0, 2287]
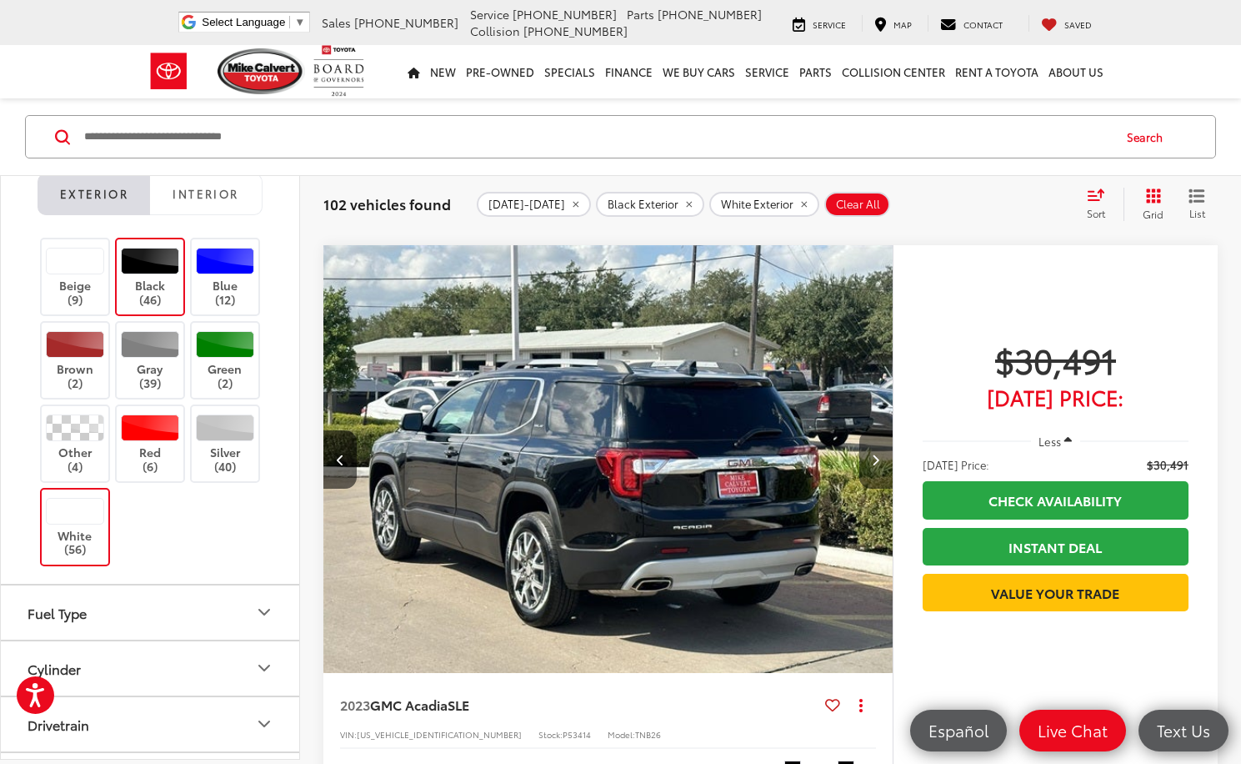
click at [869, 460] on button "Next image" at bounding box center [875, 459] width 33 height 58
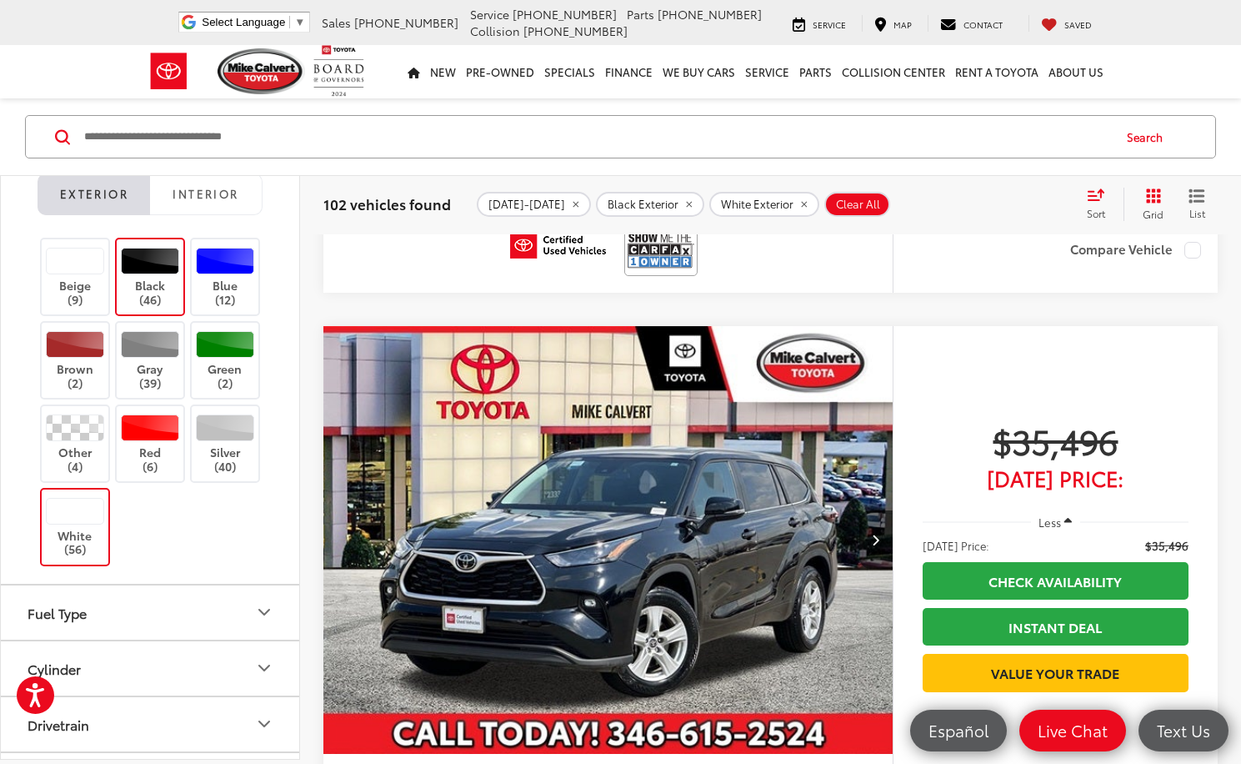
scroll to position [44344, 0]
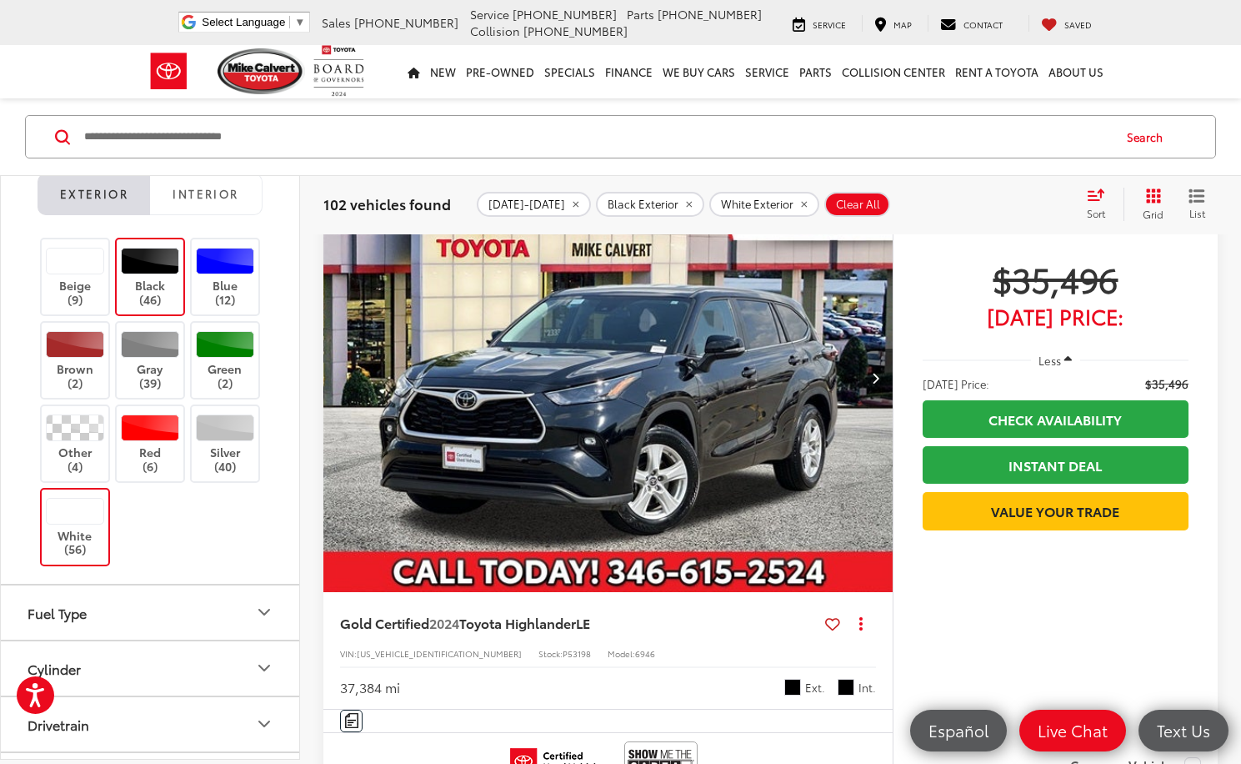
click at [879, 380] on icon "Next image" at bounding box center [876, 378] width 8 height 12
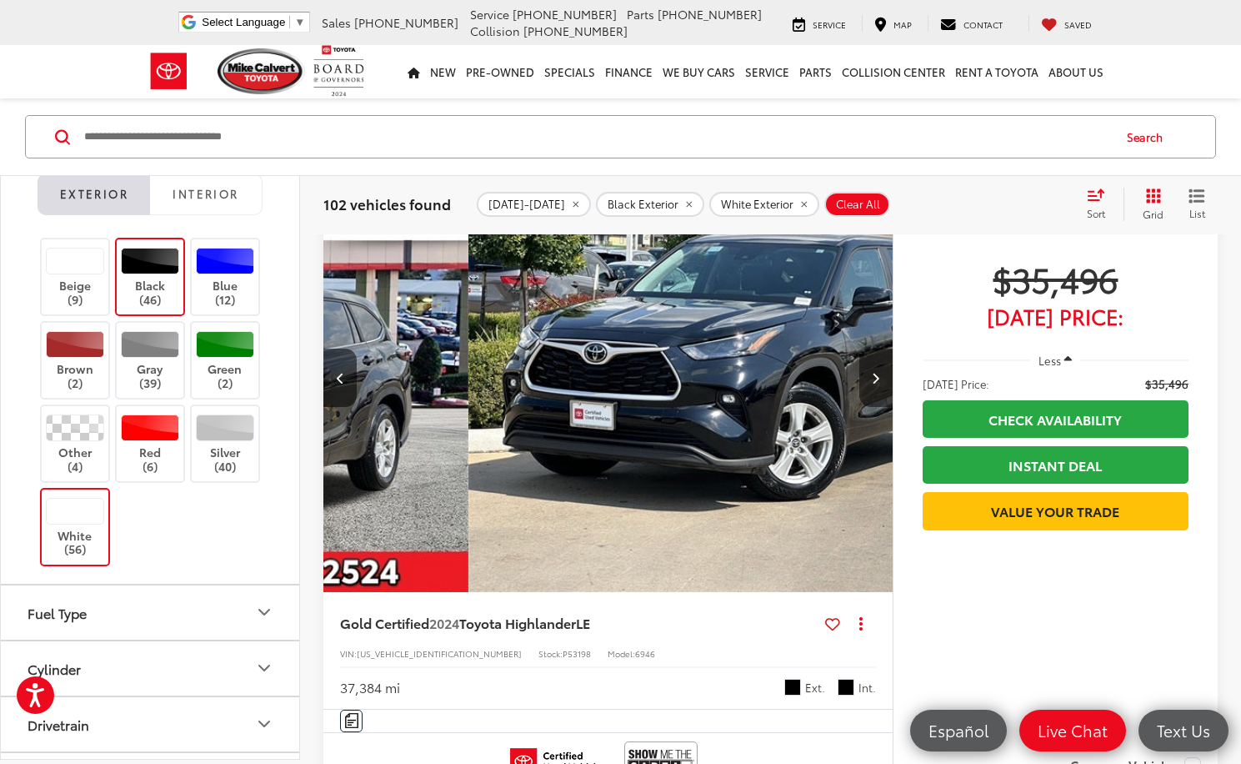
scroll to position [0, 572]
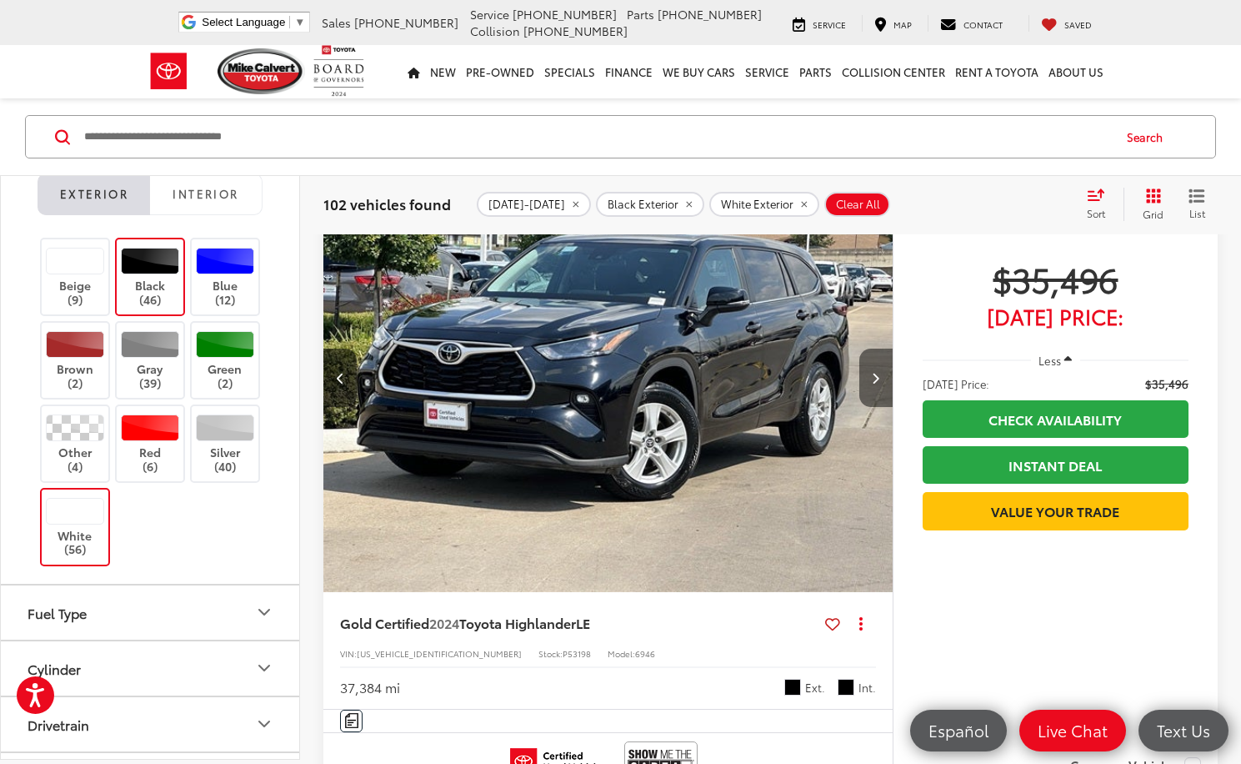
click at [879, 380] on icon "Next image" at bounding box center [876, 378] width 8 height 12
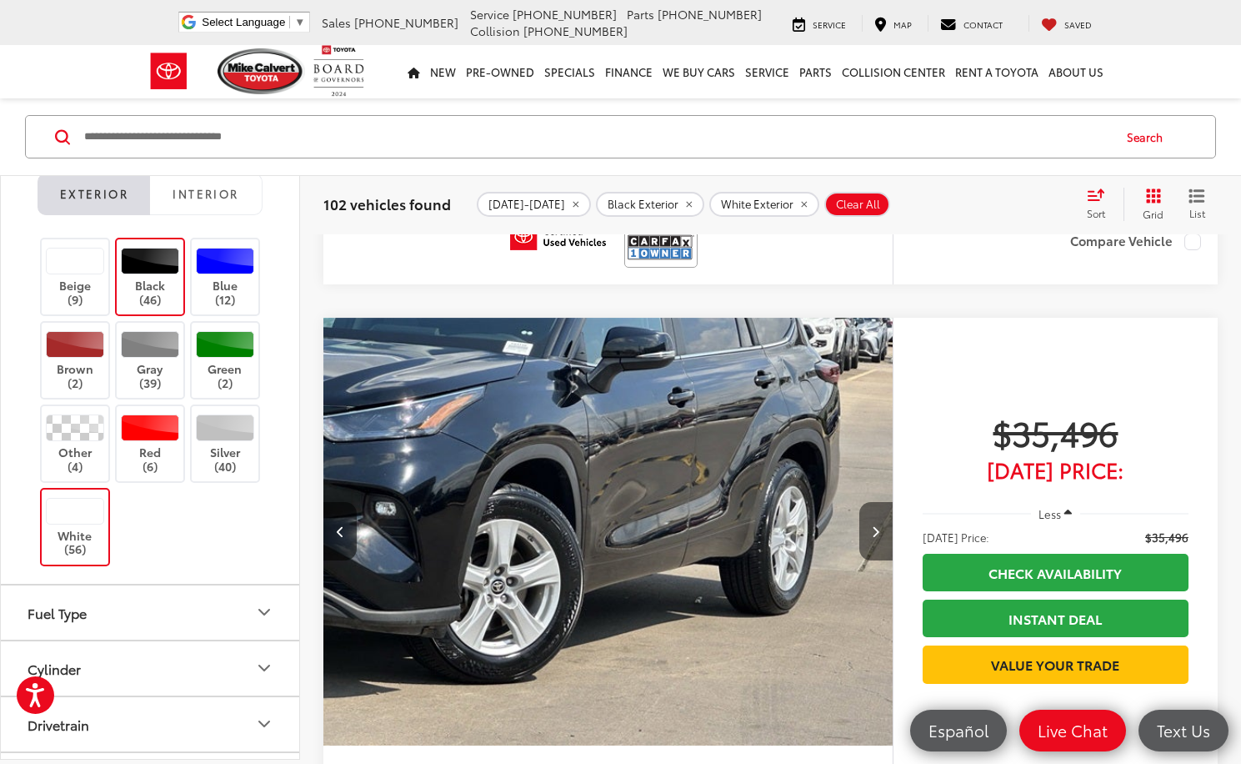
scroll to position [44178, 0]
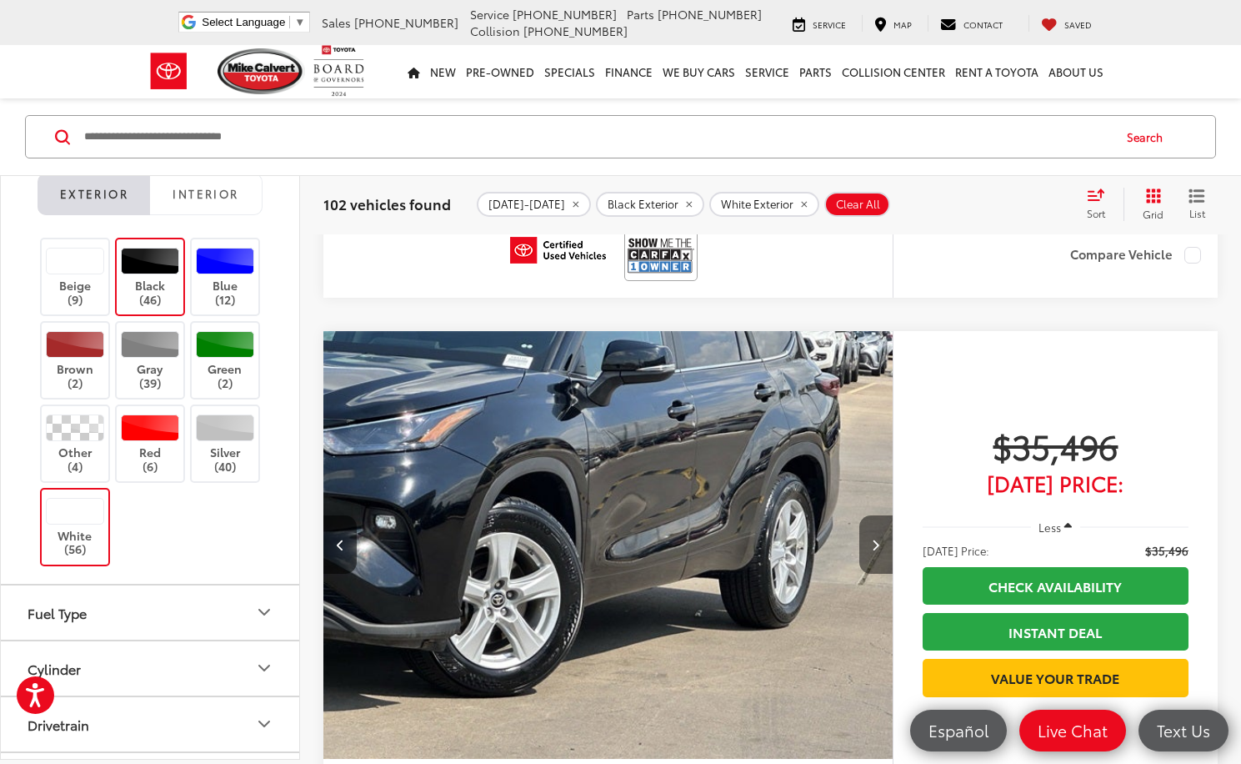
click at [874, 550] on icon "Next image" at bounding box center [876, 544] width 8 height 12
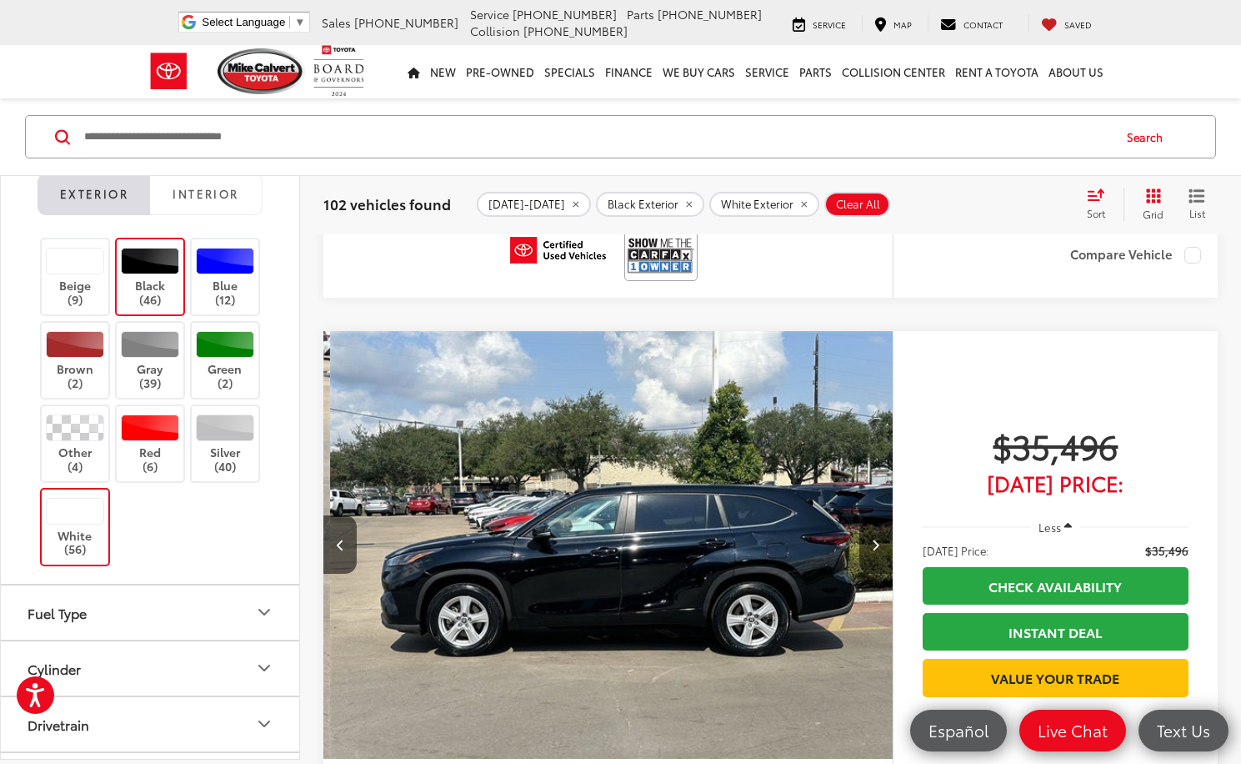
scroll to position [0, 1715]
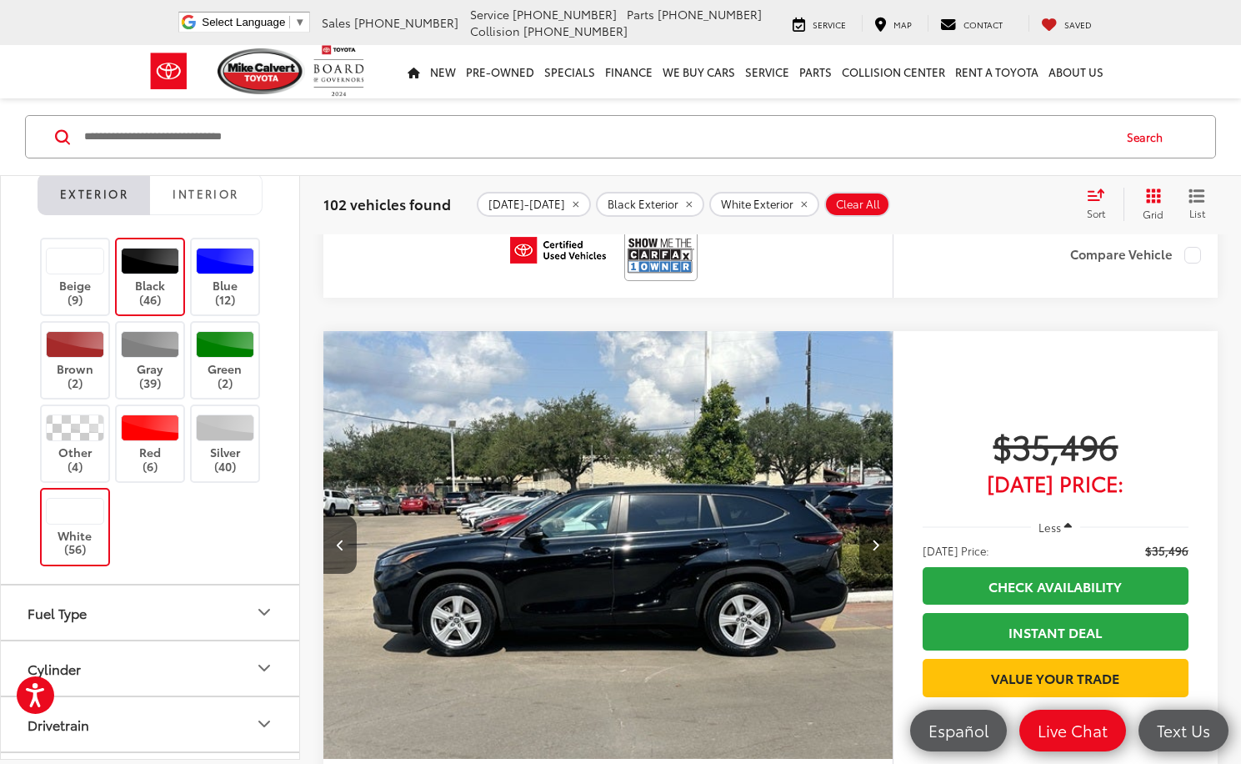
click at [874, 550] on icon "Next image" at bounding box center [876, 544] width 8 height 12
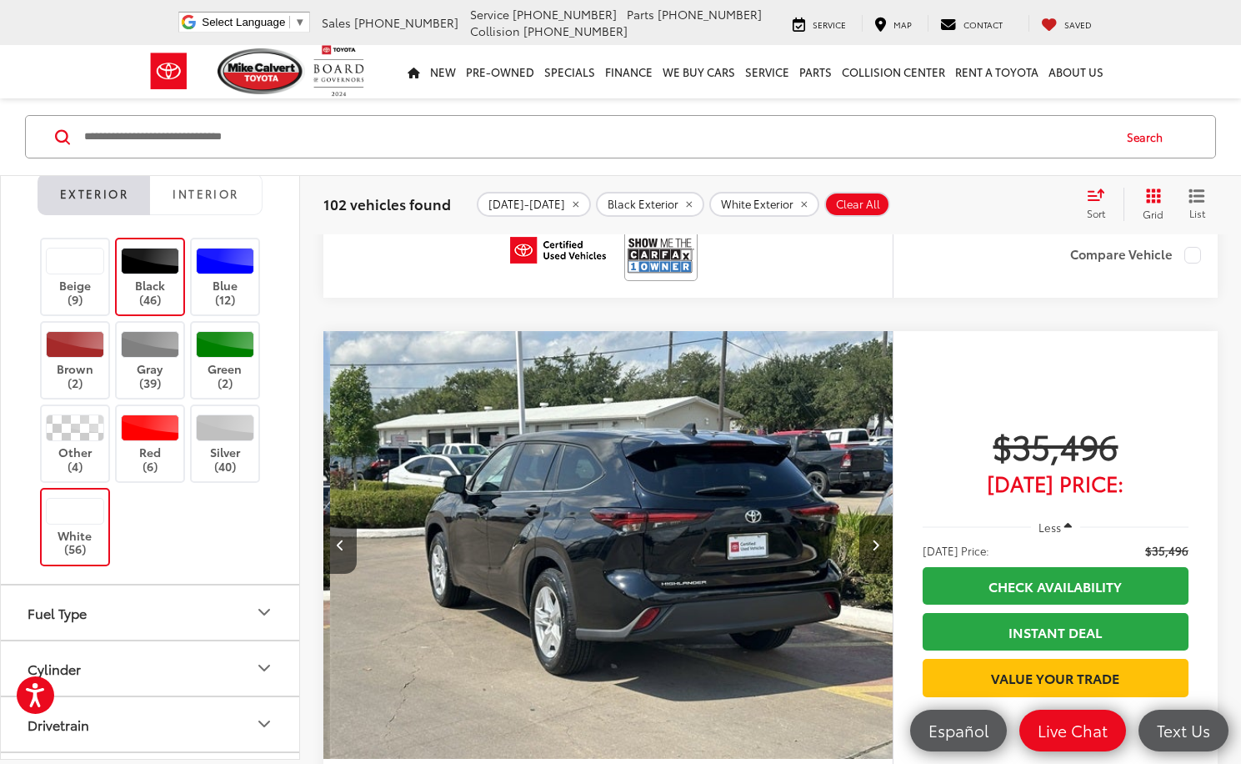
scroll to position [0, 2287]
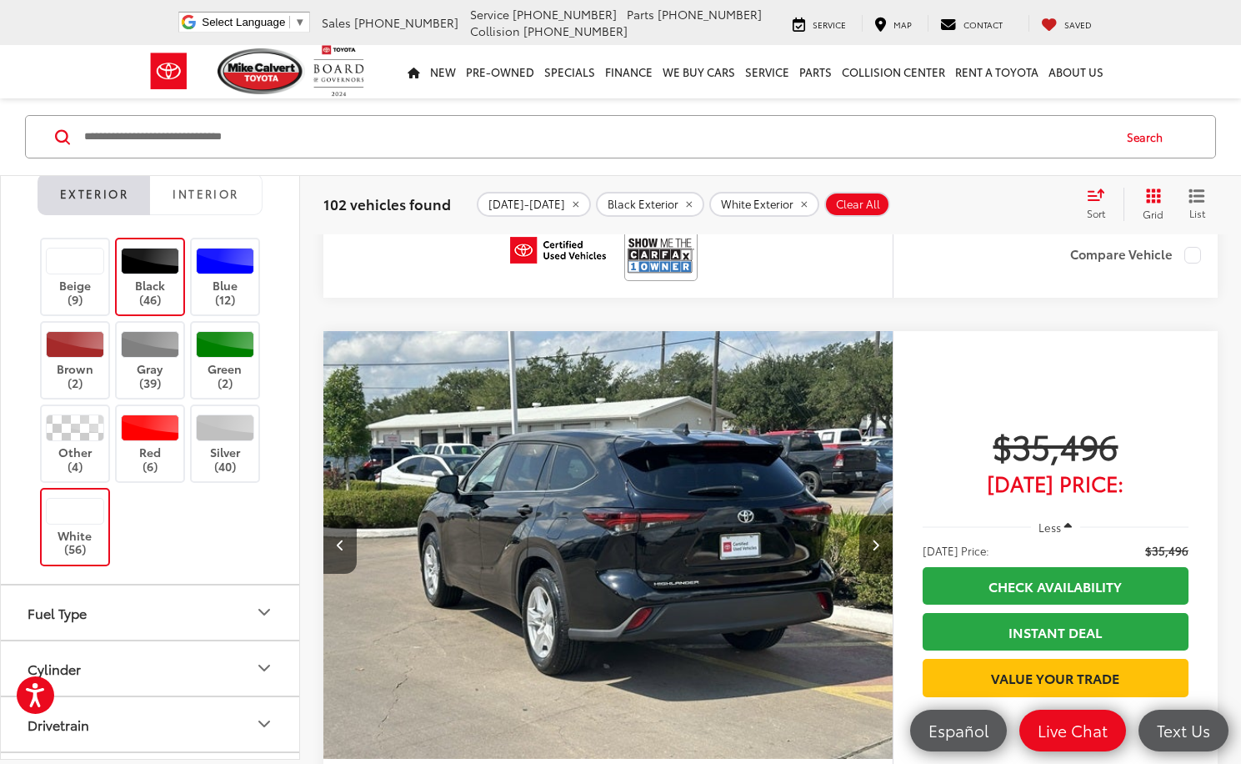
click at [874, 550] on icon "Next image" at bounding box center [876, 544] width 8 height 12
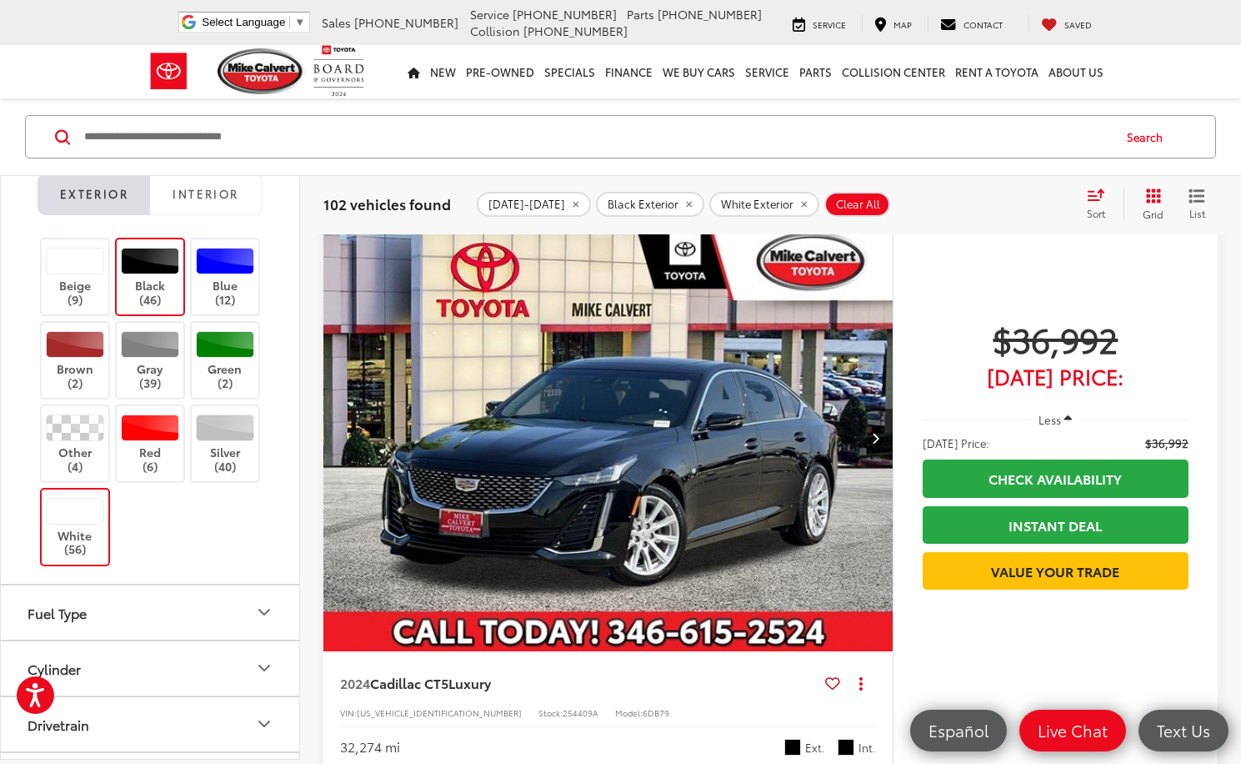
scroll to position [45678, 0]
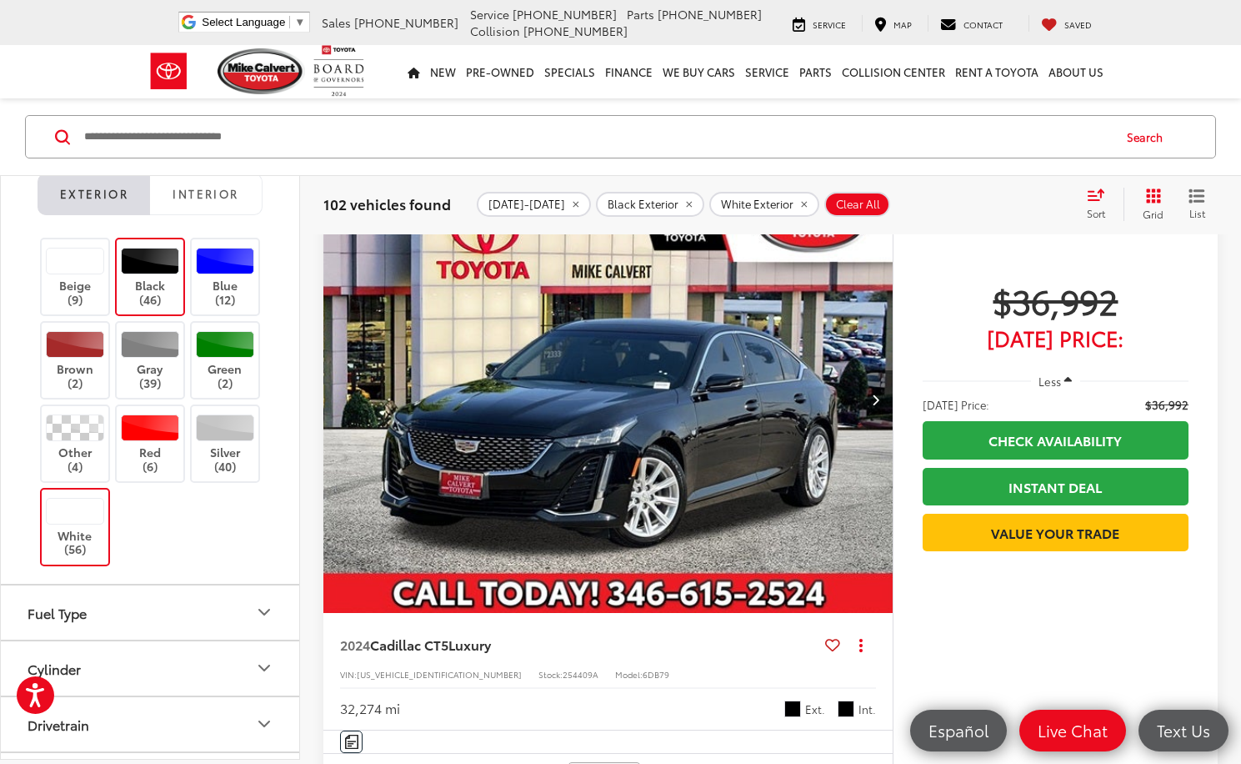
click at [879, 398] on icon "Next image" at bounding box center [876, 399] width 8 height 12
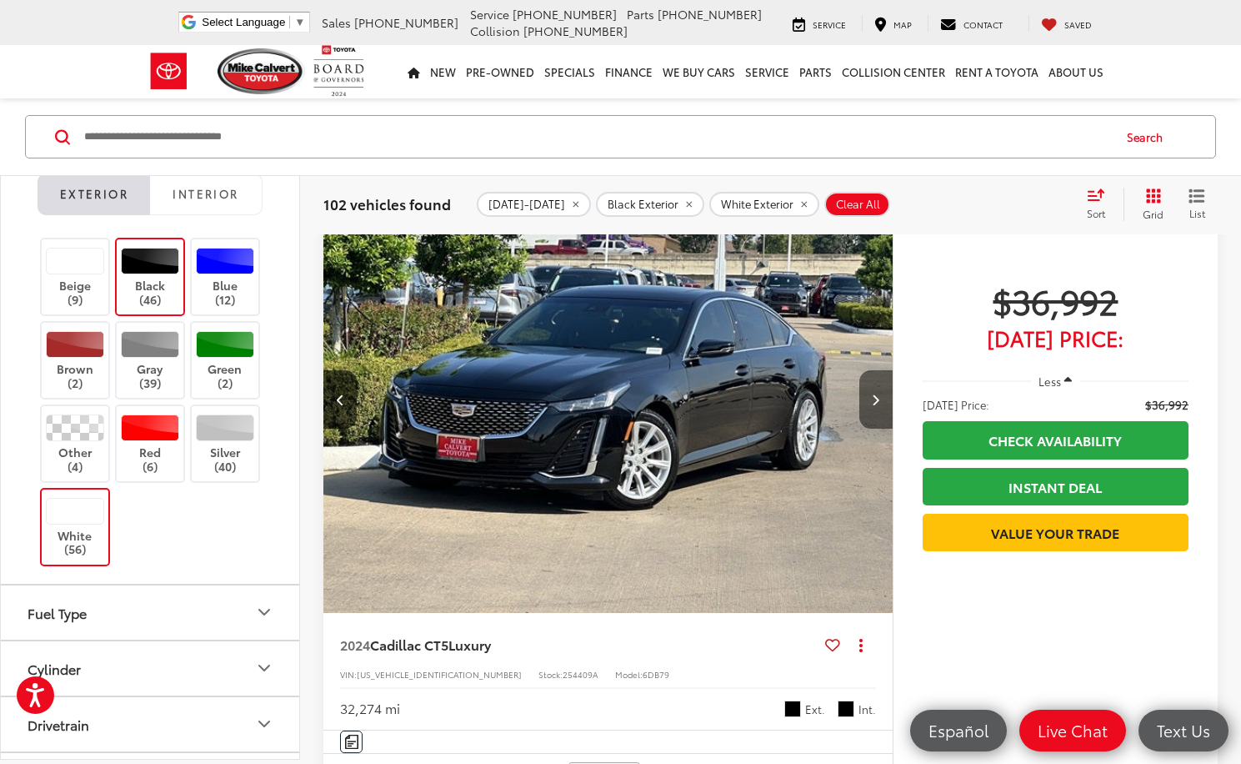
click at [879, 398] on icon "Next image" at bounding box center [876, 399] width 8 height 12
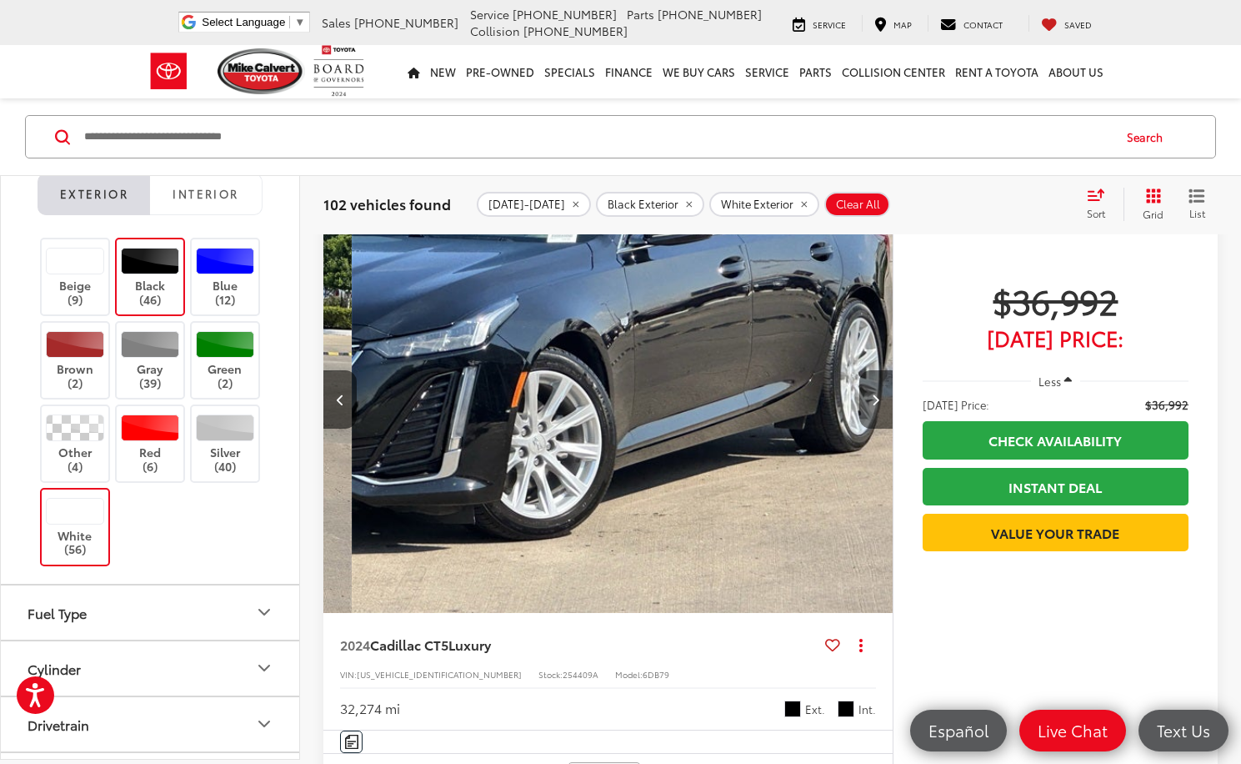
scroll to position [0, 1144]
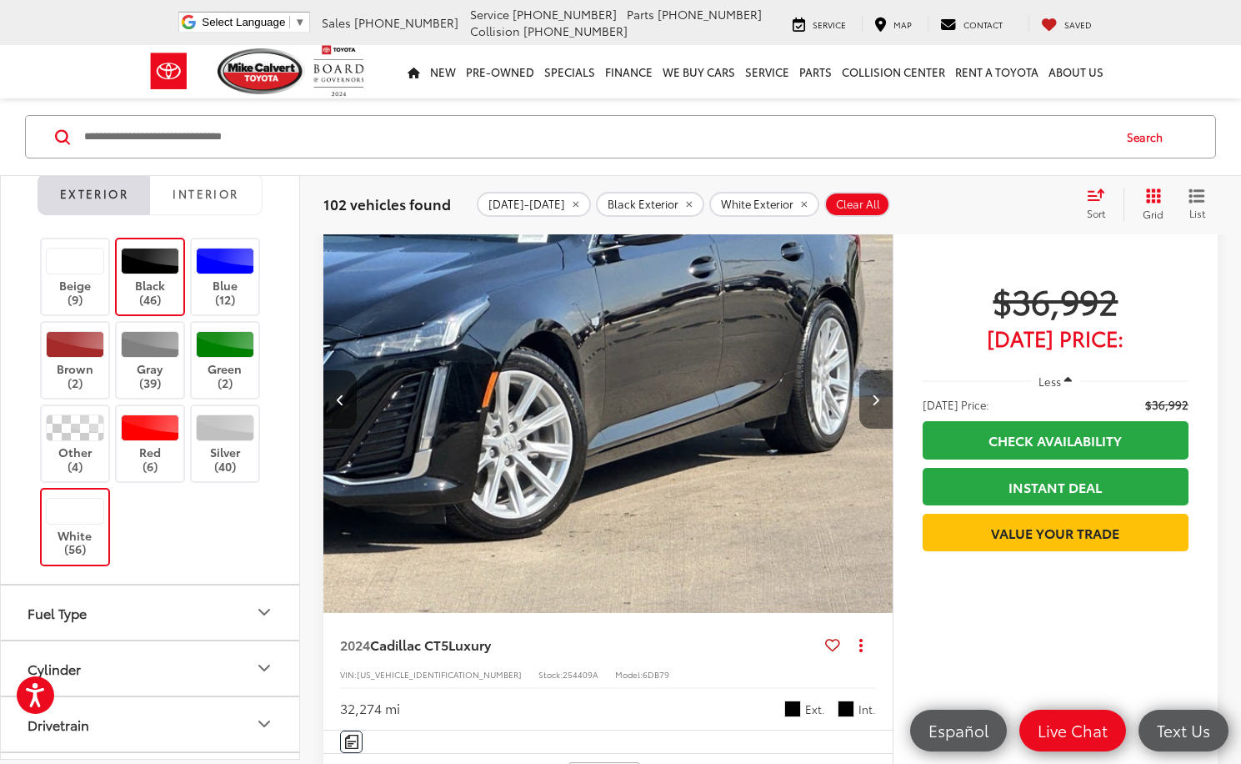
click at [877, 403] on icon "Next image" at bounding box center [876, 399] width 8 height 12
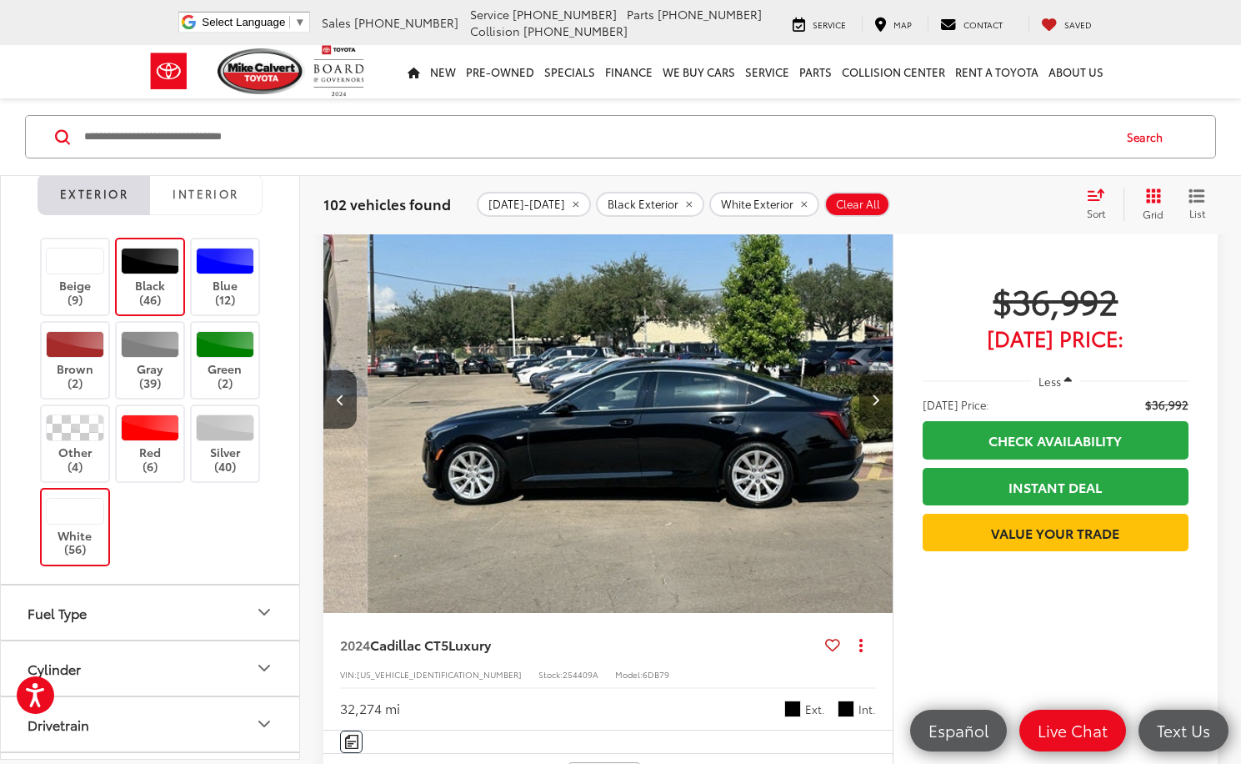
scroll to position [0, 1715]
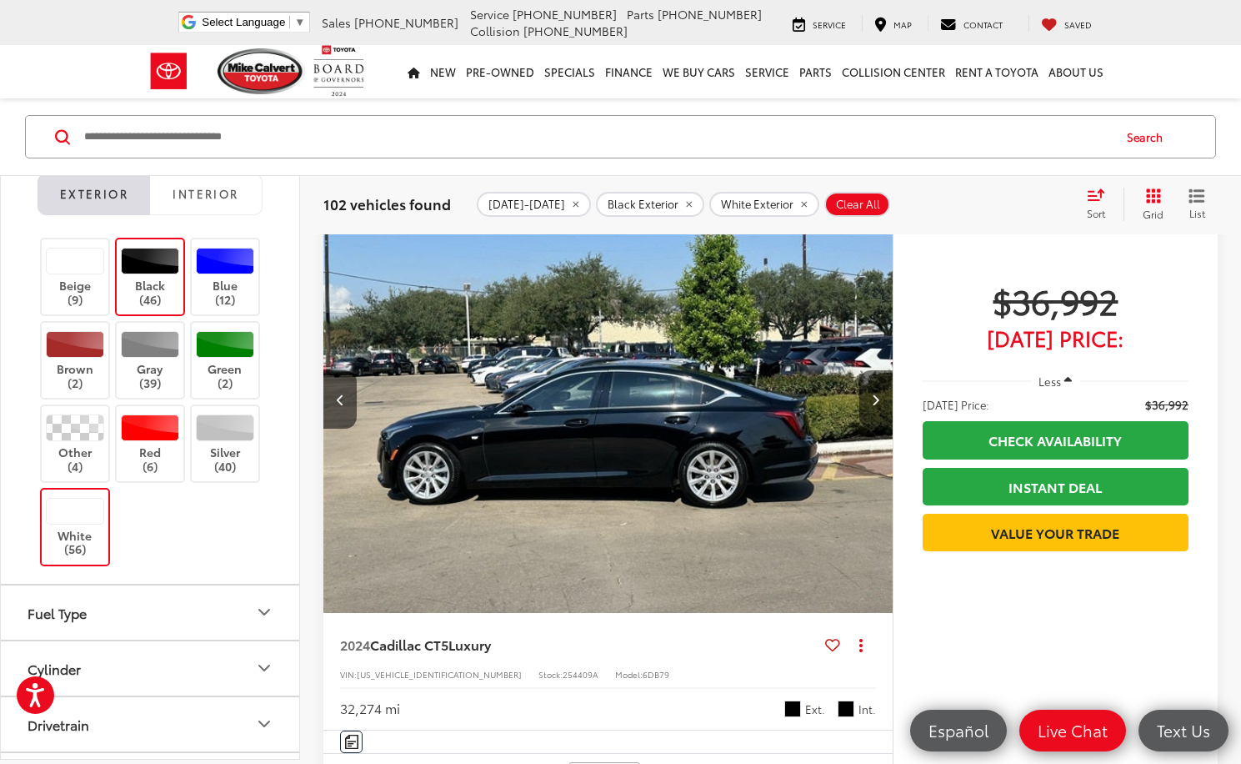
click at [877, 403] on icon "Next image" at bounding box center [876, 399] width 8 height 12
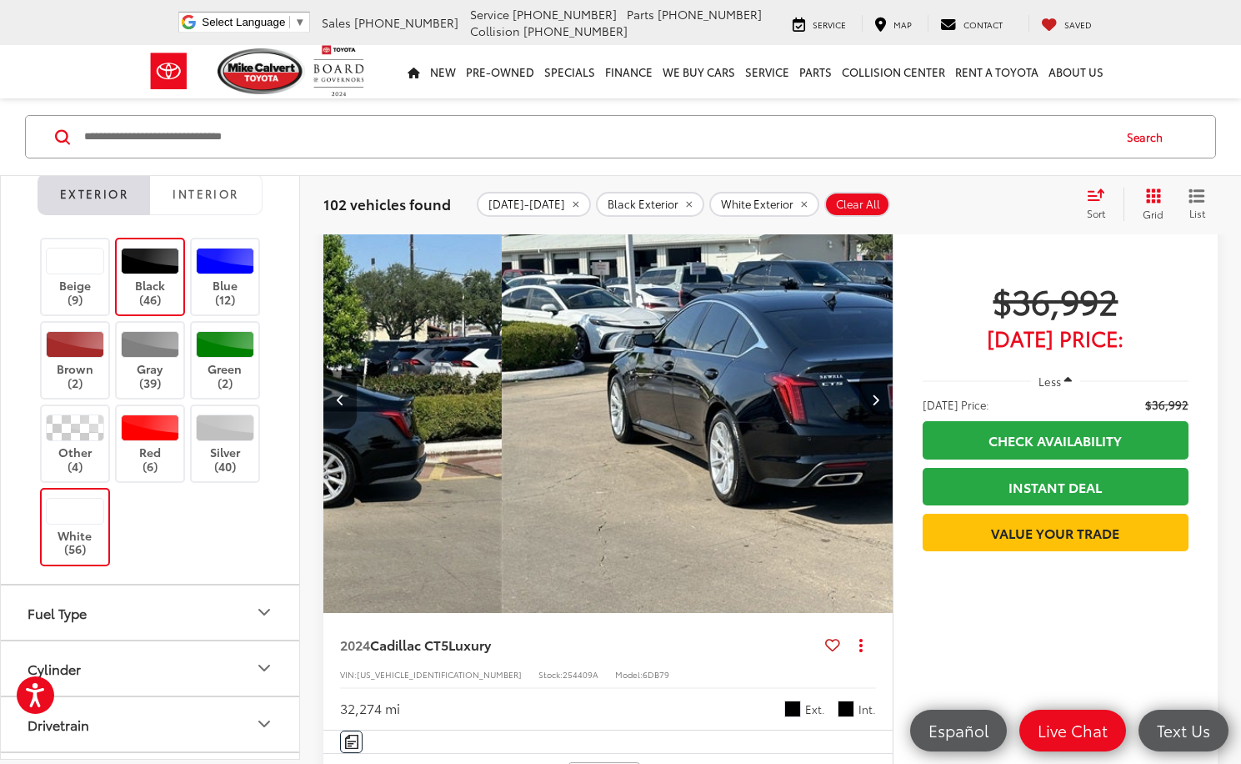
scroll to position [0, 2287]
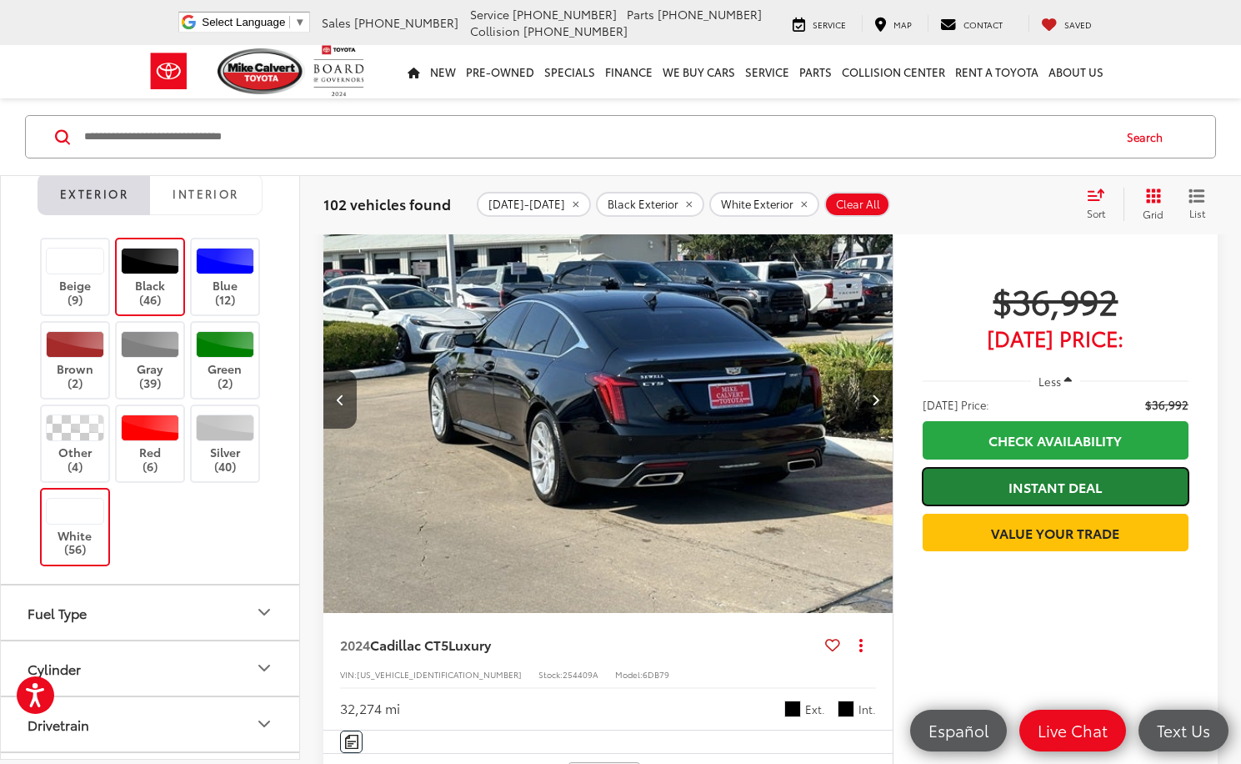
click at [995, 498] on link "Instant Deal" at bounding box center [1056, 487] width 266 height 38
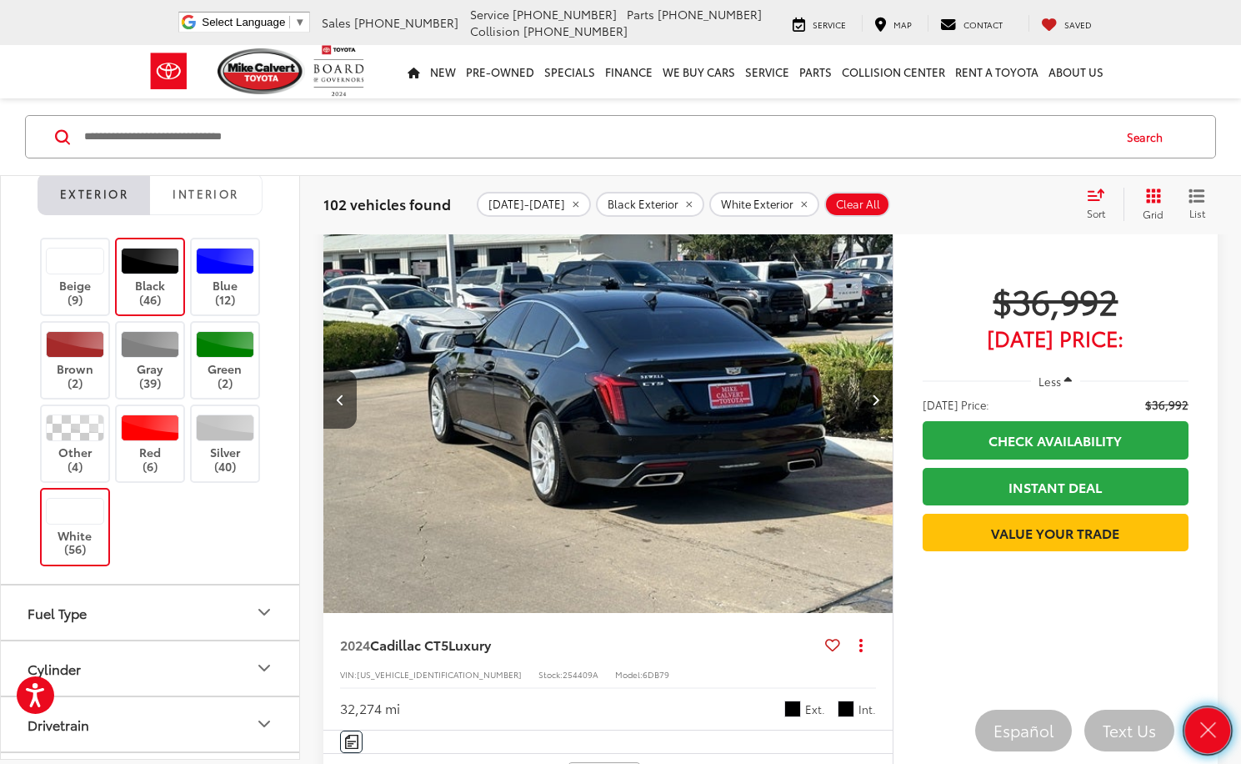
click at [1204, 730] on icon "Close" at bounding box center [1207, 730] width 23 height 23
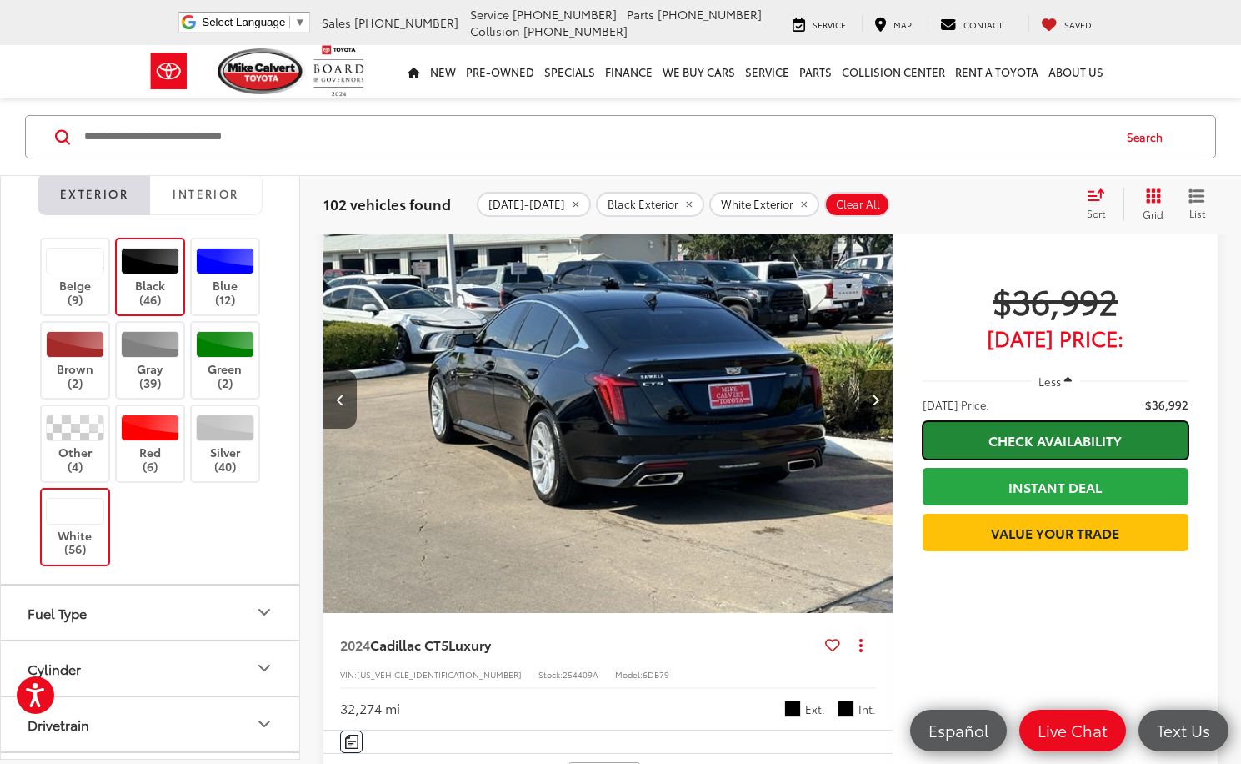
click at [1017, 439] on link "Check Availability" at bounding box center [1056, 440] width 266 height 38
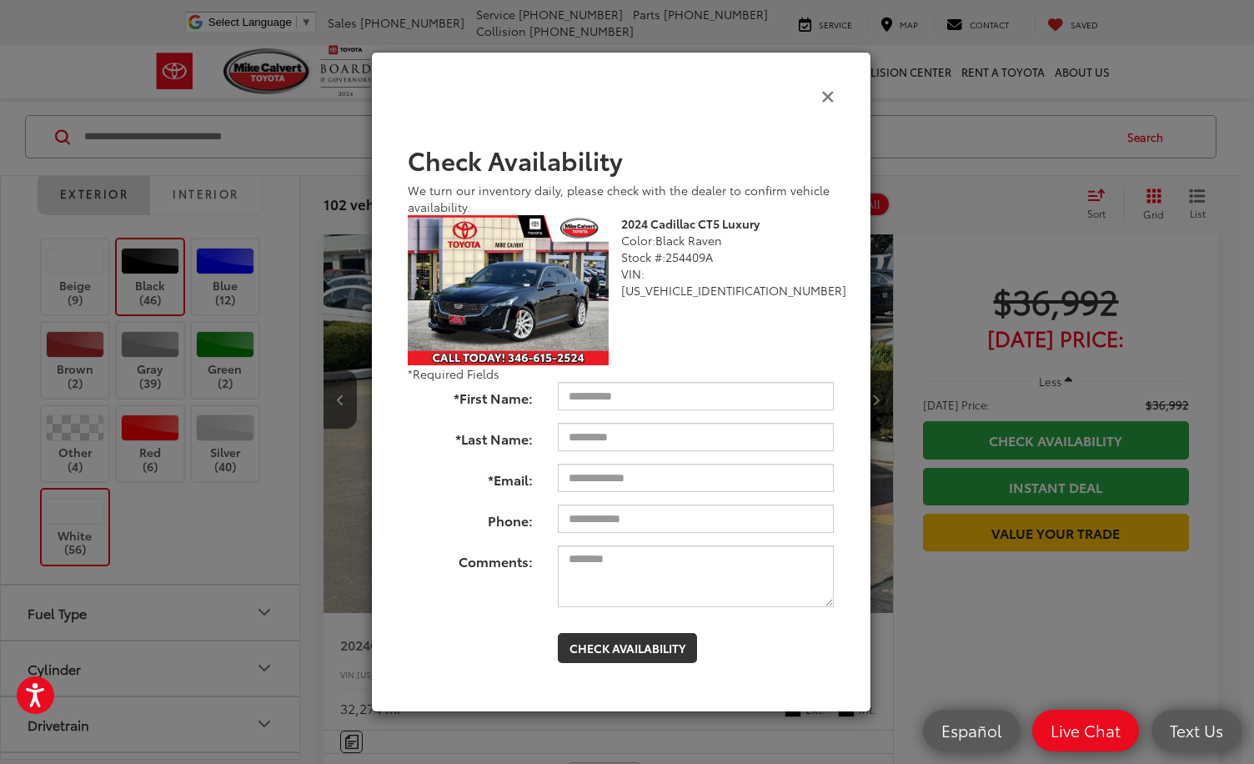
click at [828, 96] on icon "Close" at bounding box center [827, 96] width 13 height 18
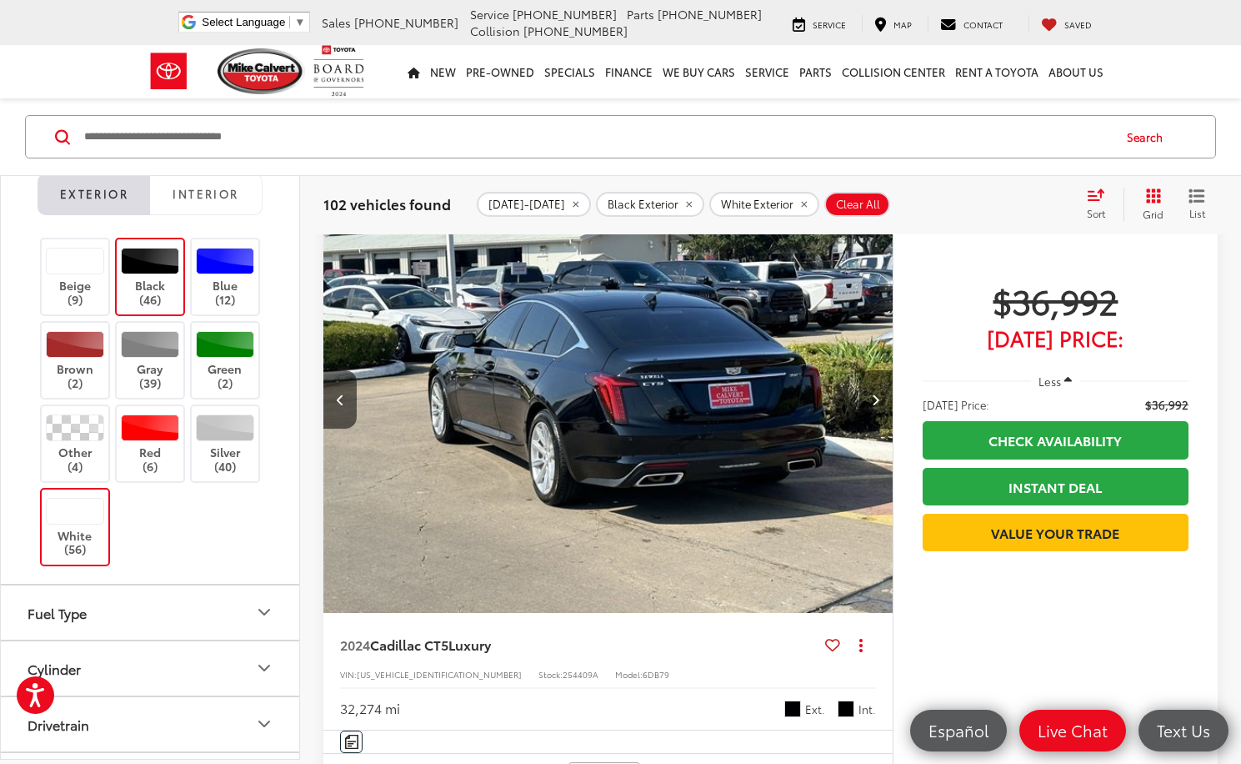
click at [874, 392] on button "Next image" at bounding box center [875, 399] width 33 height 58
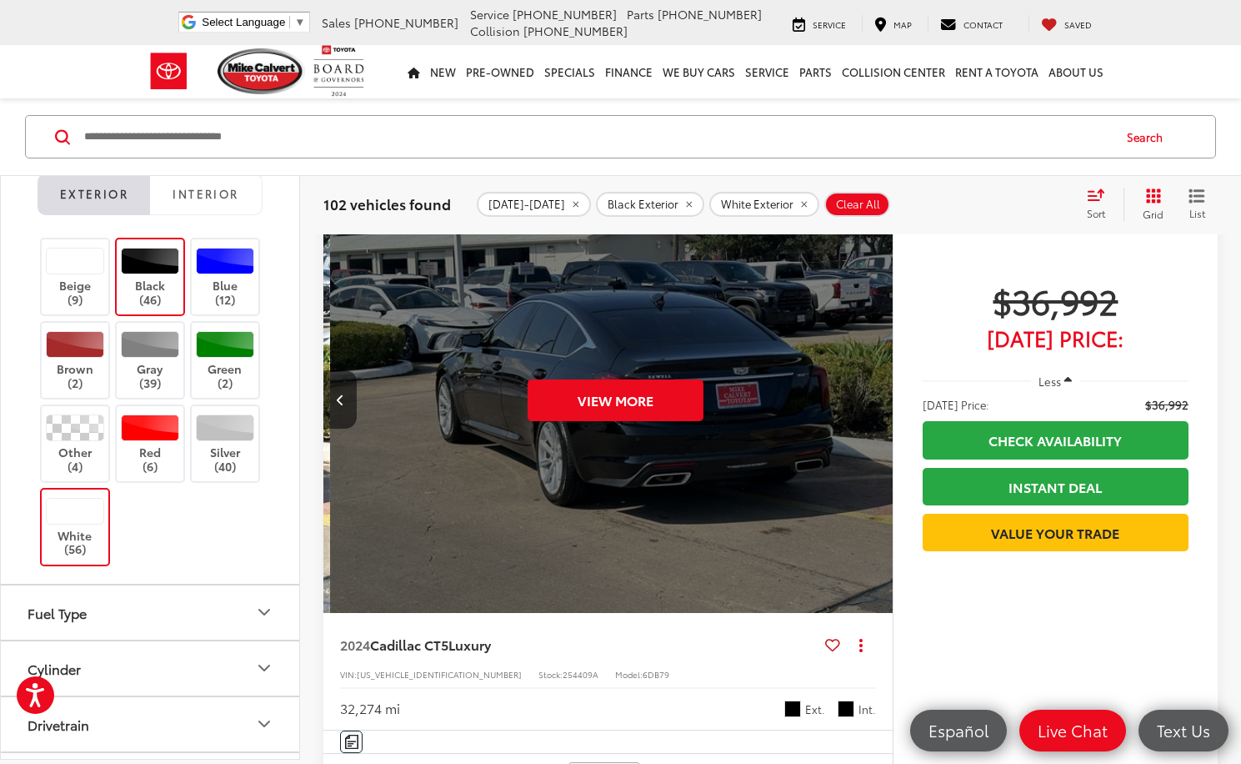
scroll to position [0, 2859]
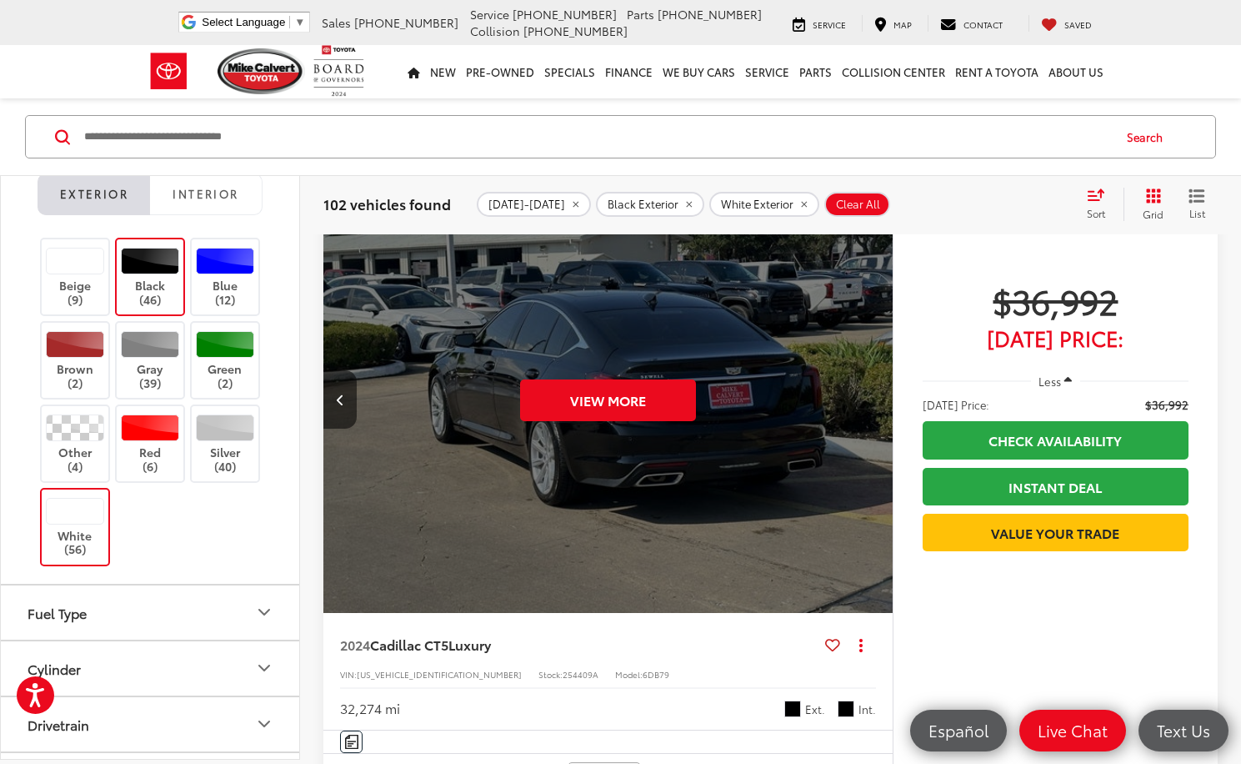
click at [874, 392] on div "View More" at bounding box center [609, 400] width 572 height 428
